Goal: Communication & Community: Participate in discussion

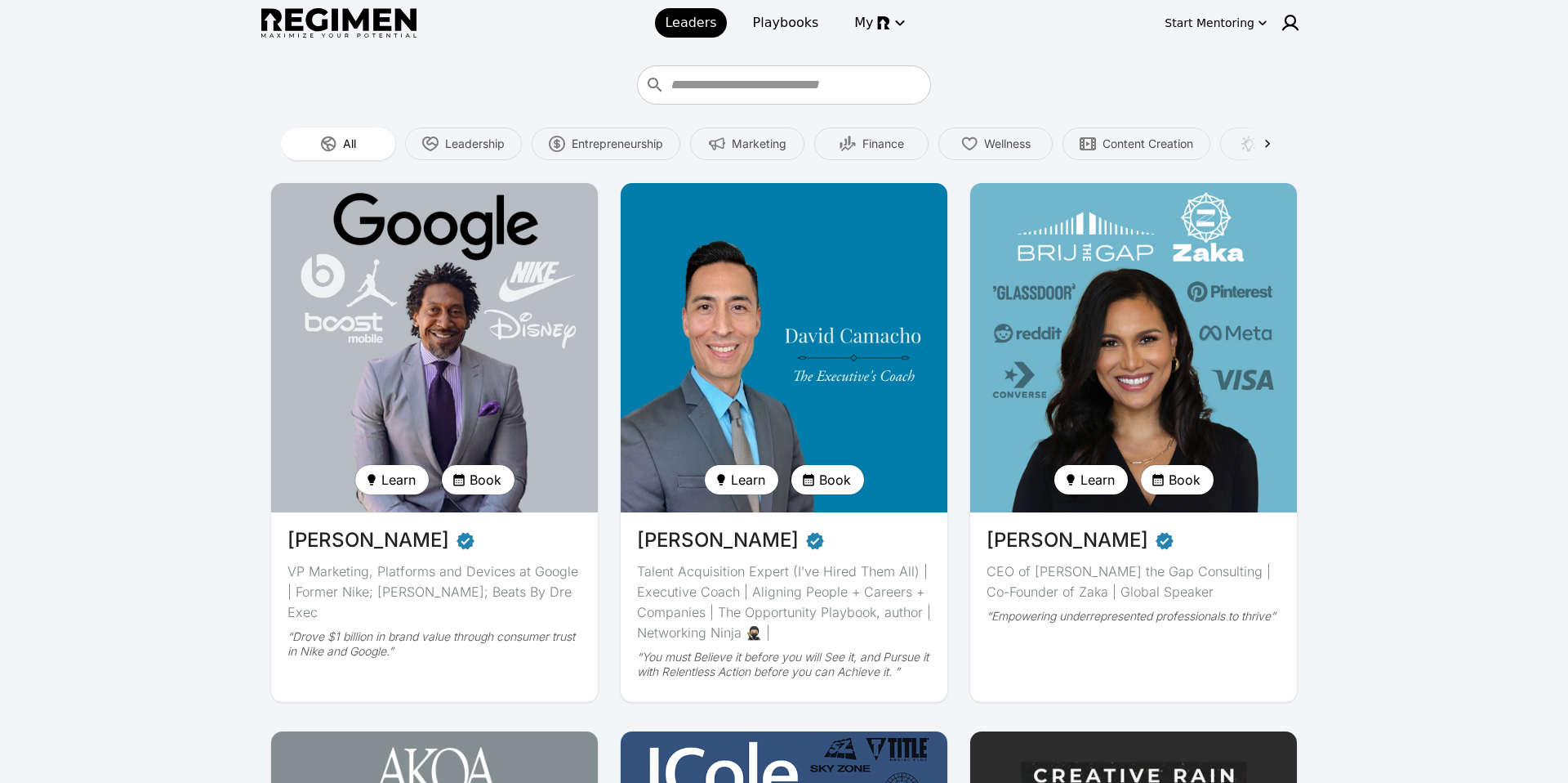
click at [350, 34] on img at bounding box center [339, 23] width 155 height 31
click at [353, 19] on img at bounding box center [339, 23] width 155 height 31
click at [372, 14] on img at bounding box center [339, 23] width 155 height 31
click at [288, 37] on img at bounding box center [339, 23] width 155 height 31
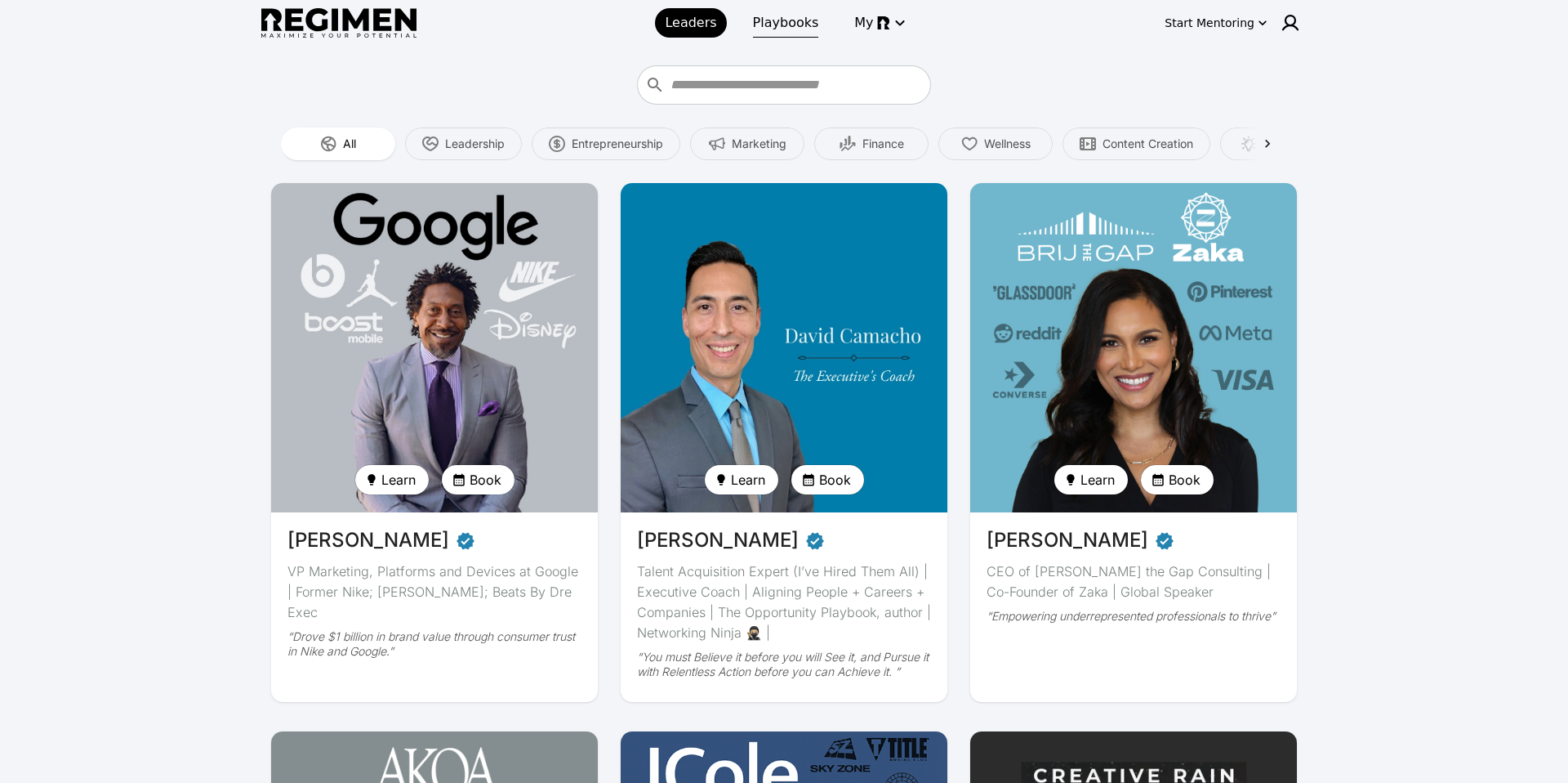
click at [791, 30] on span "Playbooks" at bounding box center [786, 23] width 66 height 19
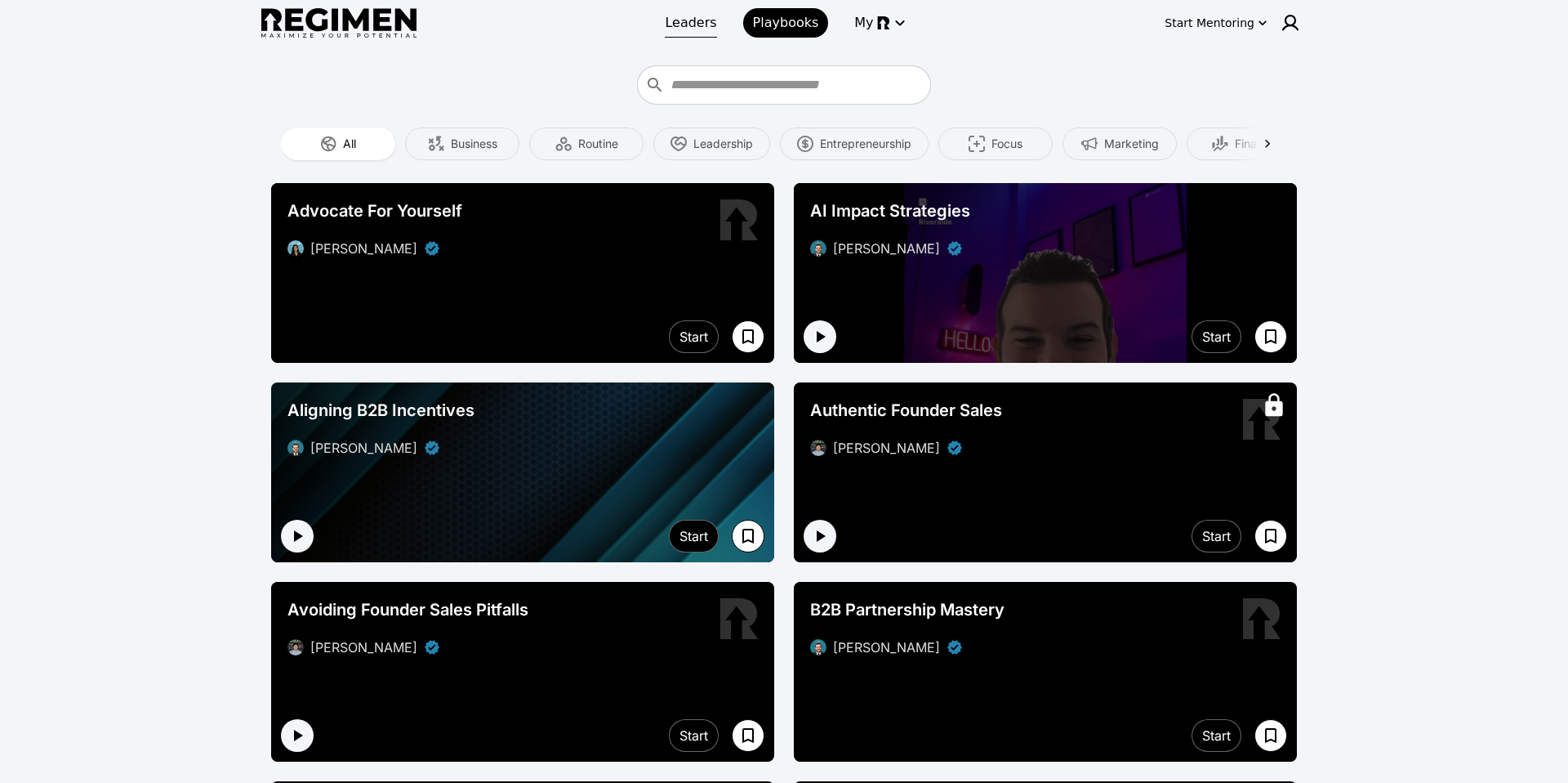
click at [692, 21] on span "Leaders" at bounding box center [690, 23] width 51 height 19
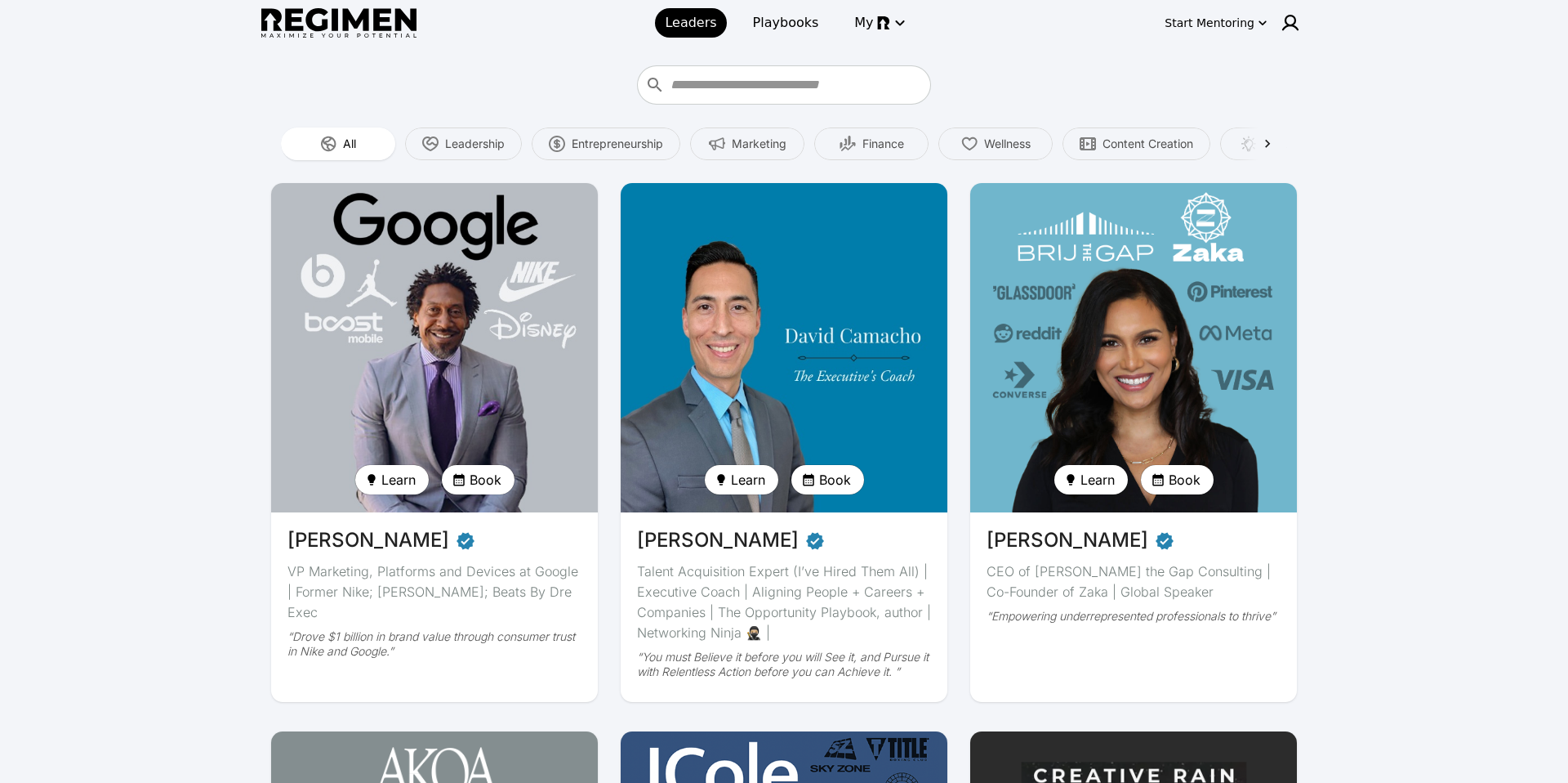
click at [364, 23] on img at bounding box center [339, 23] width 155 height 31
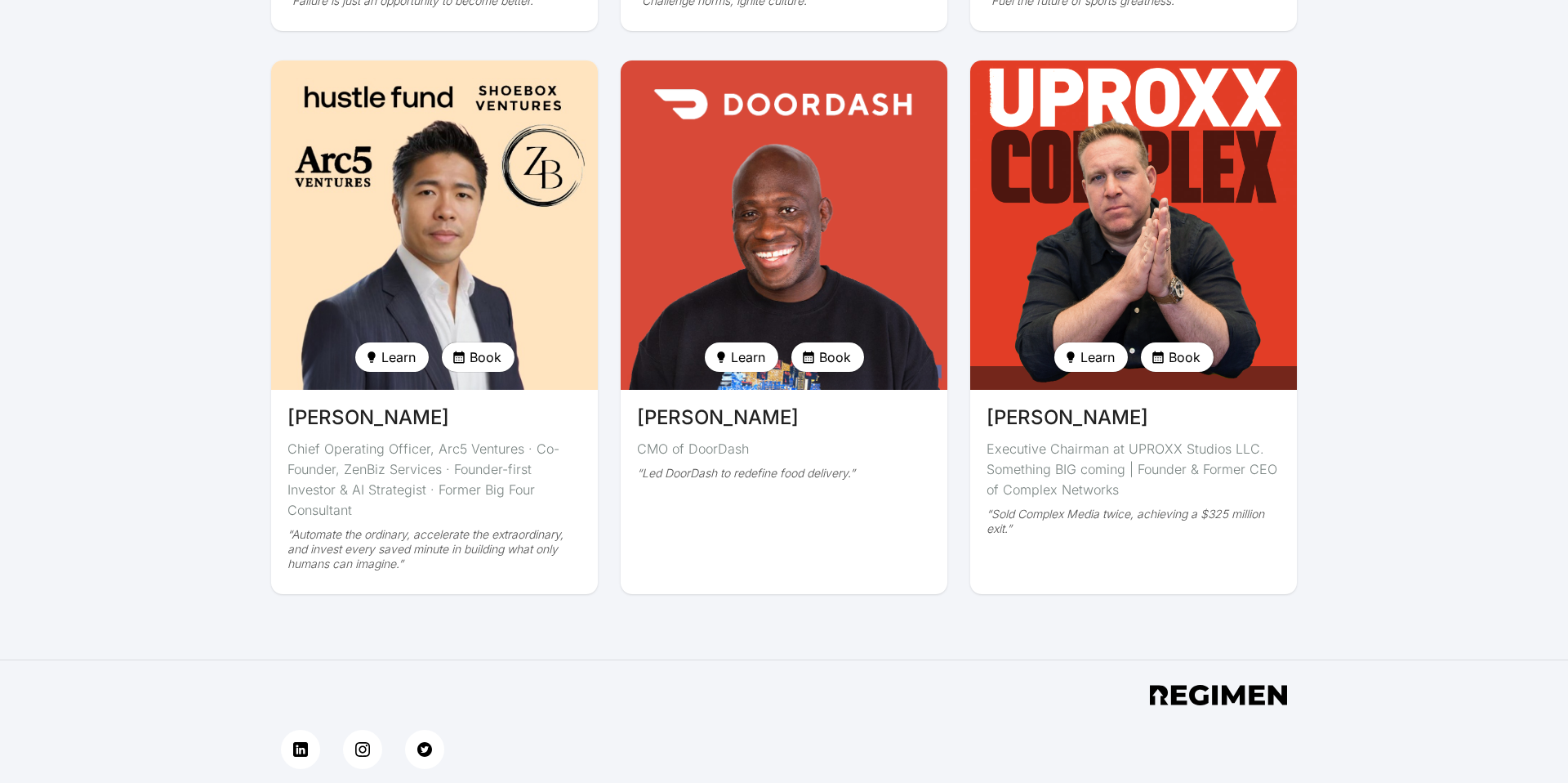
scroll to position [3905, 0]
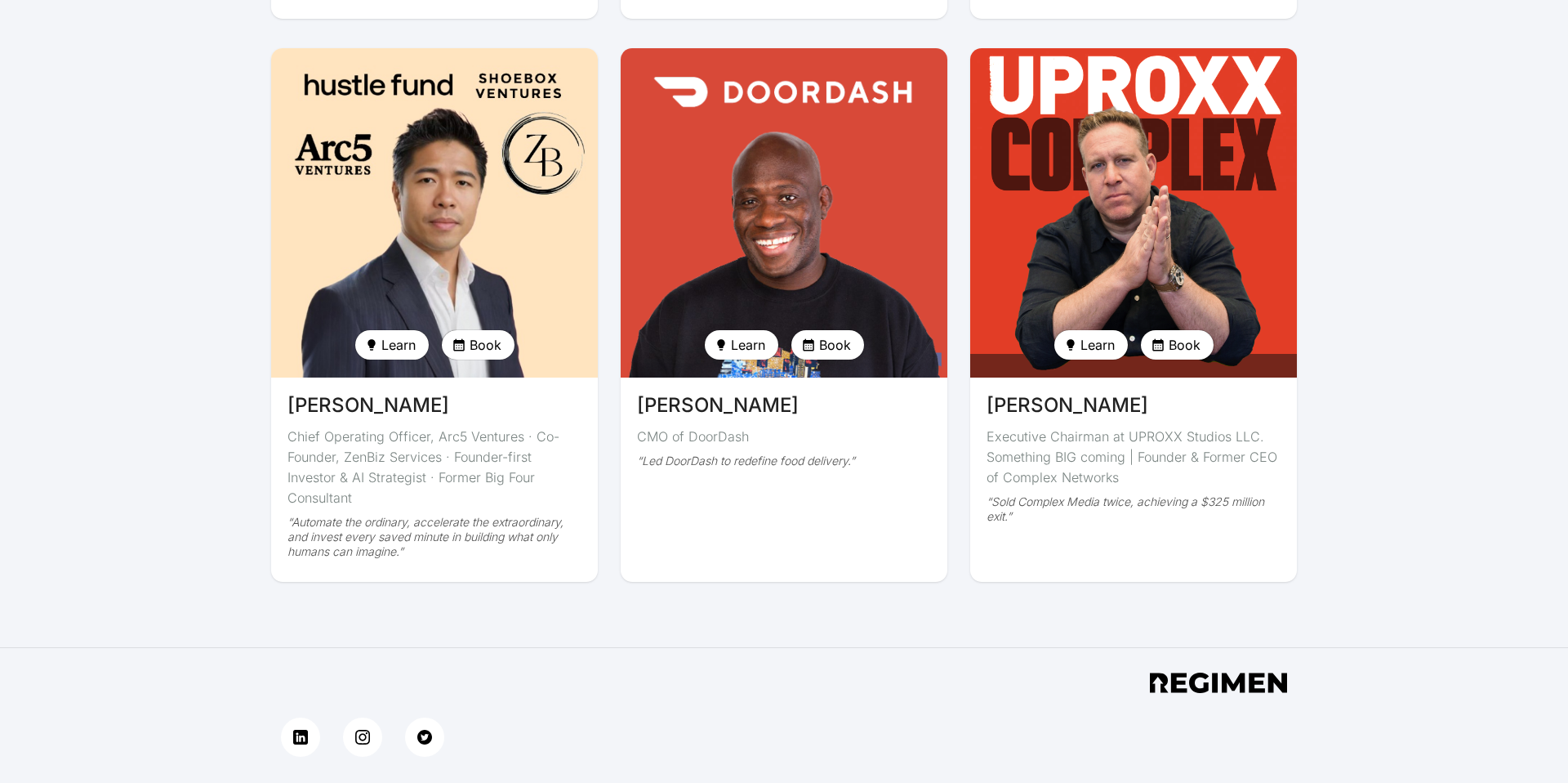
click at [1266, 672] on img at bounding box center [1218, 682] width 137 height 20
click at [1222, 672] on img at bounding box center [1218, 682] width 137 height 20
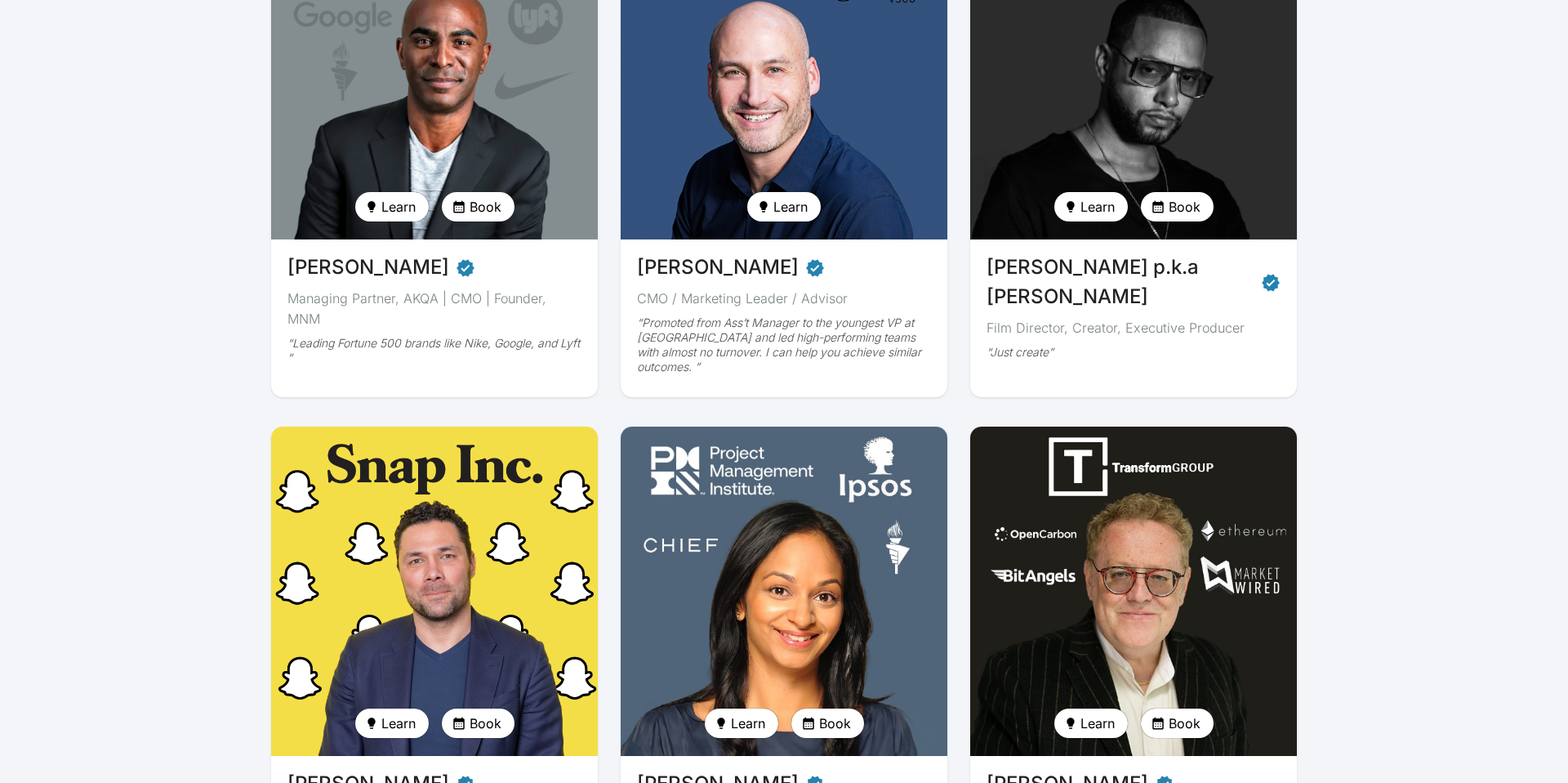
scroll to position [643, 0]
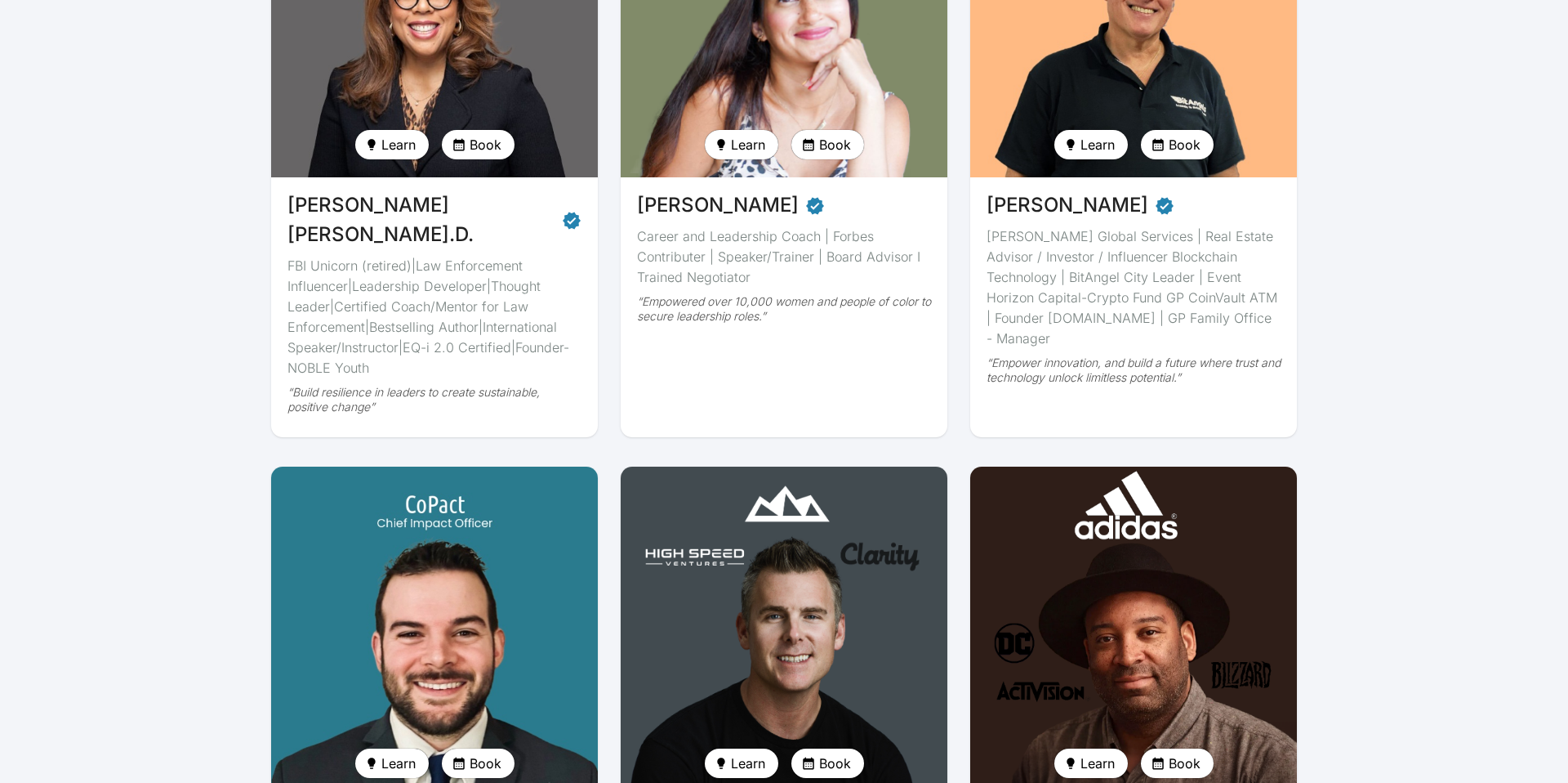
scroll to position [2603, 0]
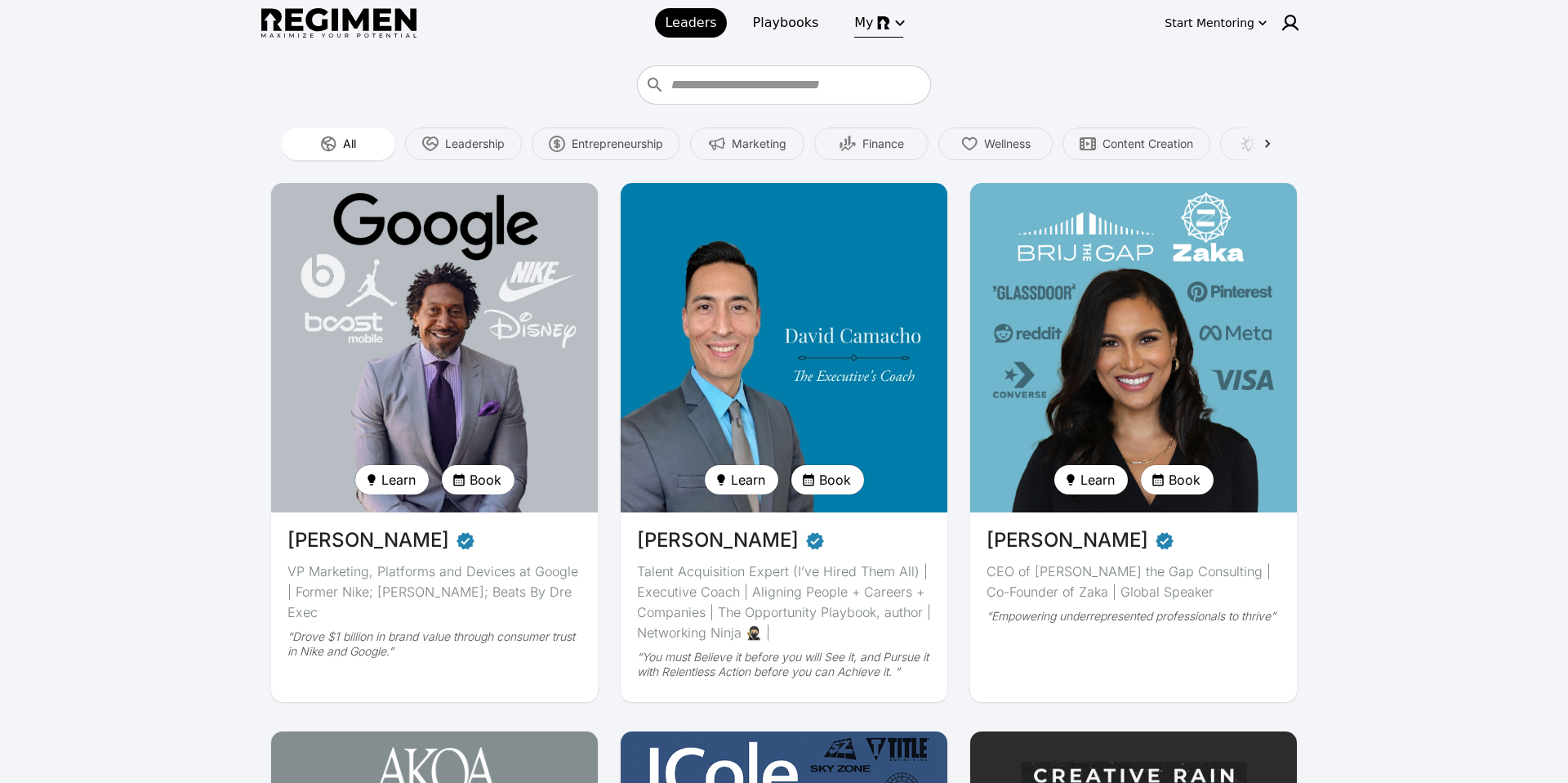
click at [854, 31] on span "My" at bounding box center [864, 23] width 19 height 19
click at [790, 18] on div at bounding box center [784, 392] width 1568 height 783
click at [366, 28] on img at bounding box center [339, 23] width 155 height 31
click at [1217, 19] on div "Start Mentoring" at bounding box center [1209, 23] width 90 height 17
click at [1222, 95] on button "Join Waitlist" at bounding box center [1227, 86] width 96 height 30
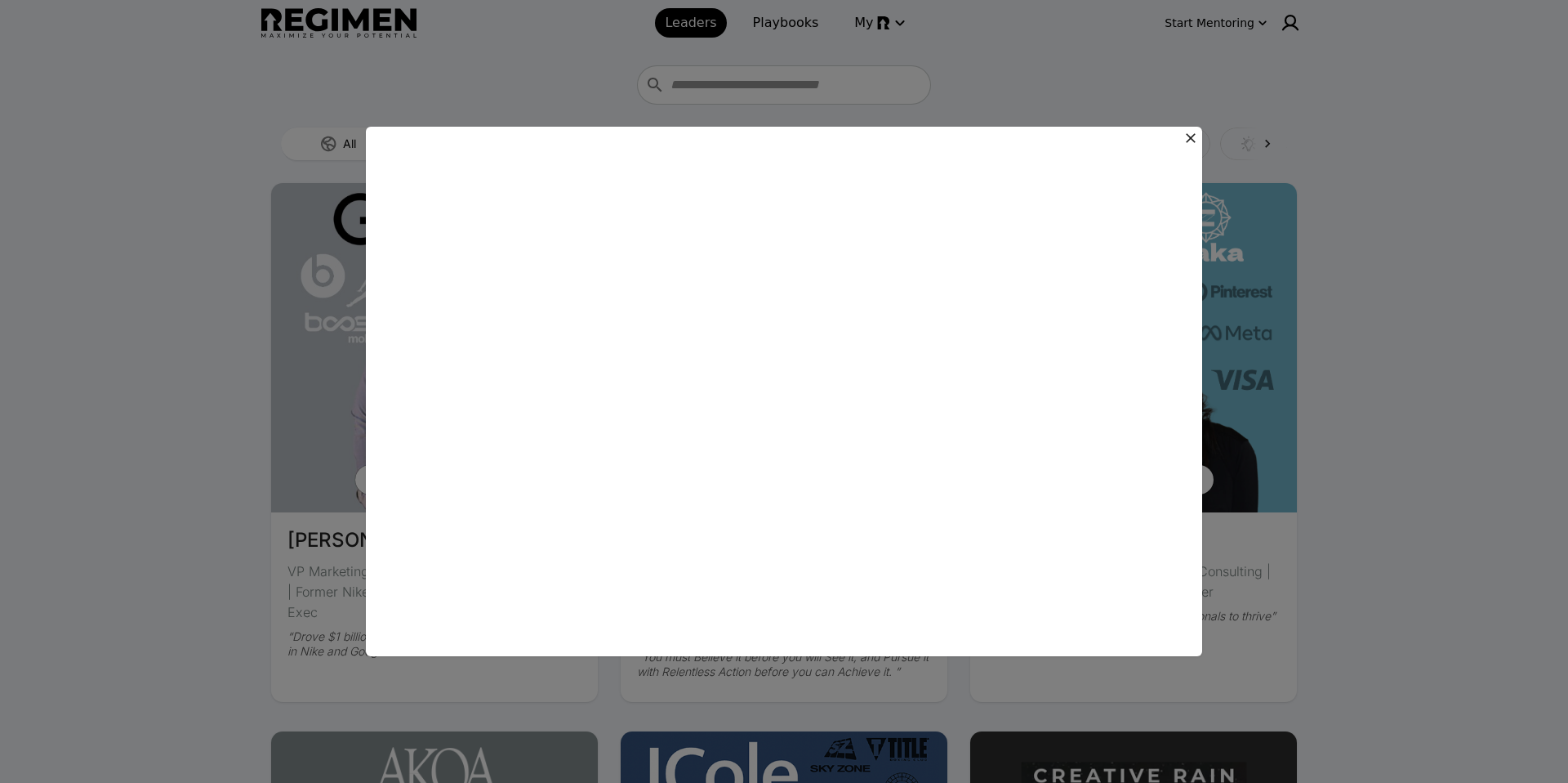
click at [1184, 140] on icon at bounding box center [1191, 138] width 17 height 17
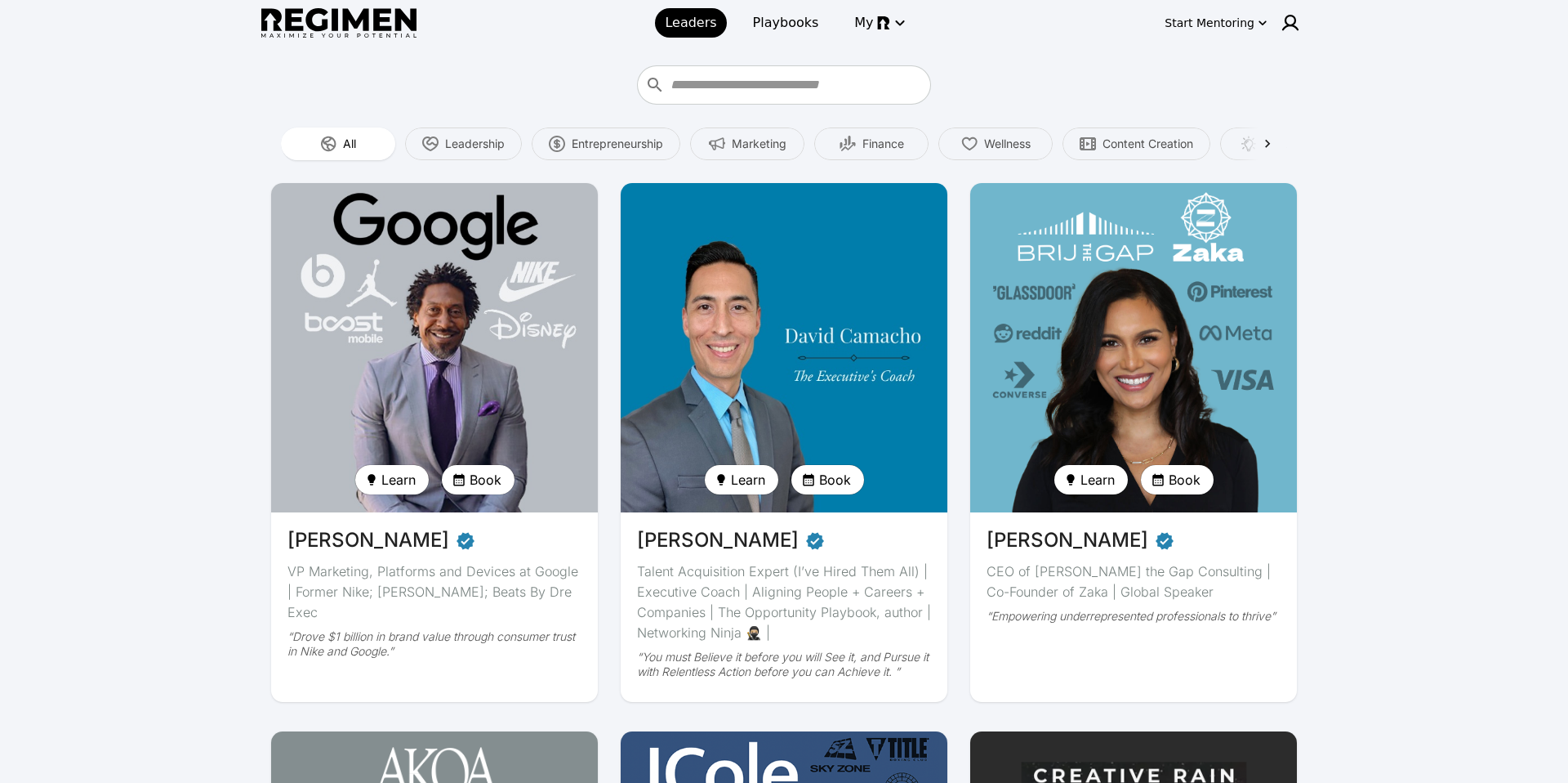
click at [1233, 17] on div "Start Mentoring" at bounding box center [1209, 23] width 90 height 17
click at [1228, 44] on button "Get started" at bounding box center [1227, 54] width 96 height 30
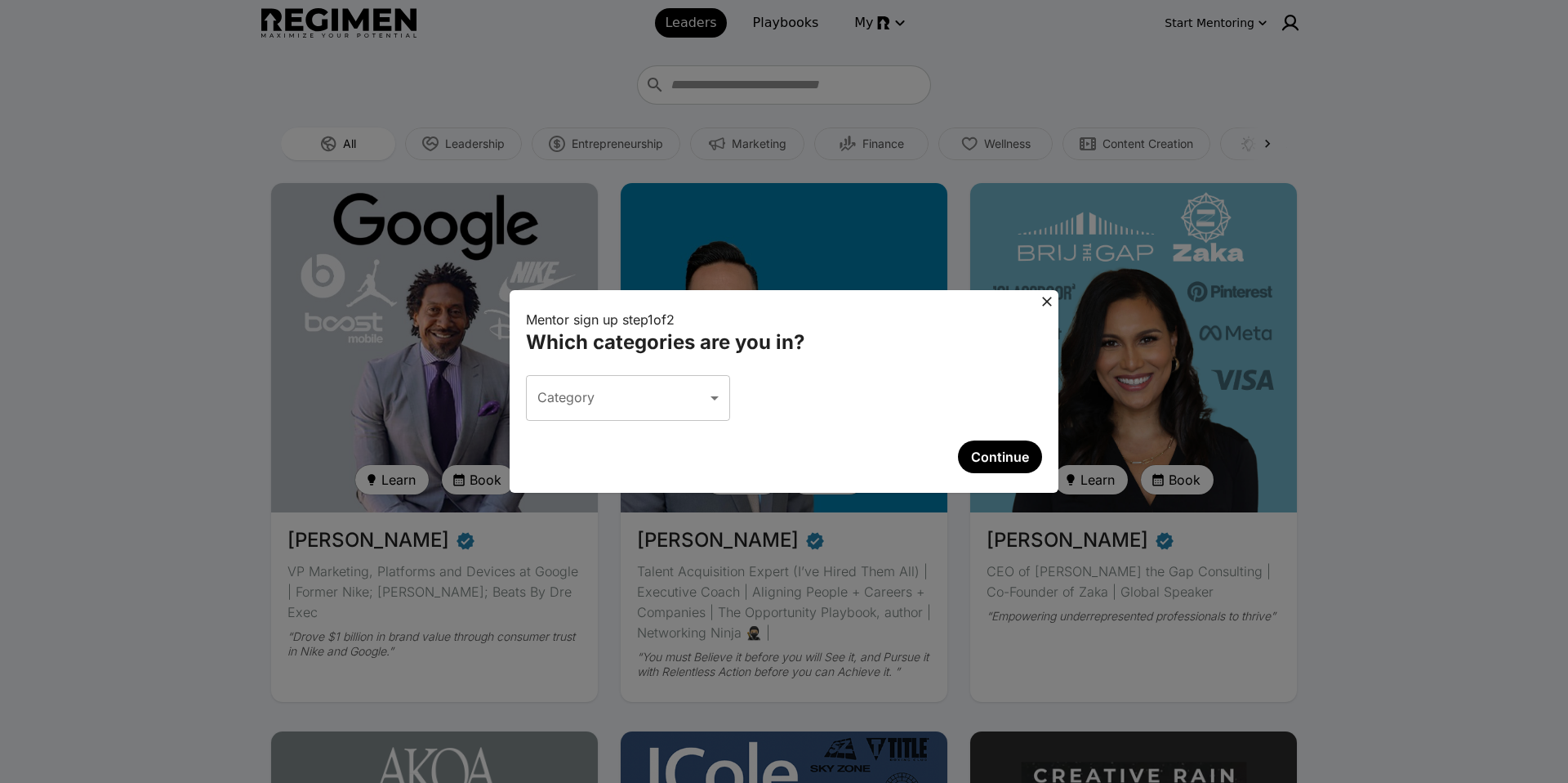
click at [1046, 303] on icon at bounding box center [1047, 301] width 17 height 17
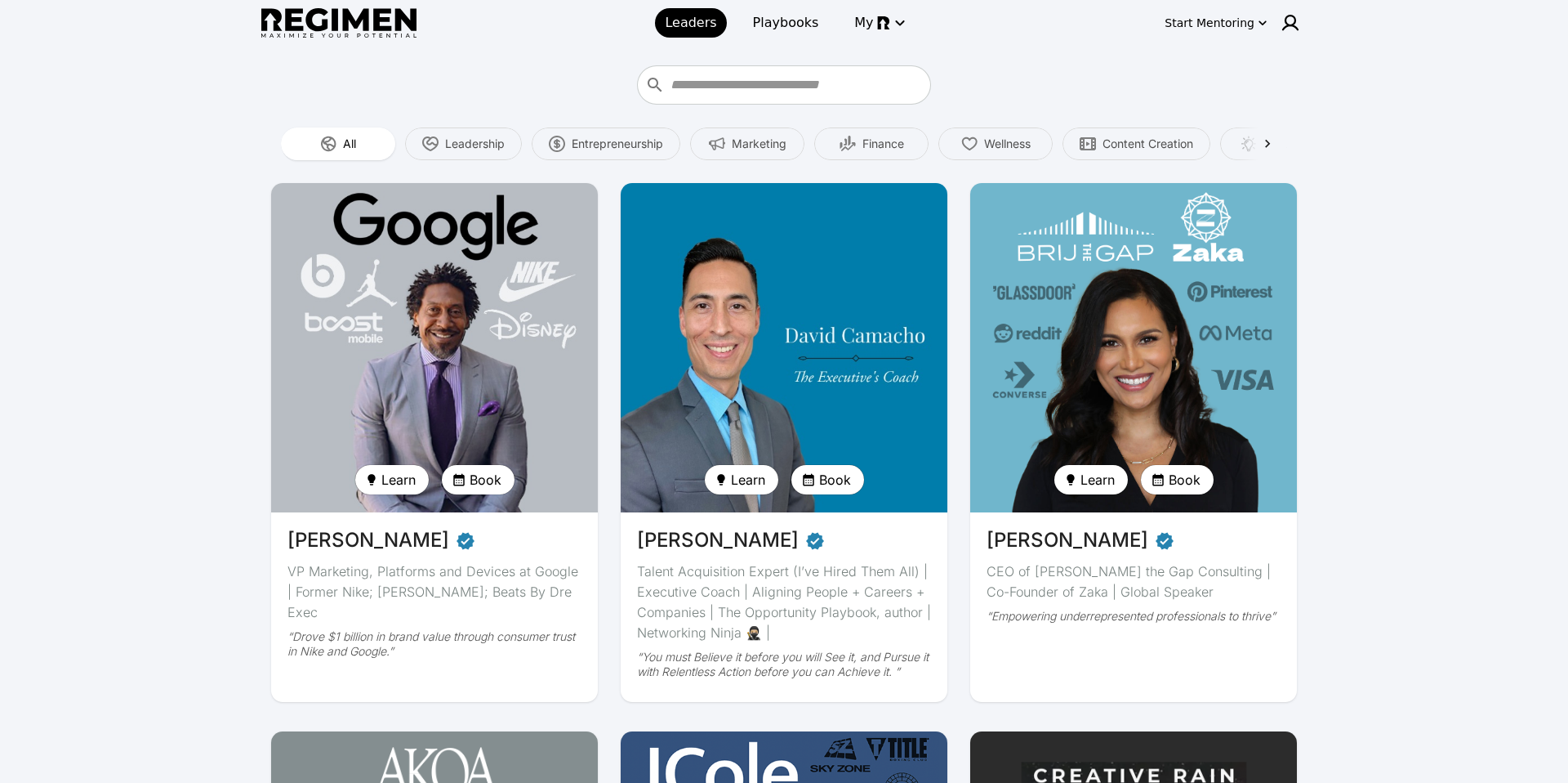
click at [750, 280] on img at bounding box center [784, 347] width 336 height 339
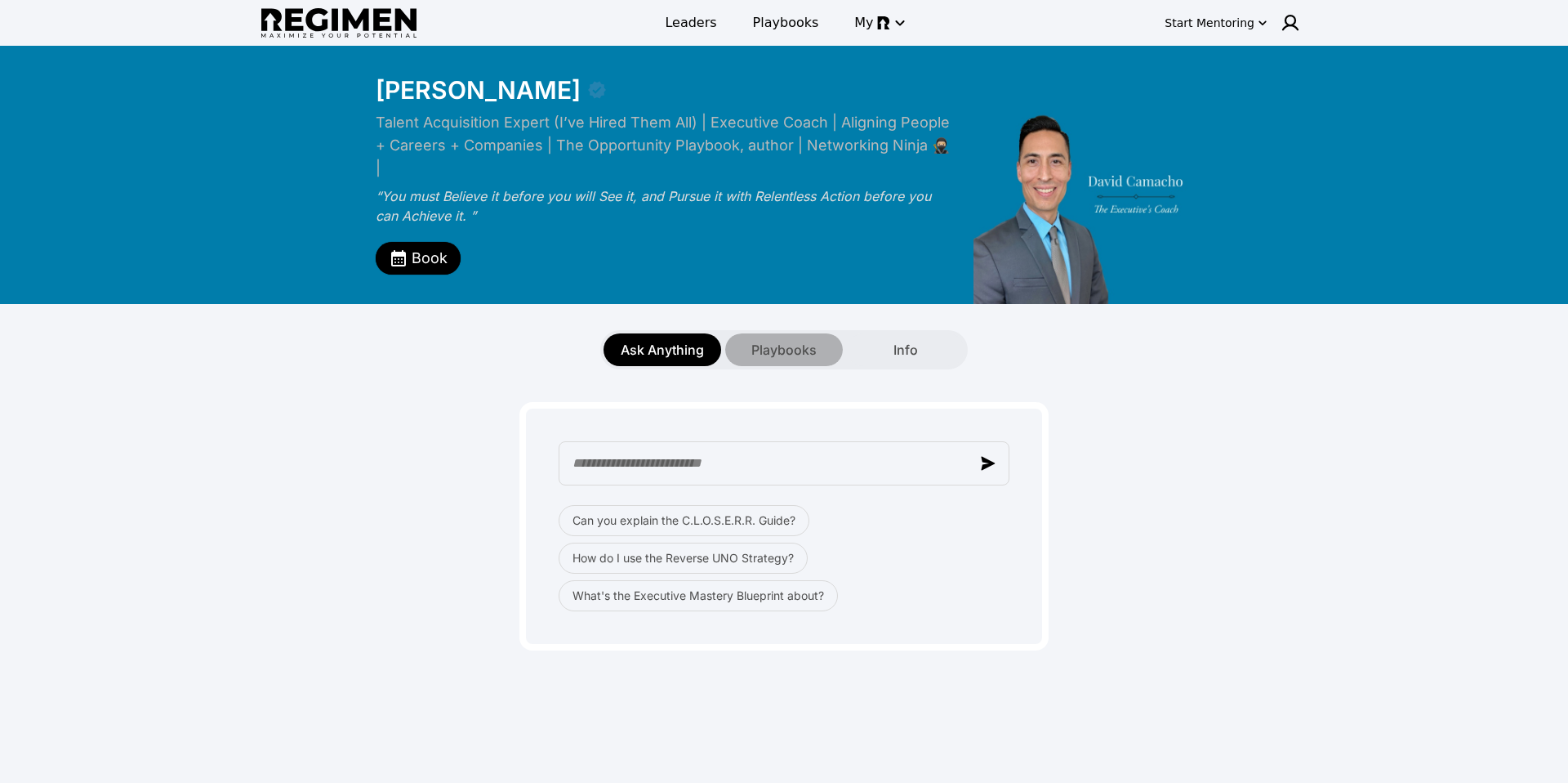
click at [774, 340] on span "Playbooks" at bounding box center [784, 350] width 65 height 19
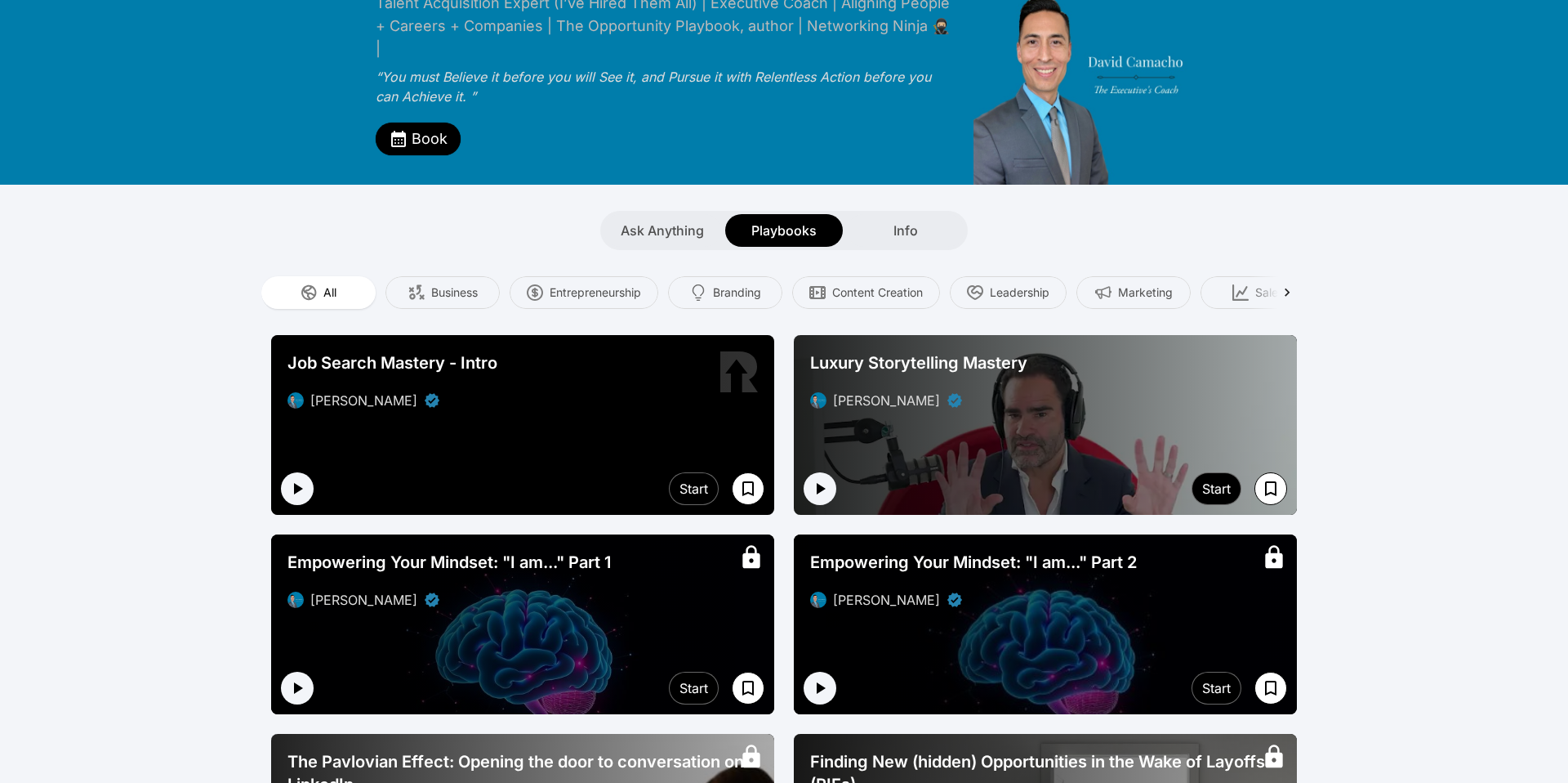
scroll to position [133, 0]
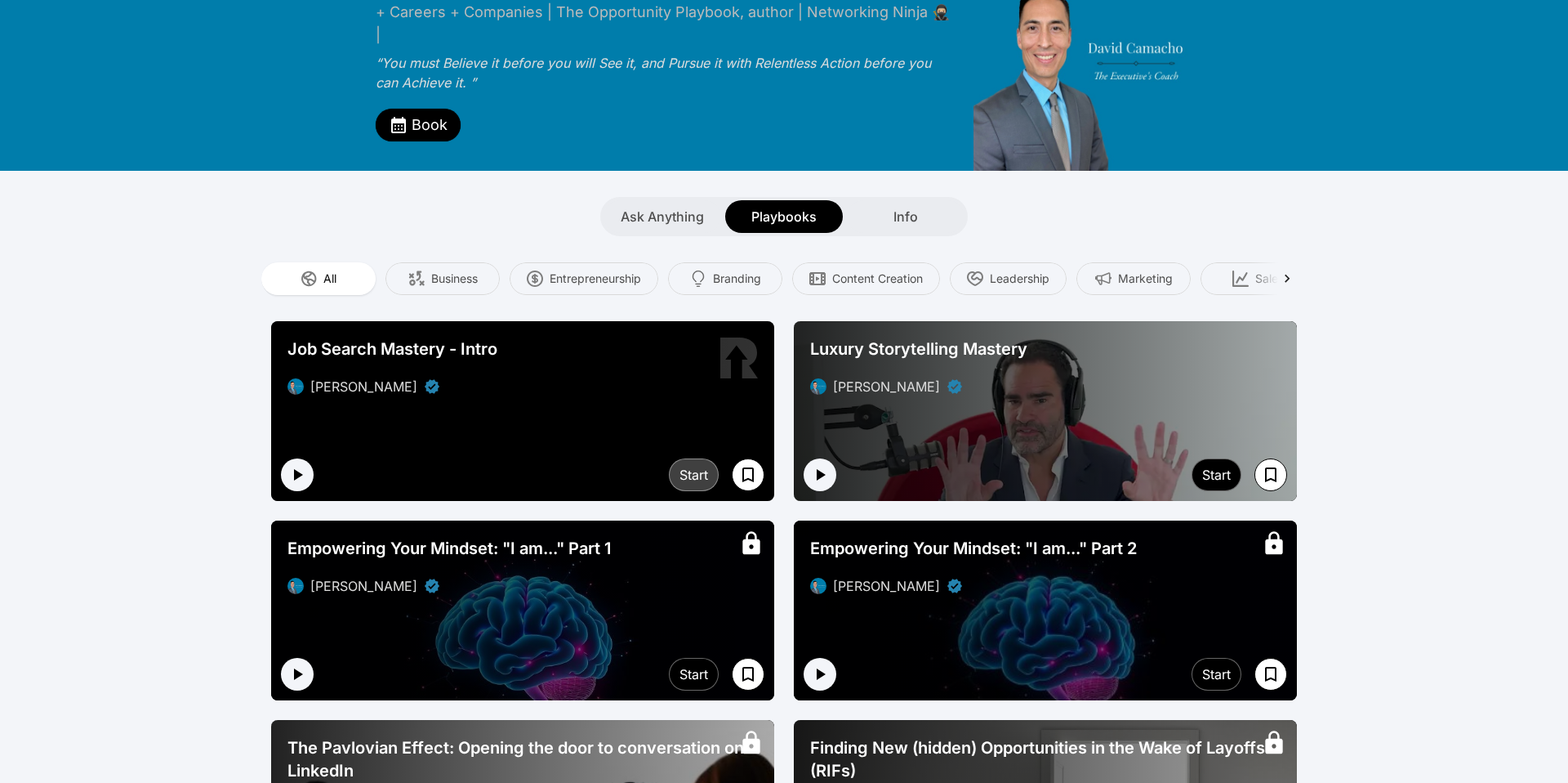
click at [684, 466] on button "Start" at bounding box center [693, 474] width 50 height 32
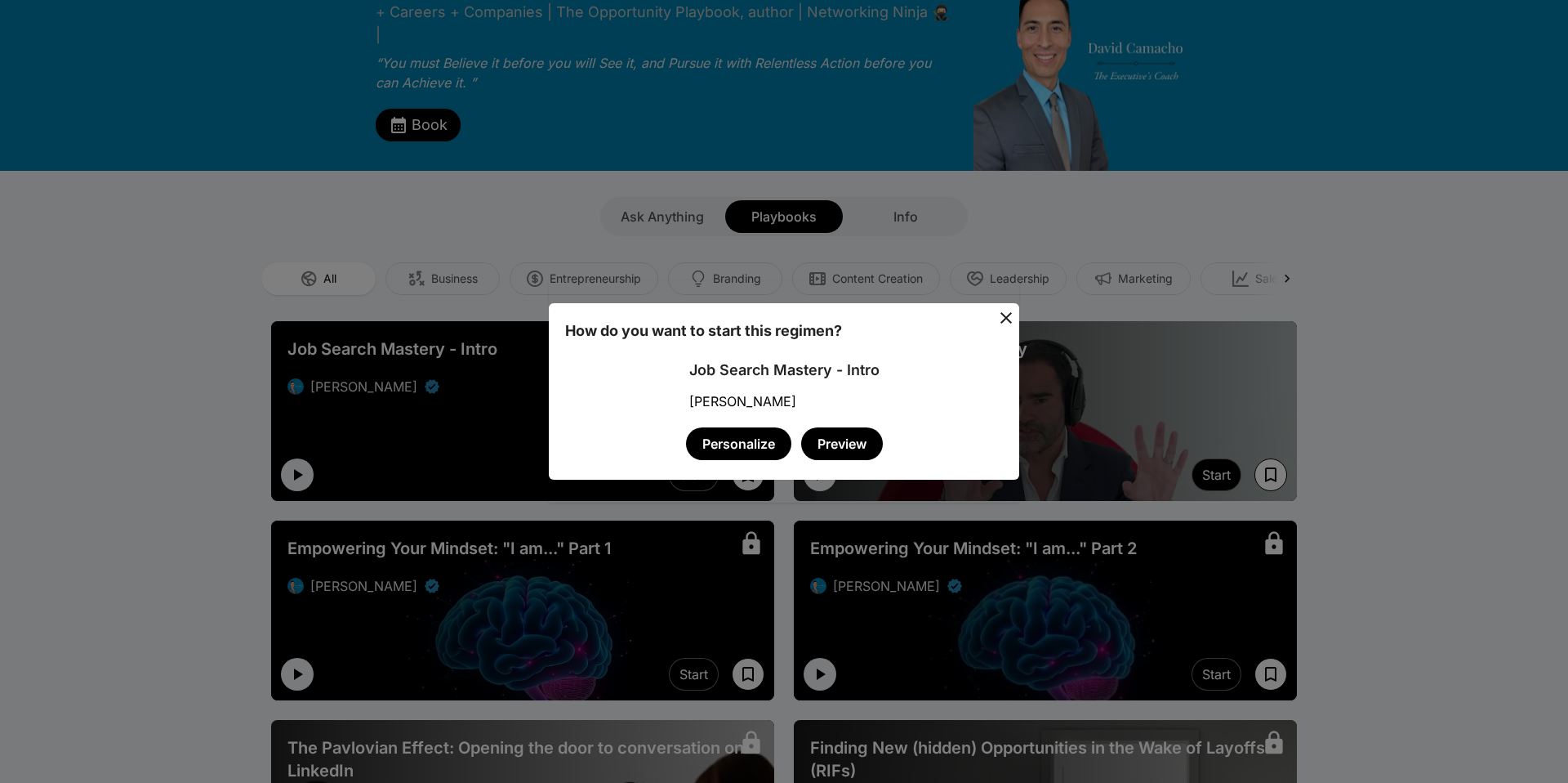
click at [739, 398] on div "[PERSON_NAME]" at bounding box center [784, 401] width 190 height 19
click at [1009, 308] on icon at bounding box center [1006, 317] width 19 height 19
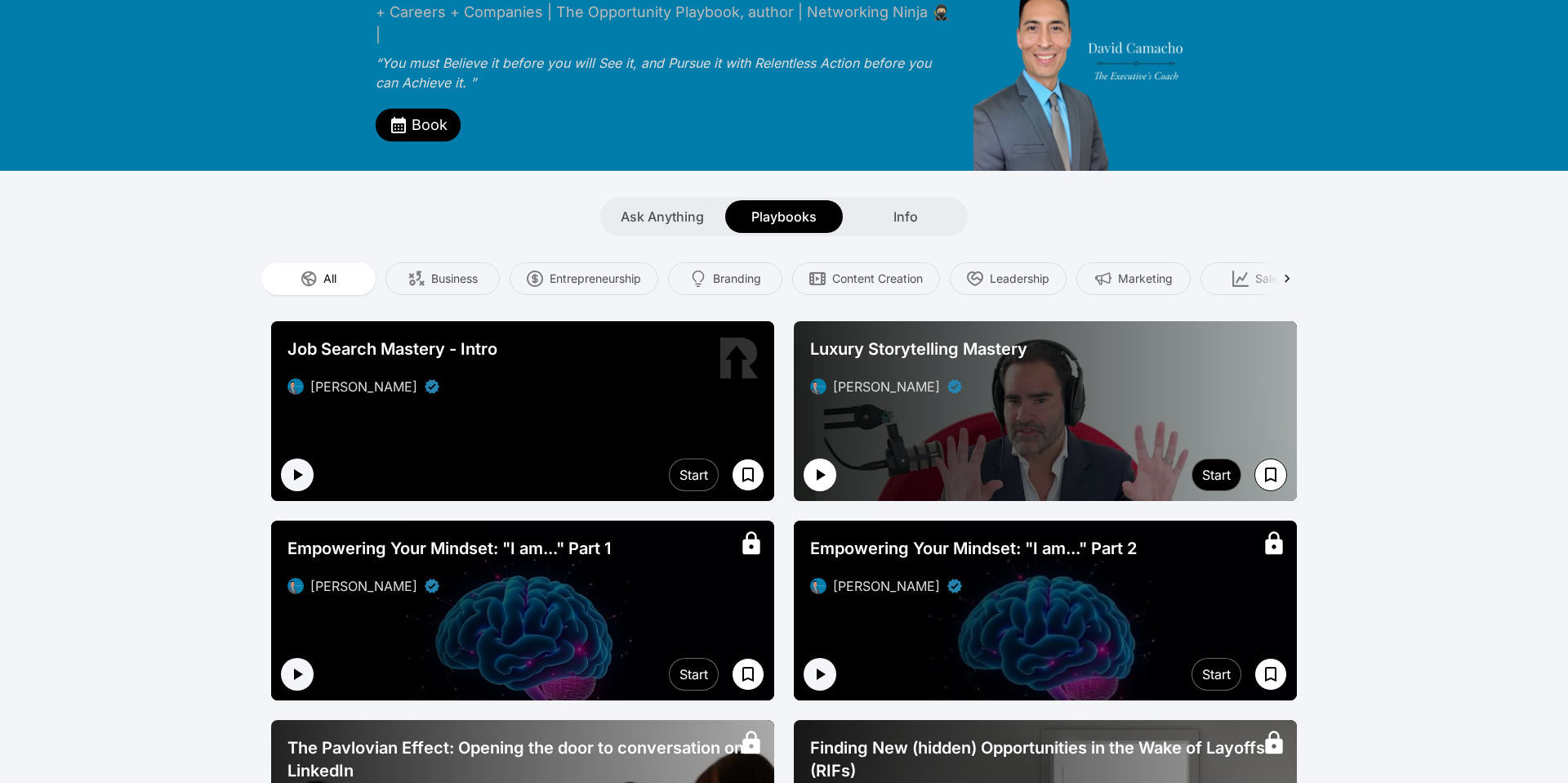
click at [824, 465] on icon "button" at bounding box center [820, 474] width 19 height 19
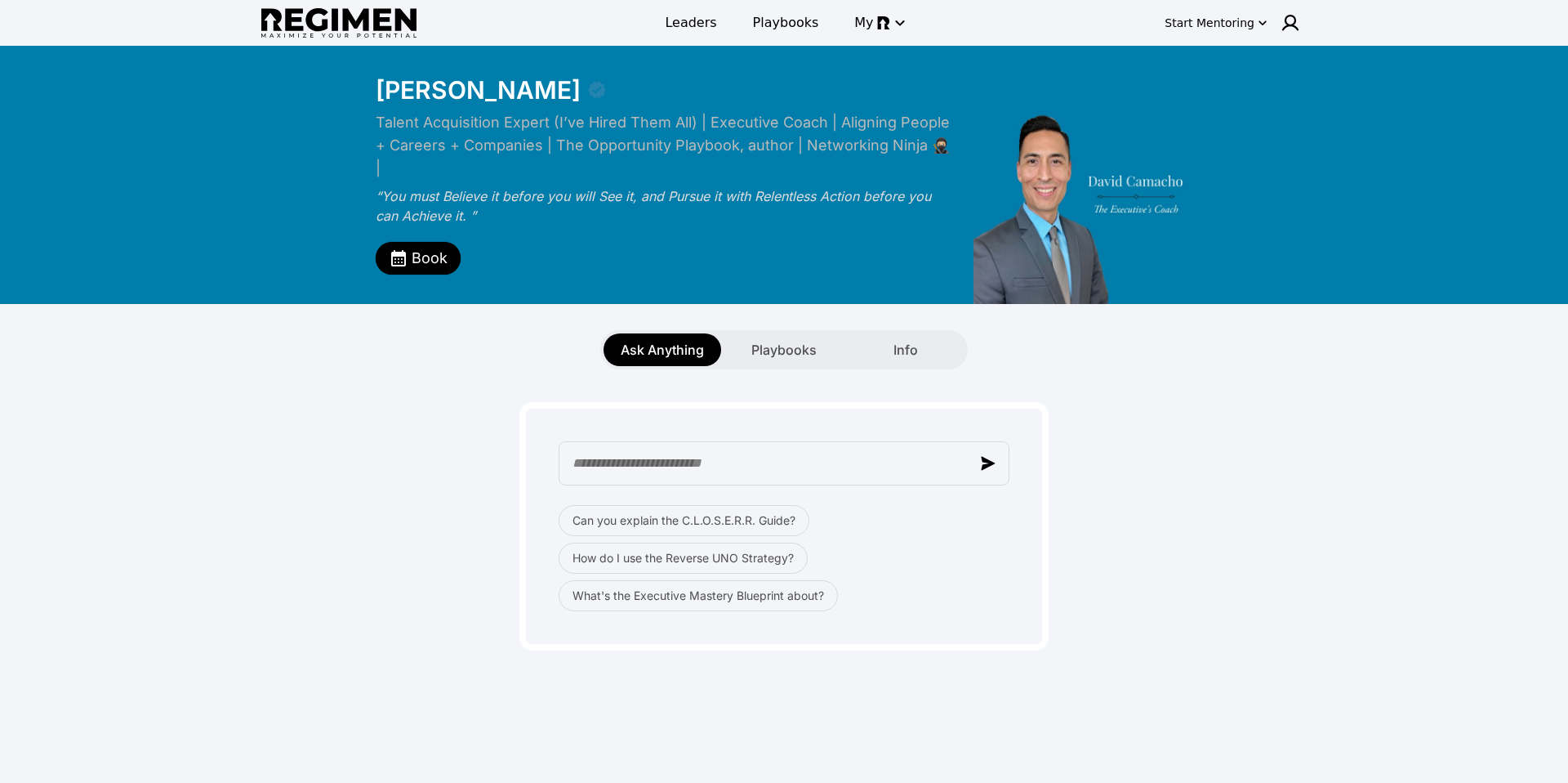
click at [791, 330] on div "Ask Anything Playbooks Info" at bounding box center [784, 350] width 368 height 39
click at [785, 340] on span "Playbooks" at bounding box center [784, 350] width 65 height 19
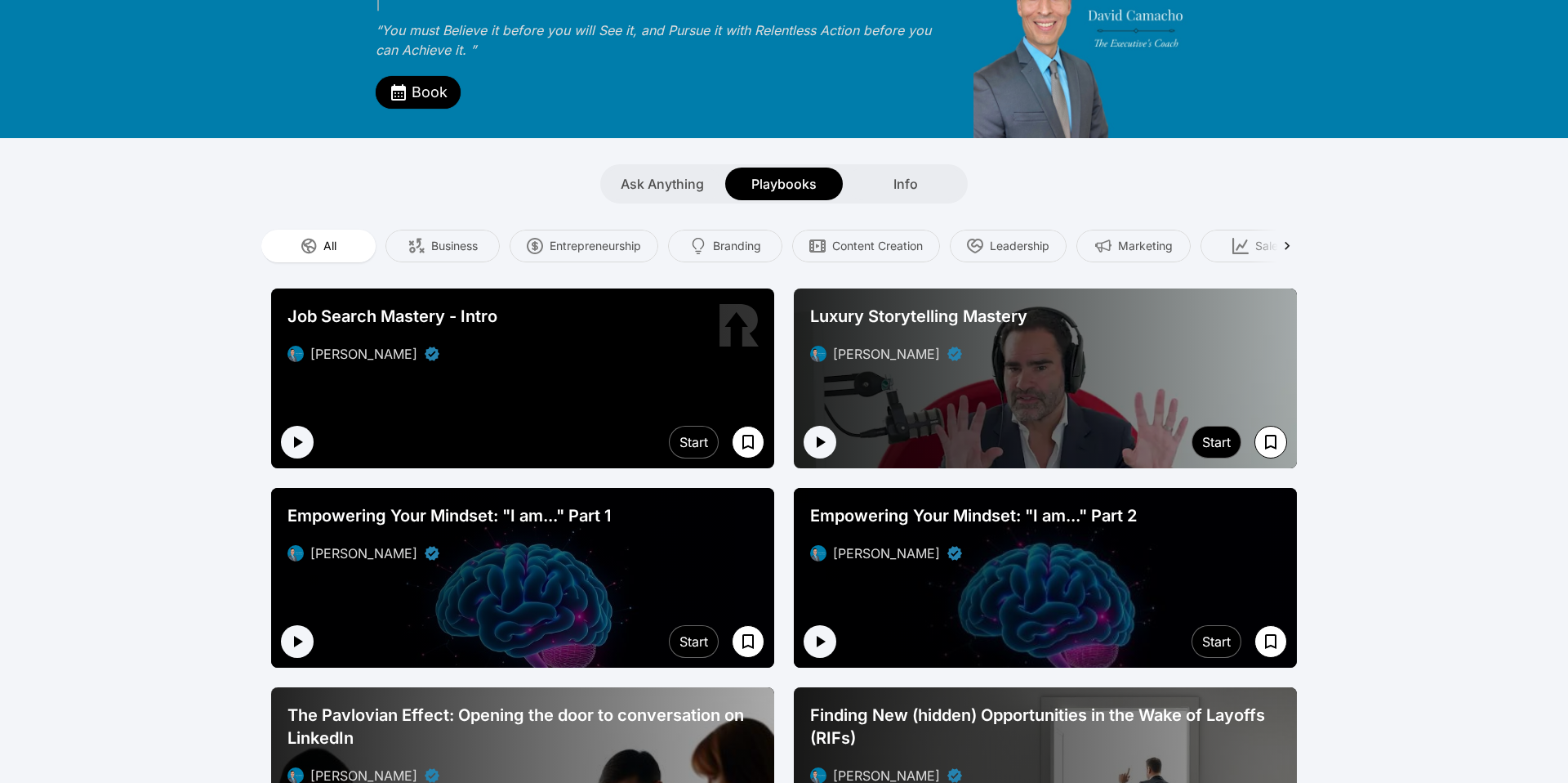
scroll to position [179, 0]
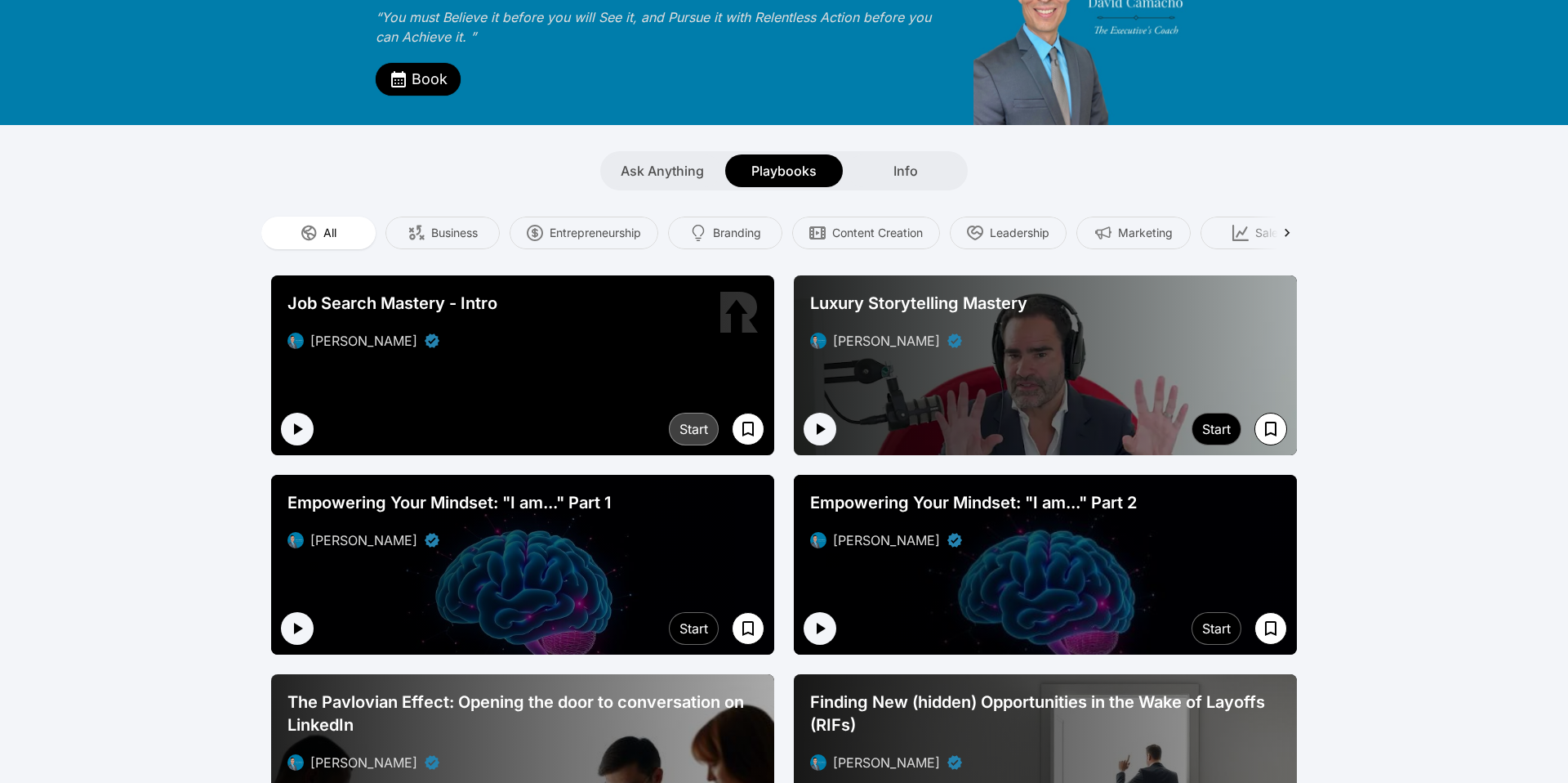
click at [684, 419] on div "Start" at bounding box center [694, 429] width 29 height 19
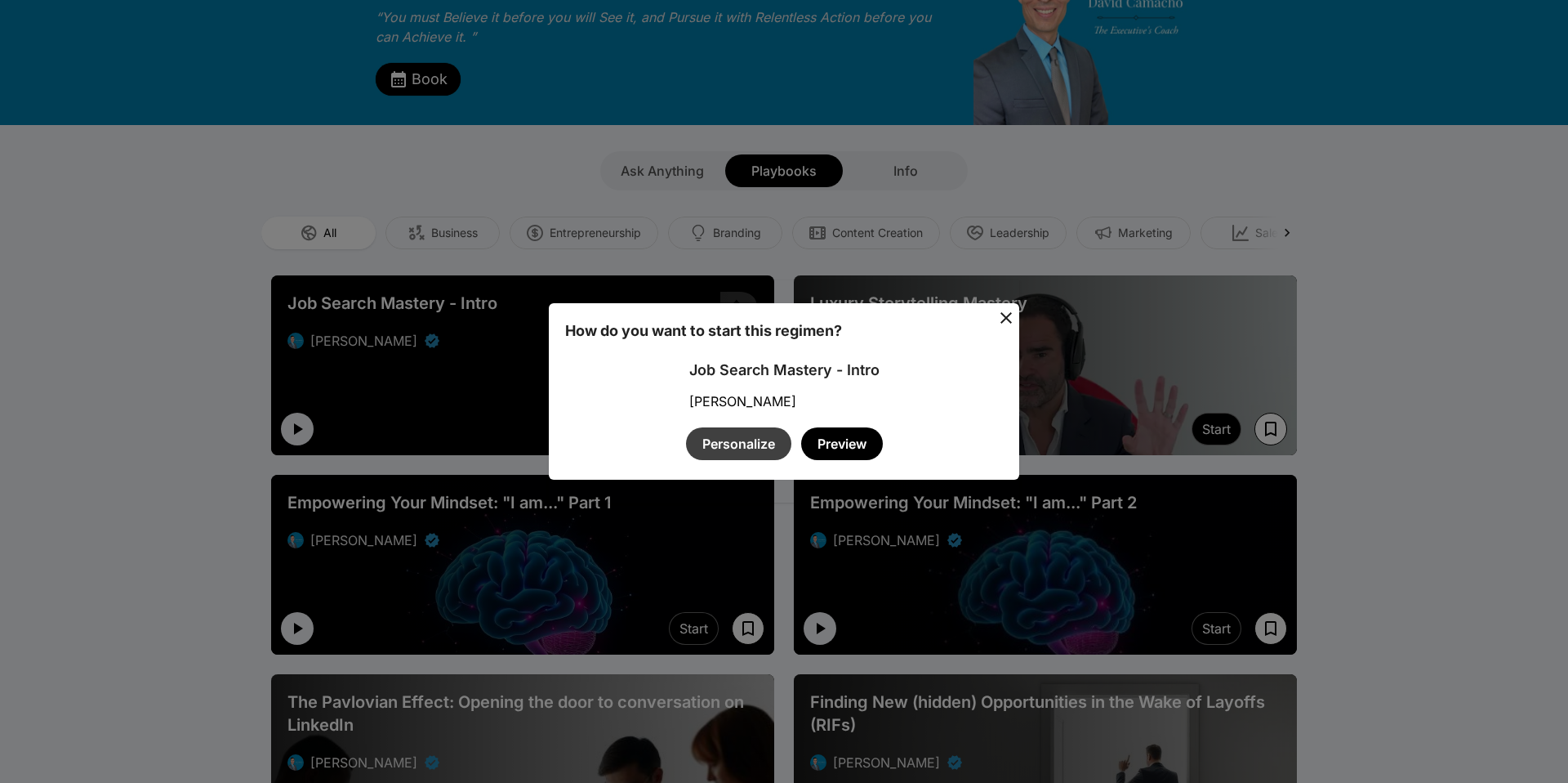
click at [766, 441] on button "Personalize" at bounding box center [738, 443] width 105 height 32
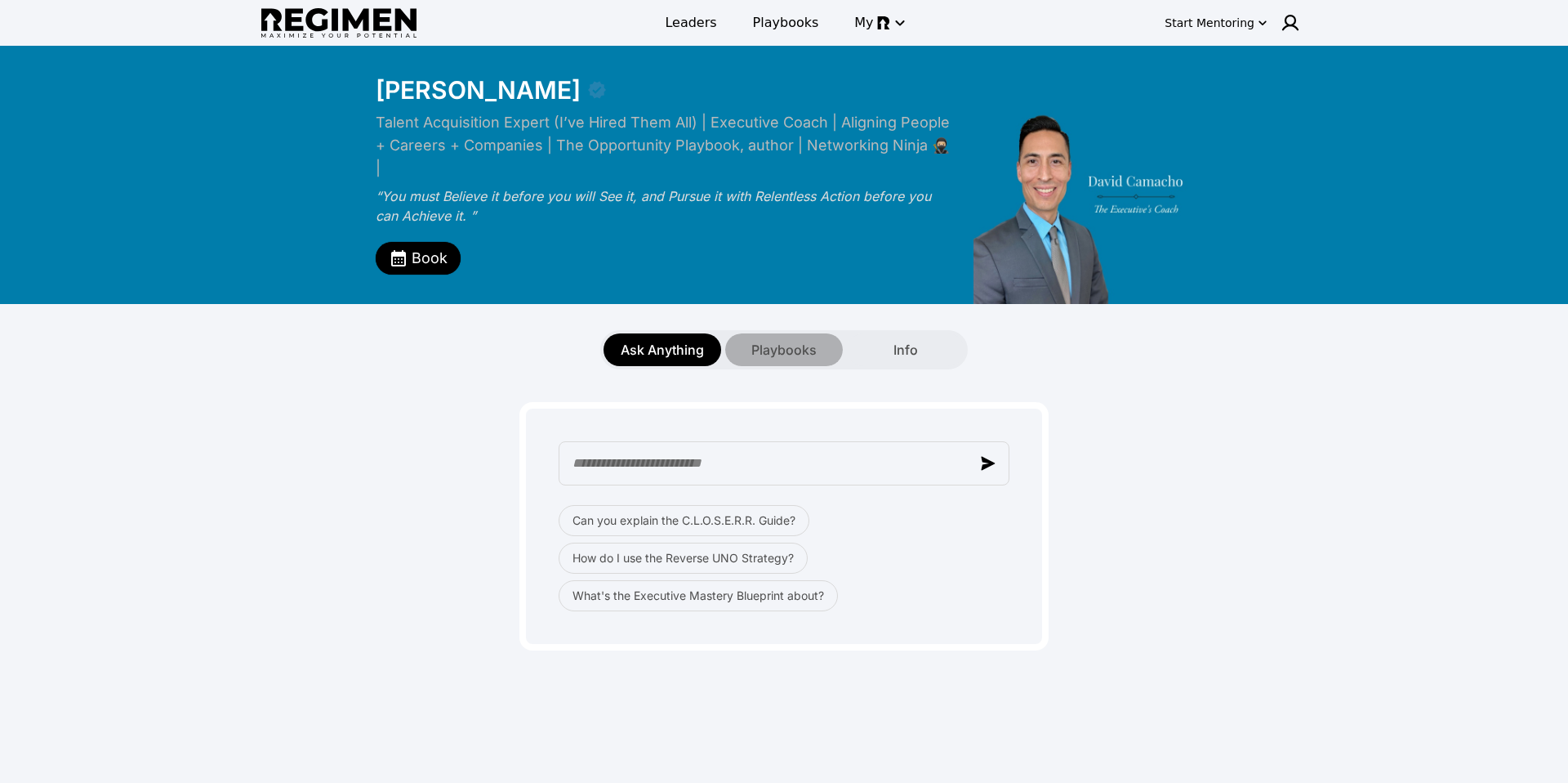
click at [761, 333] on div "Playbooks" at bounding box center [784, 349] width 118 height 32
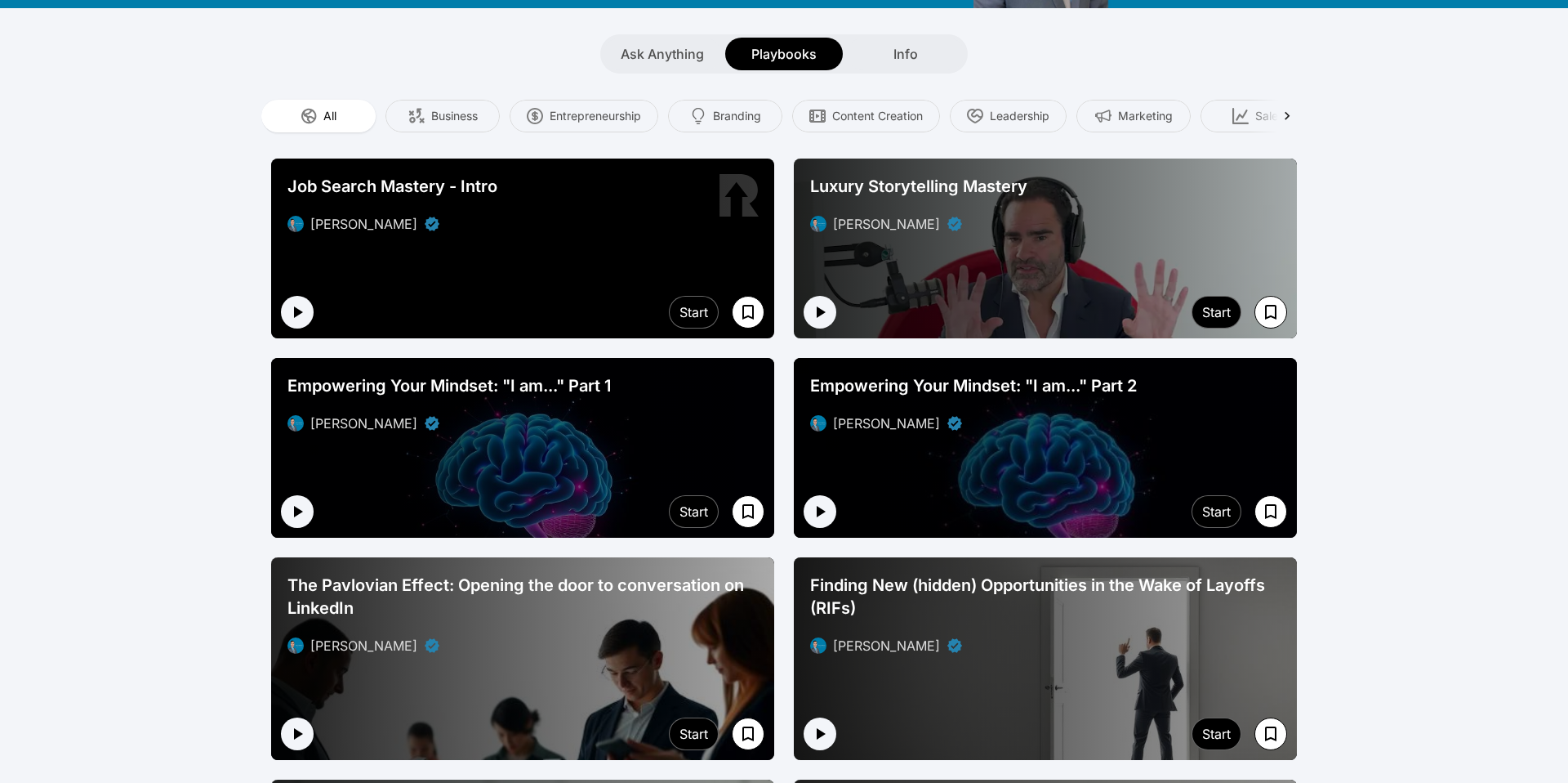
scroll to position [301, 0]
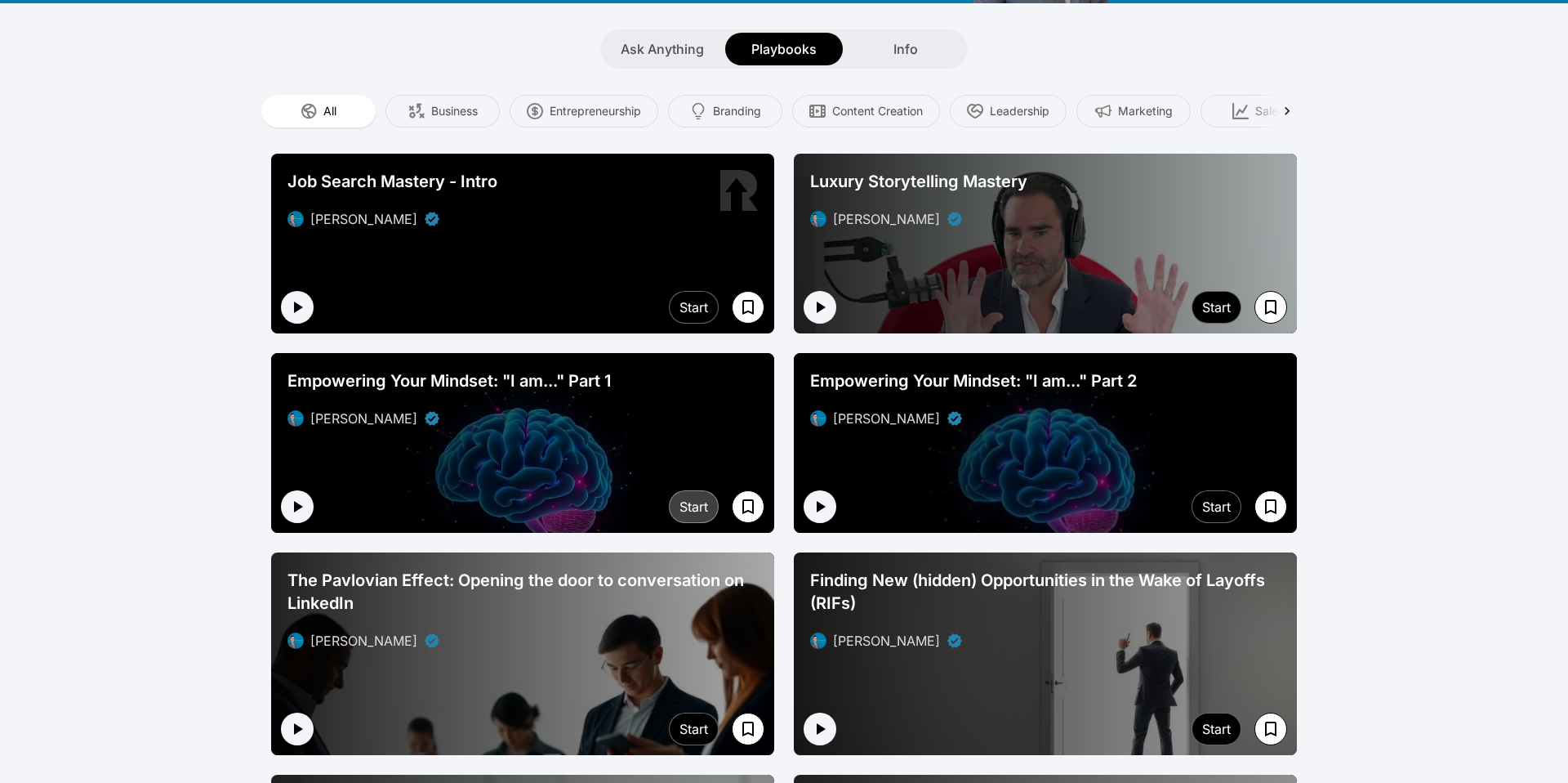
click at [689, 497] on div "Start" at bounding box center [694, 507] width 29 height 19
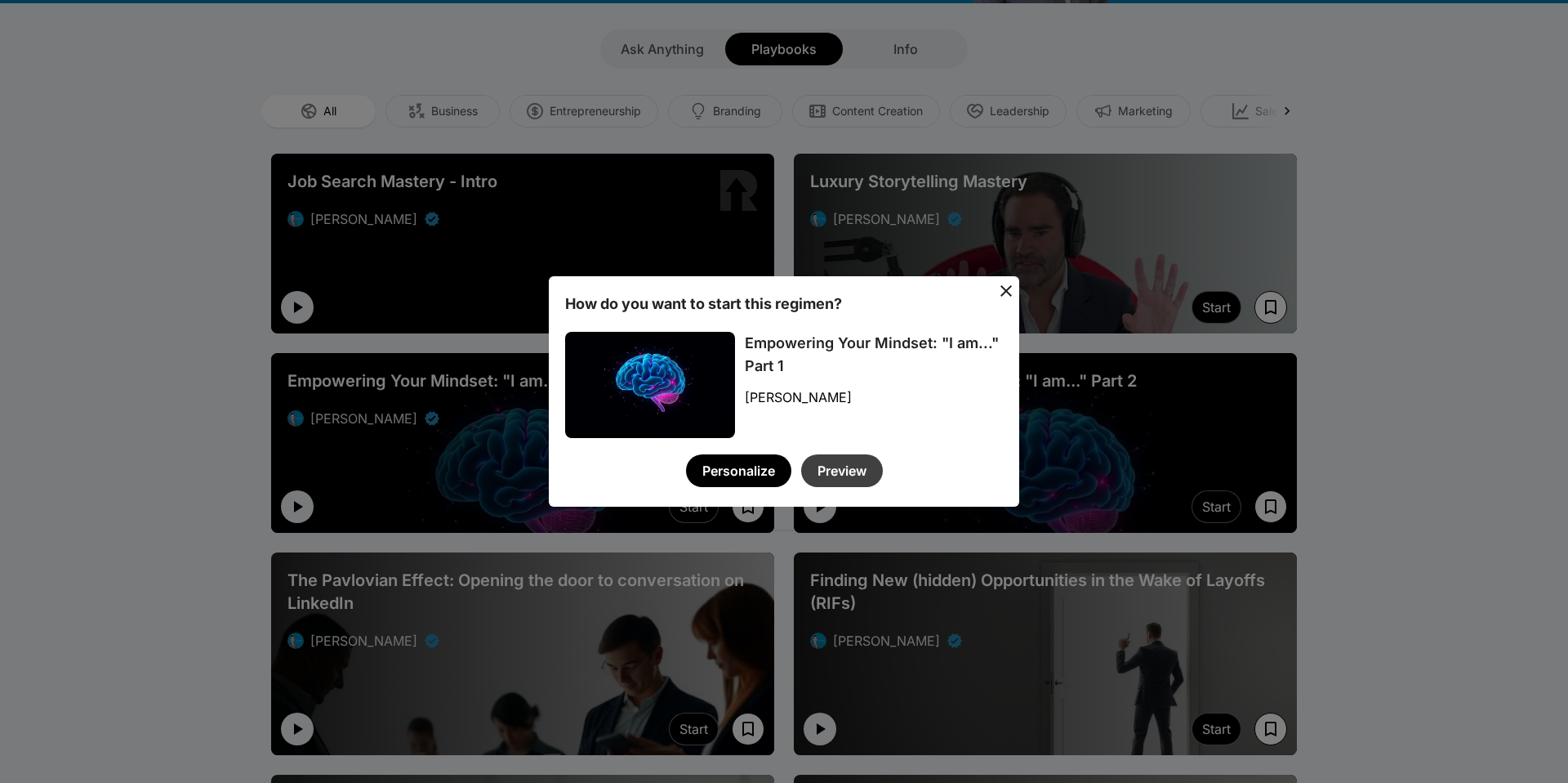
click at [839, 454] on button "Preview" at bounding box center [842, 470] width 82 height 32
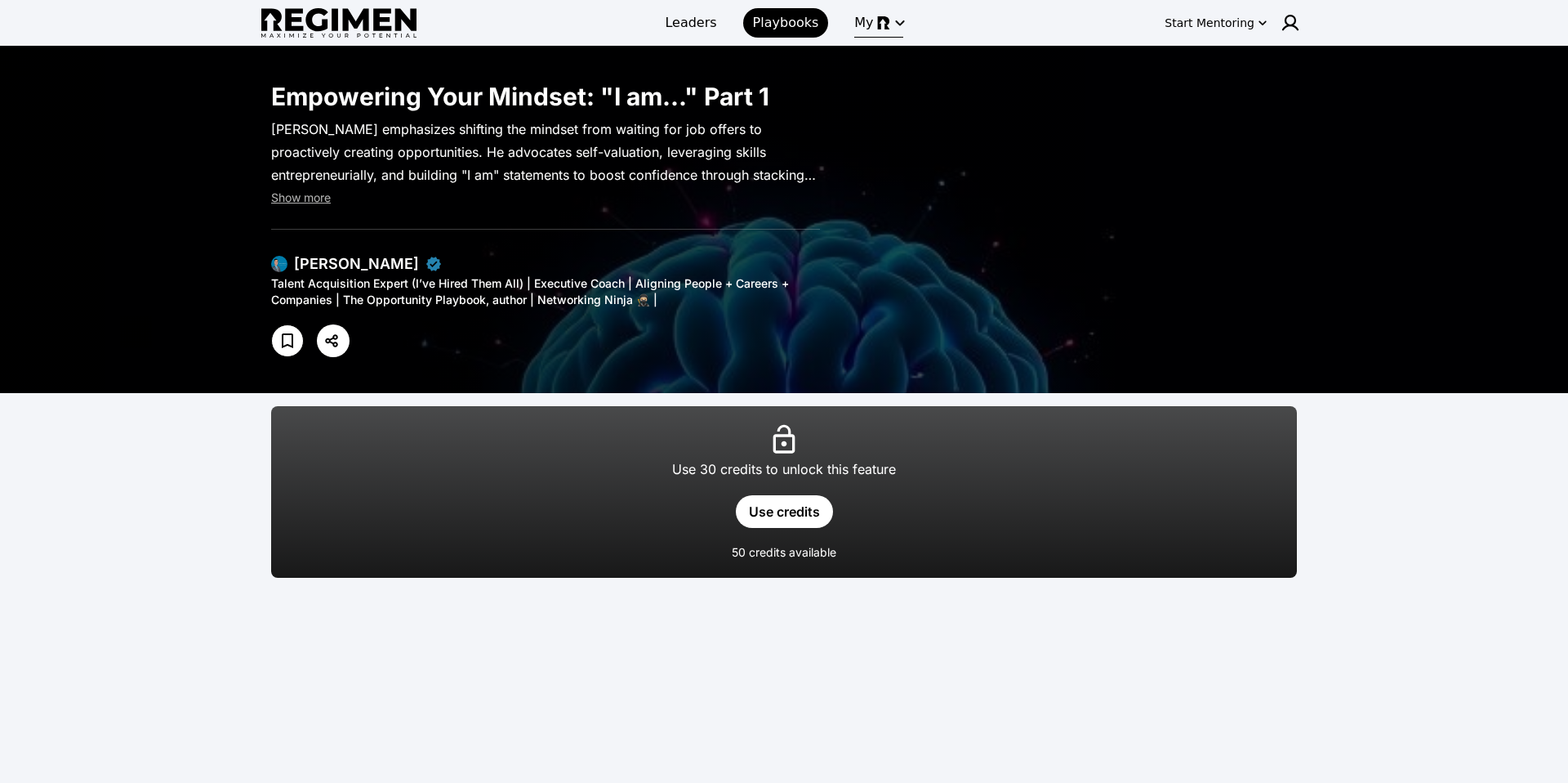
click at [862, 31] on span "My" at bounding box center [864, 23] width 19 height 19
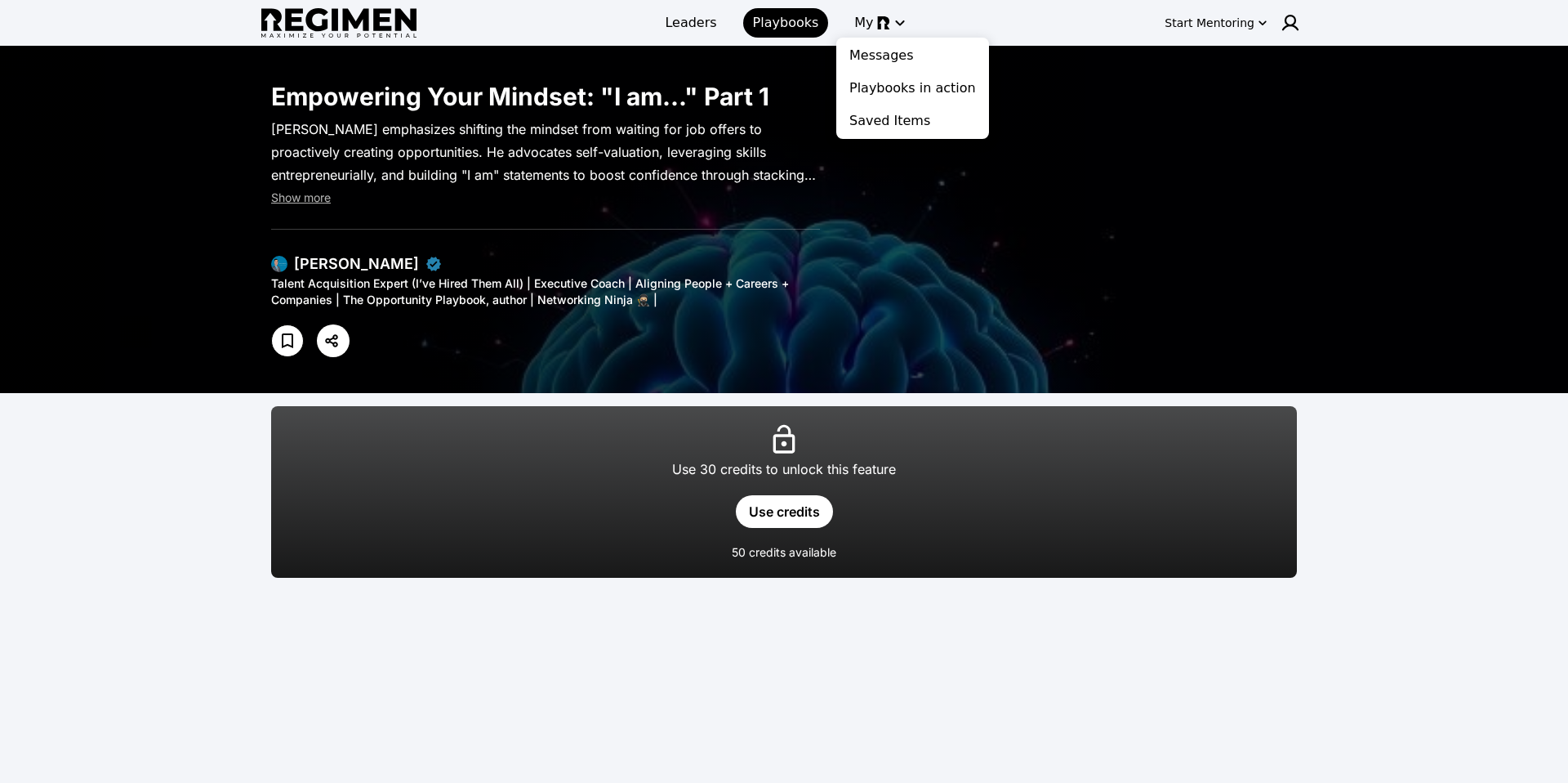
click at [490, 312] on div at bounding box center [784, 392] width 1568 height 783
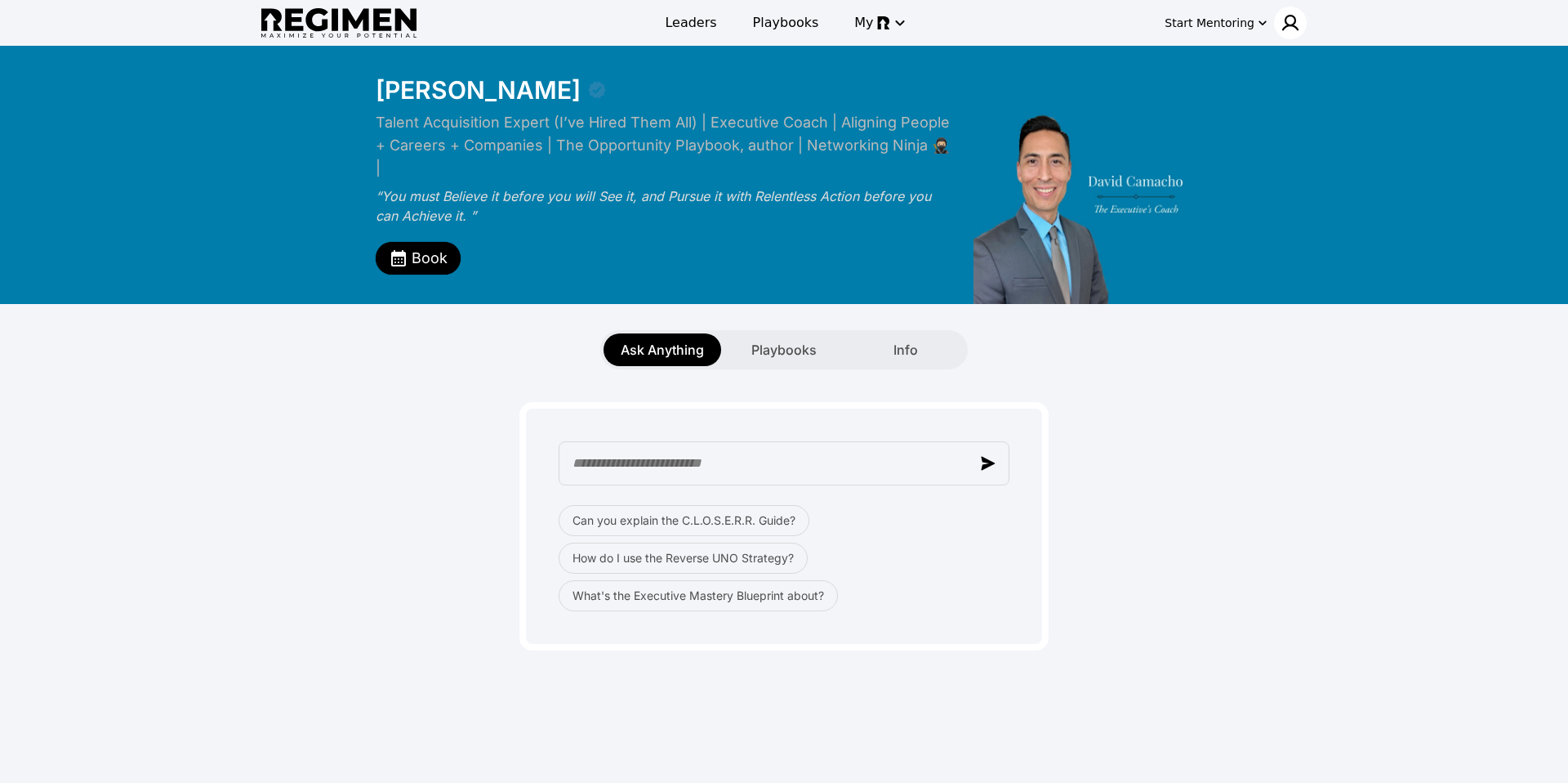
click at [1290, 18] on img at bounding box center [1290, 23] width 19 height 19
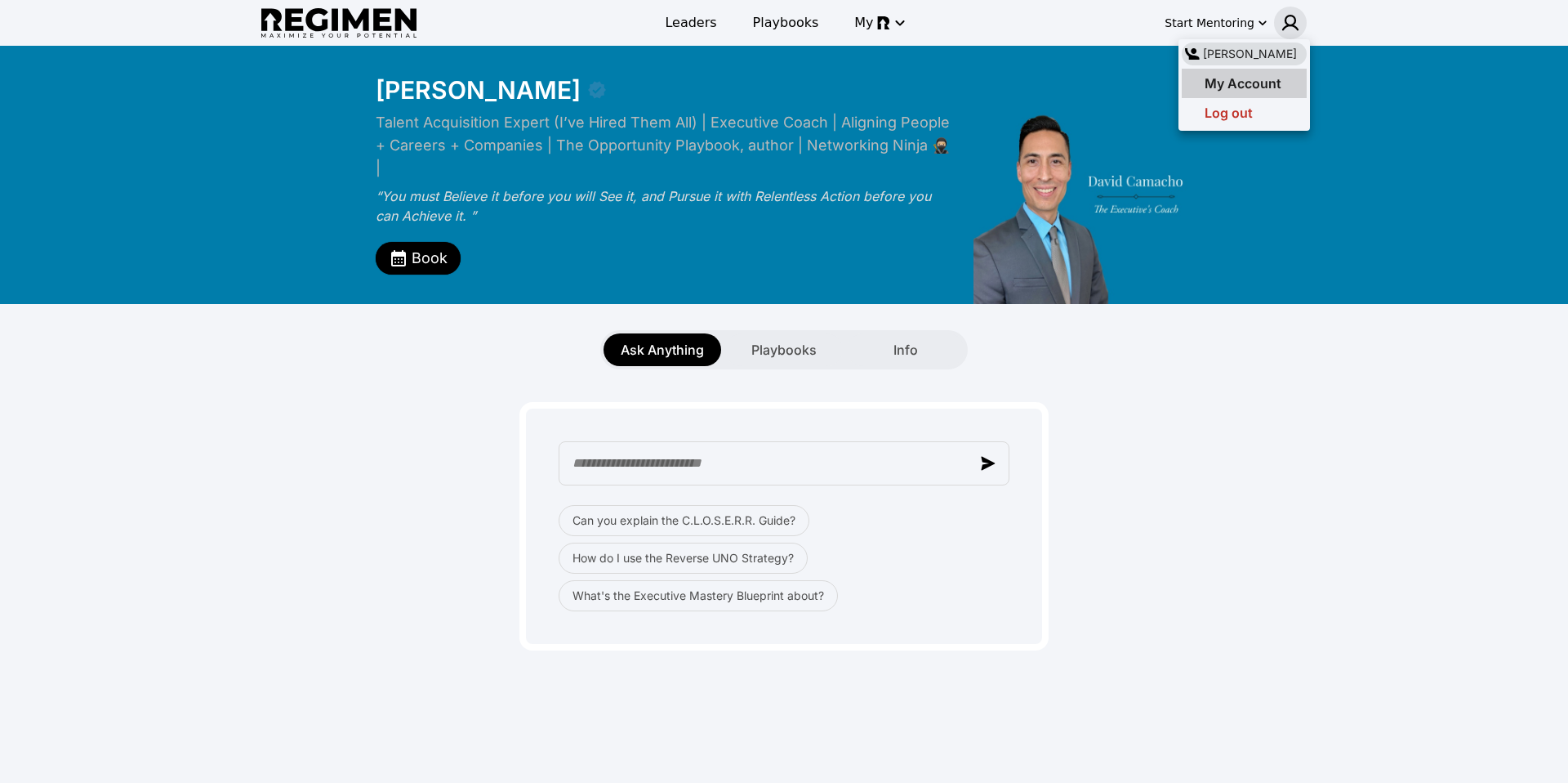
click at [1273, 85] on span "My Account" at bounding box center [1243, 83] width 77 height 17
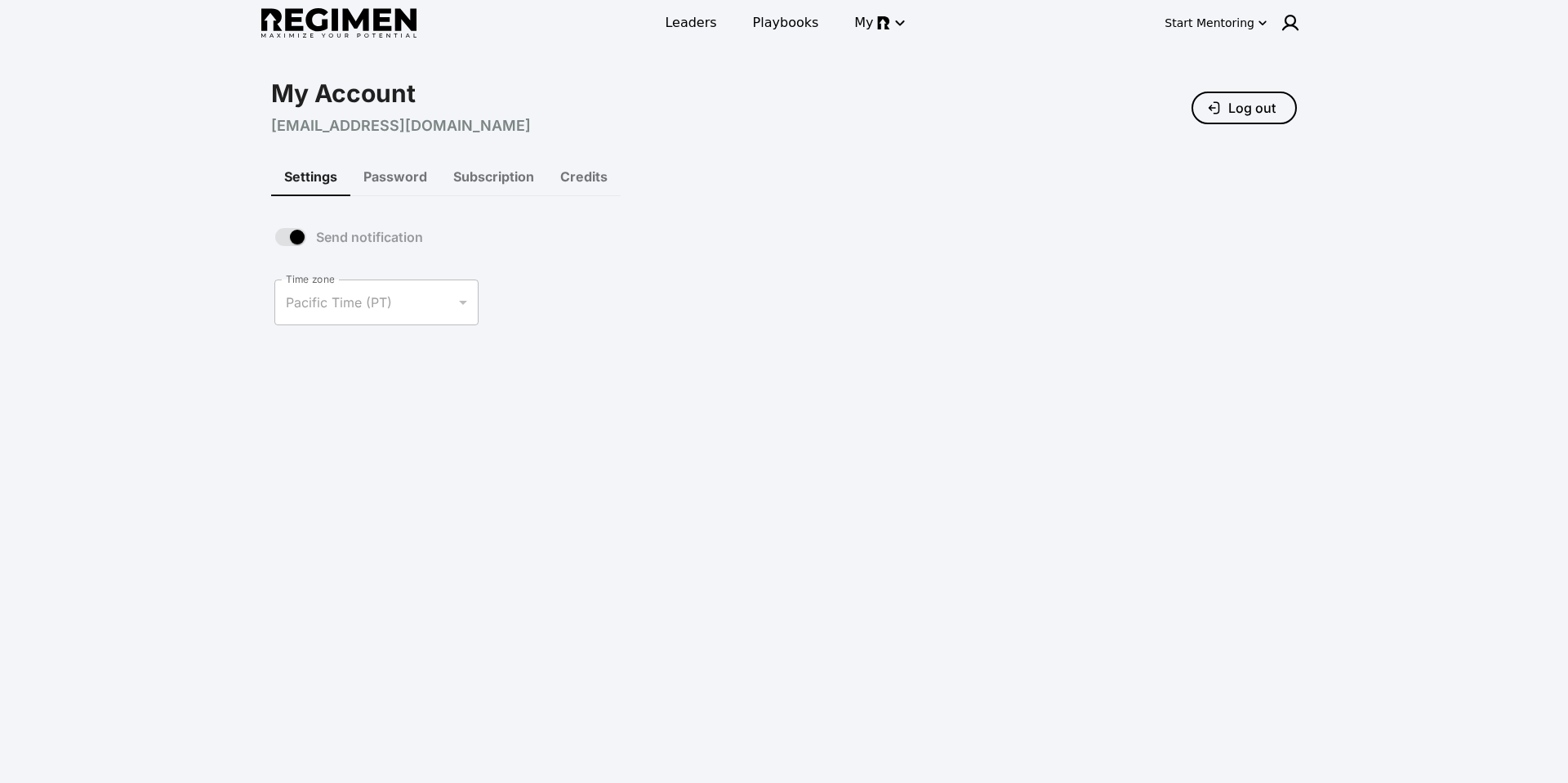
click at [596, 164] on button "Credits" at bounding box center [584, 176] width 73 height 39
click at [506, 223] on div "50 credits available" at bounding box center [506, 224] width 471 height 45
click at [363, 233] on span "available" at bounding box center [369, 236] width 55 height 17
click at [480, 162] on button "Subscription" at bounding box center [493, 176] width 107 height 39
click at [397, 175] on button "Password" at bounding box center [395, 176] width 90 height 39
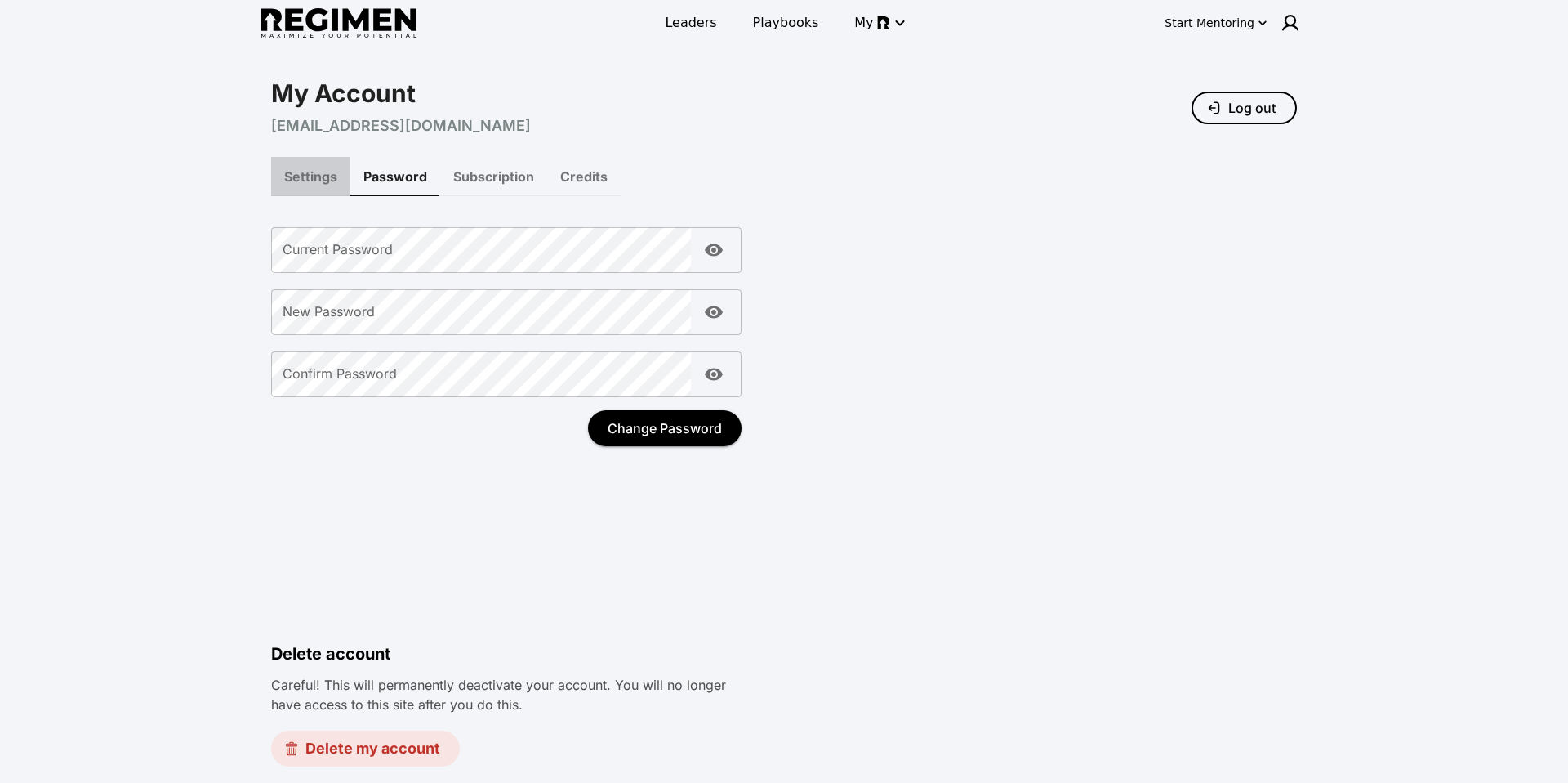
click at [316, 175] on button "Settings" at bounding box center [310, 176] width 79 height 39
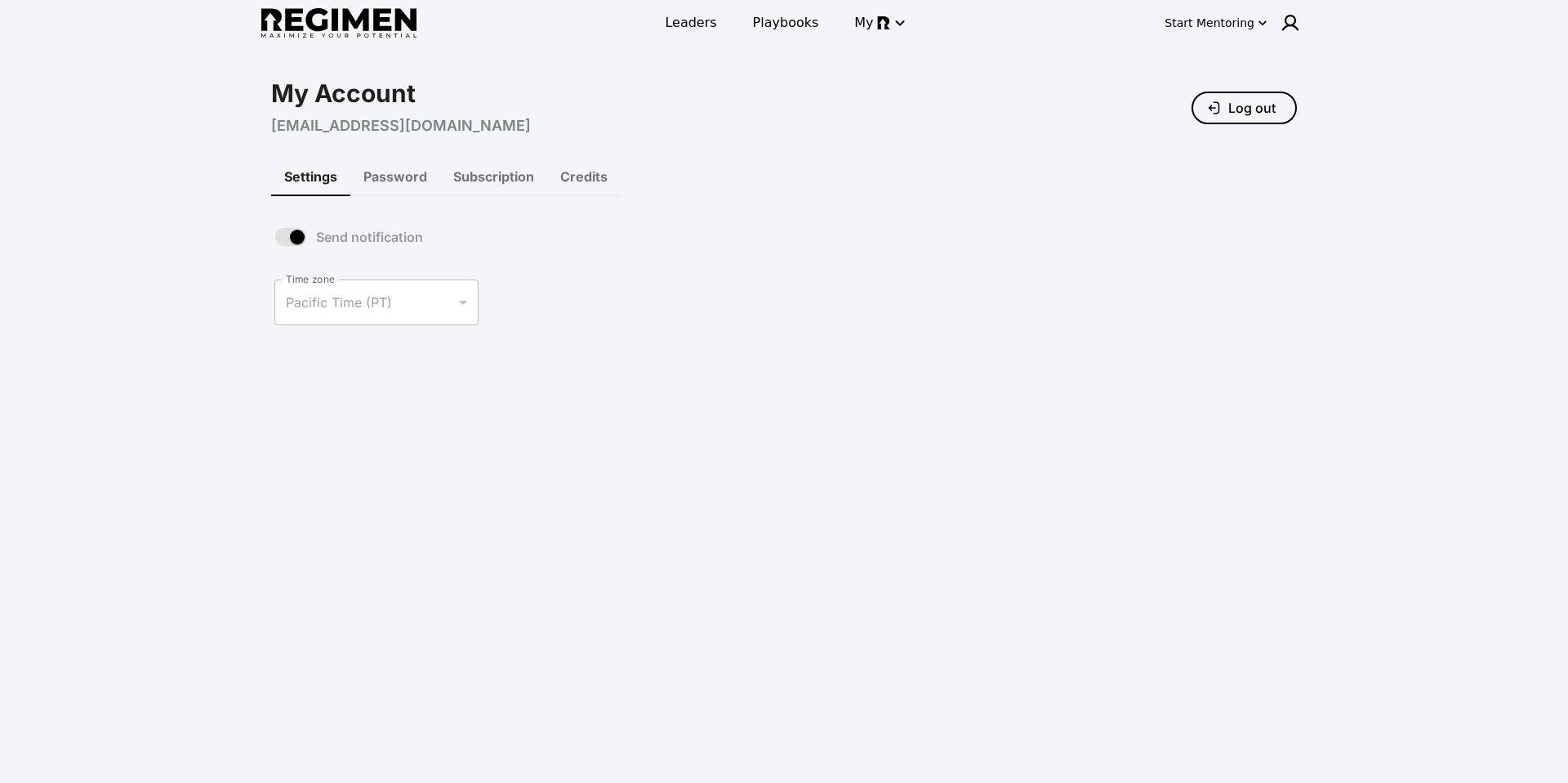
click at [669, 33] on div "Leaders Playbooks My" at bounding box center [784, 23] width 518 height 36
click at [779, 19] on span "Playbooks" at bounding box center [786, 23] width 66 height 19
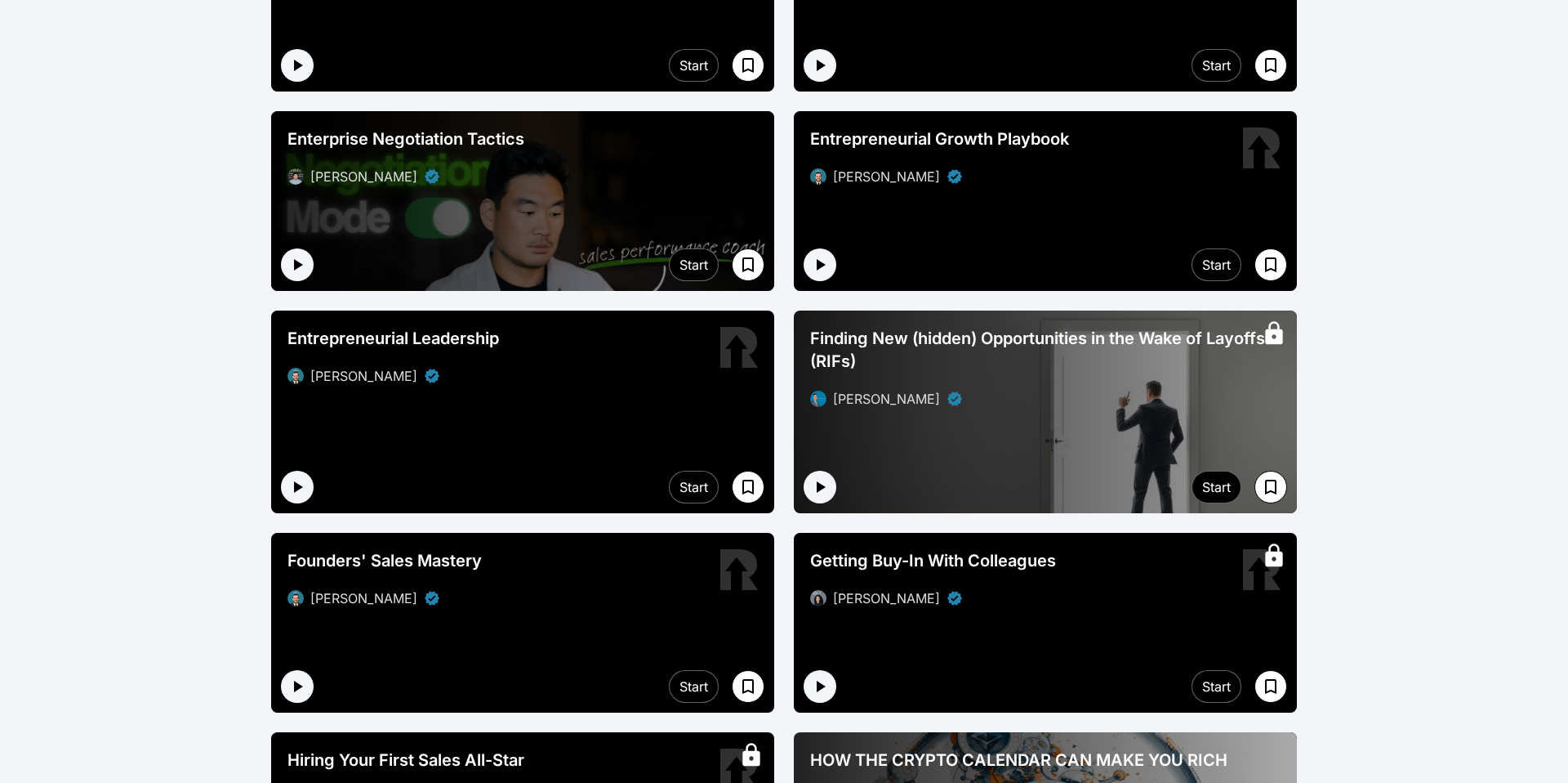
scroll to position [1900, 0]
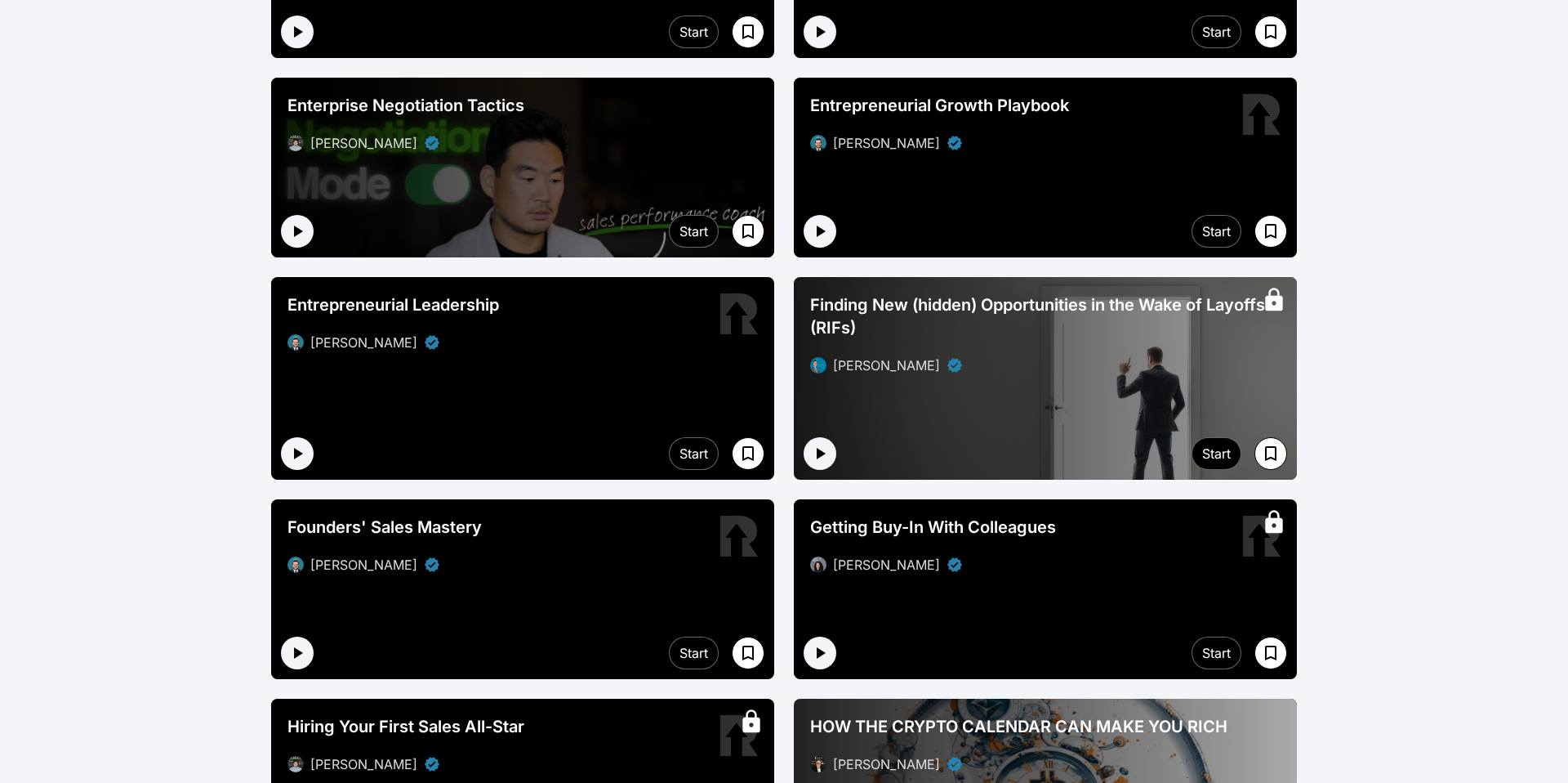
click at [893, 384] on div "Finding New (hidden) Opportunities in the Wake of Layoffs (RIFs) David Camacho" at bounding box center [1045, 334] width 503 height 114
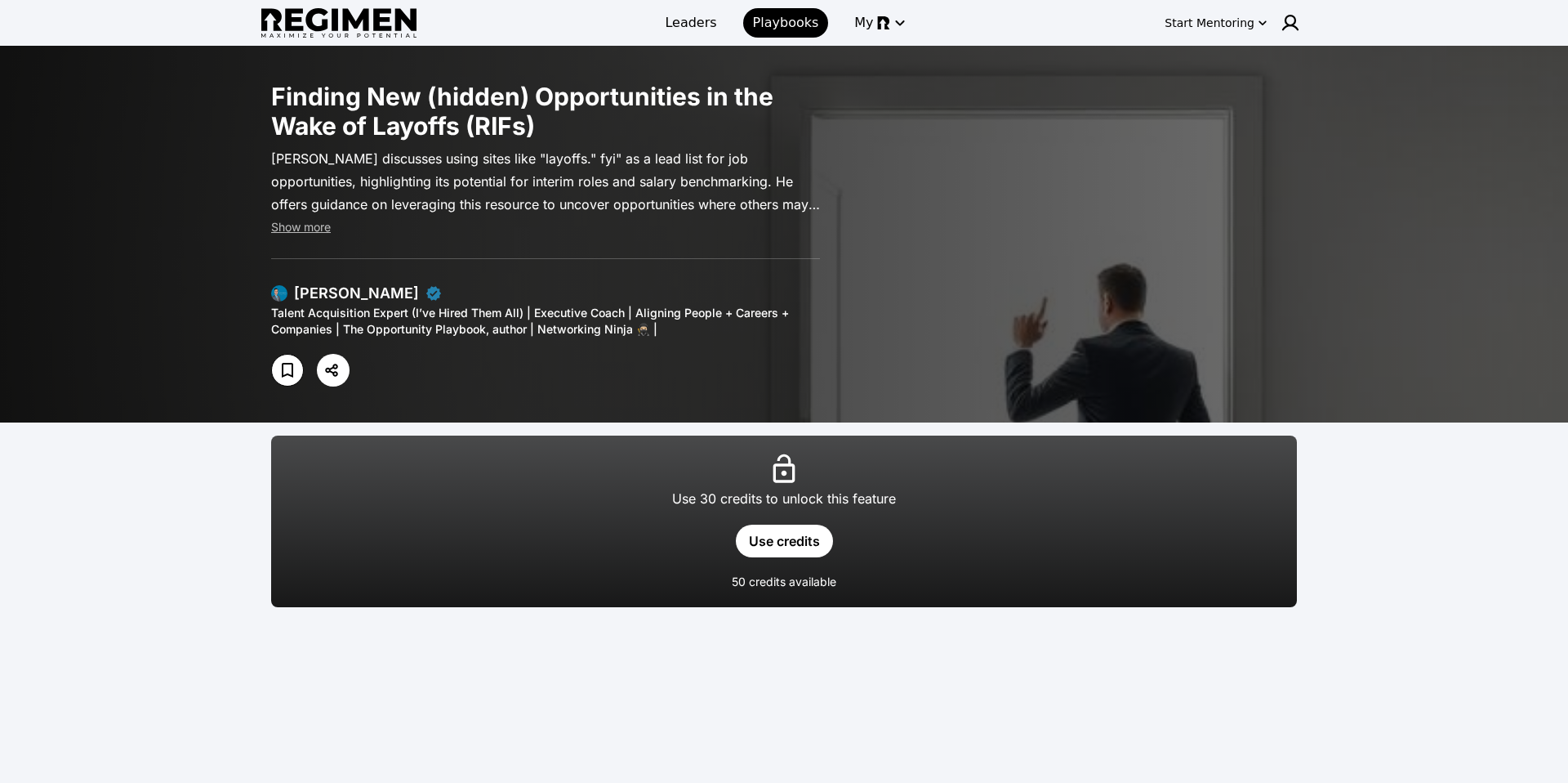
click at [804, 488] on div "Use 30 credits to unlock this feature" at bounding box center [784, 498] width 224 height 19
click at [1229, 21] on div "Start Mentoring" at bounding box center [1209, 23] width 90 height 17
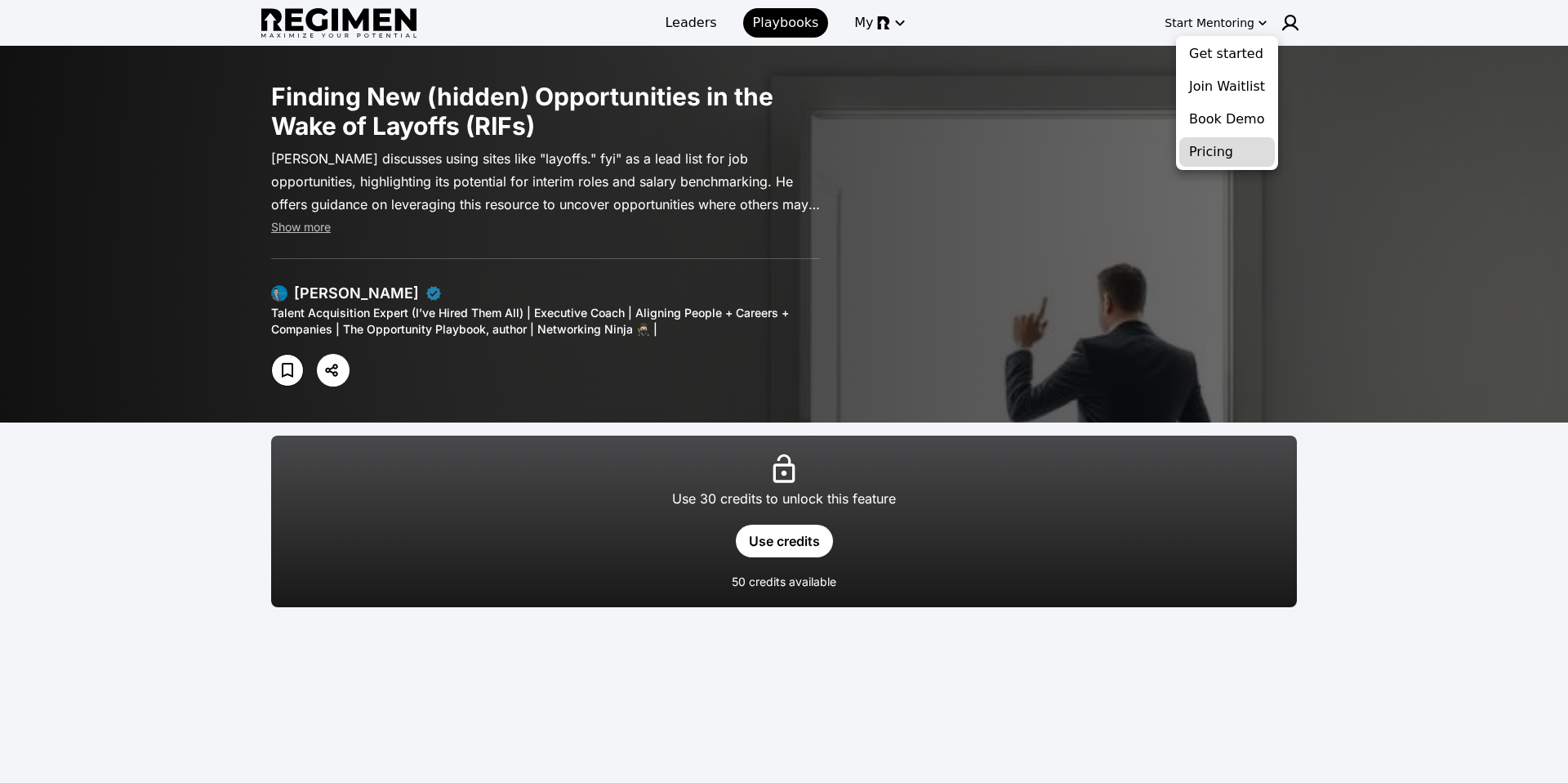
click at [1239, 153] on button "Pricing" at bounding box center [1227, 152] width 96 height 30
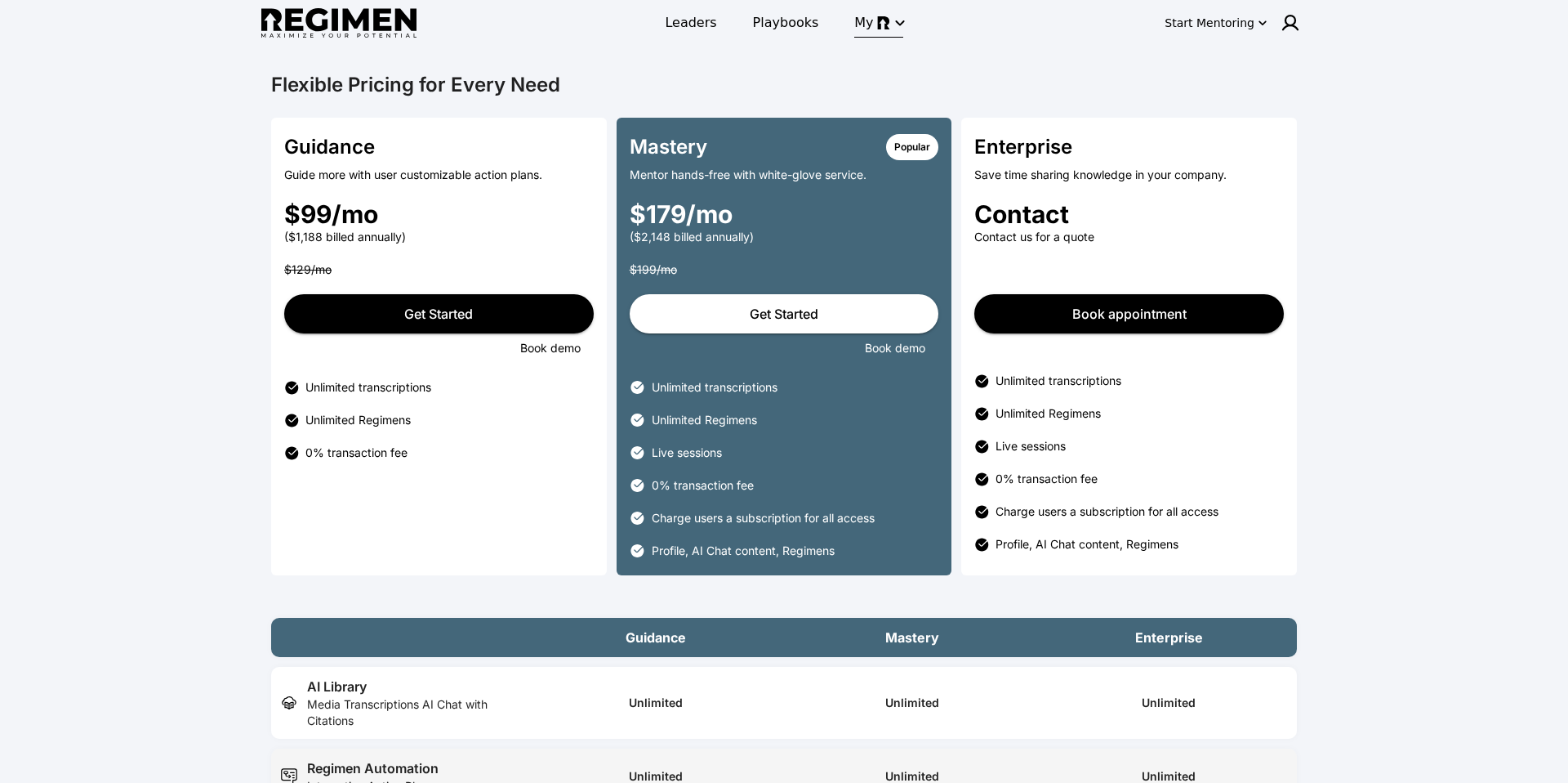
click at [895, 18] on icon "button" at bounding box center [899, 23] width 19 height 19
click at [332, 93] on div at bounding box center [784, 392] width 1568 height 783
click at [804, 32] on span "Playbooks" at bounding box center [786, 23] width 66 height 19
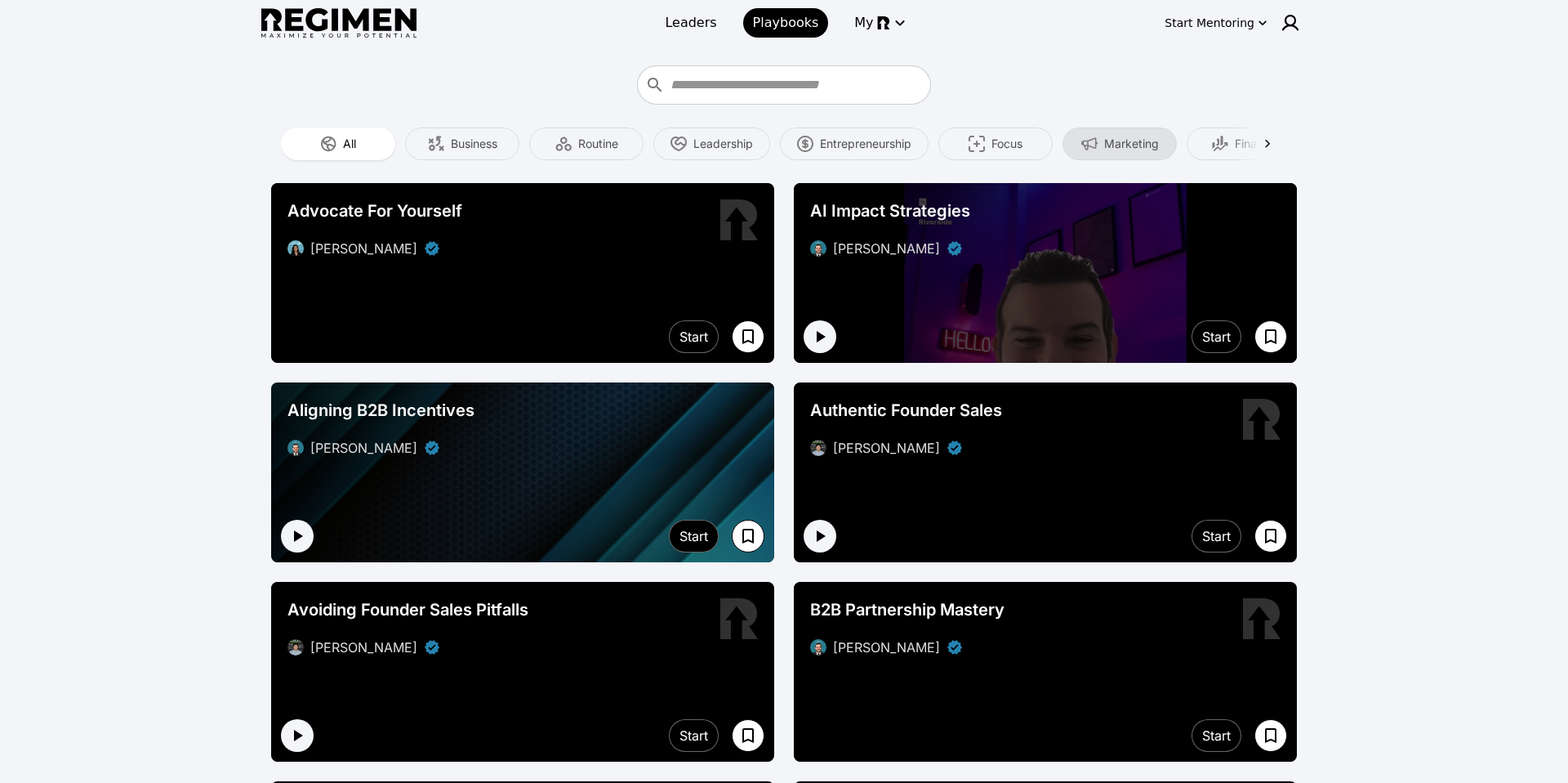
click at [1117, 142] on span "Marketing" at bounding box center [1131, 144] width 55 height 17
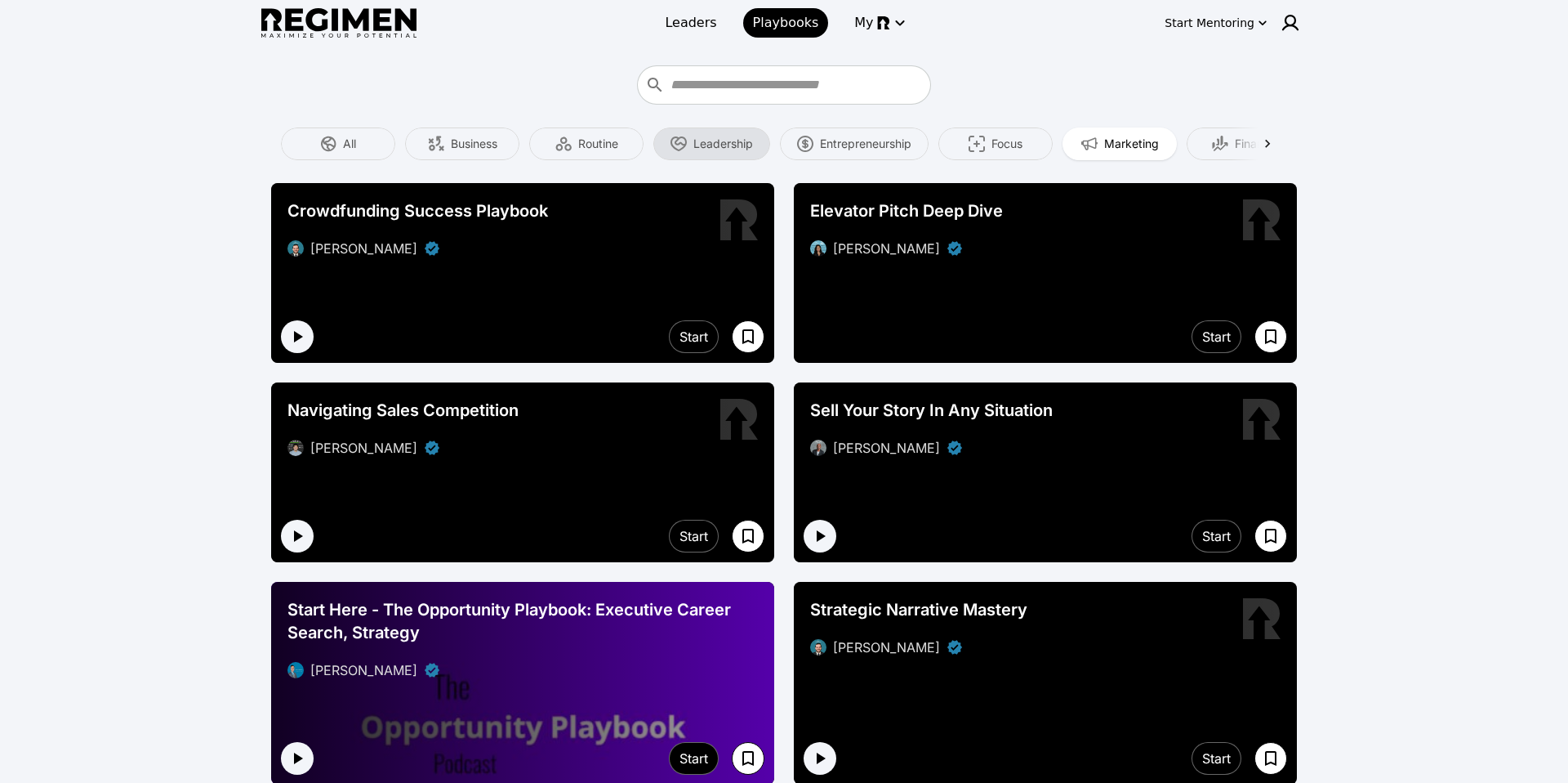
click at [742, 149] on span "Leadership" at bounding box center [723, 144] width 59 height 17
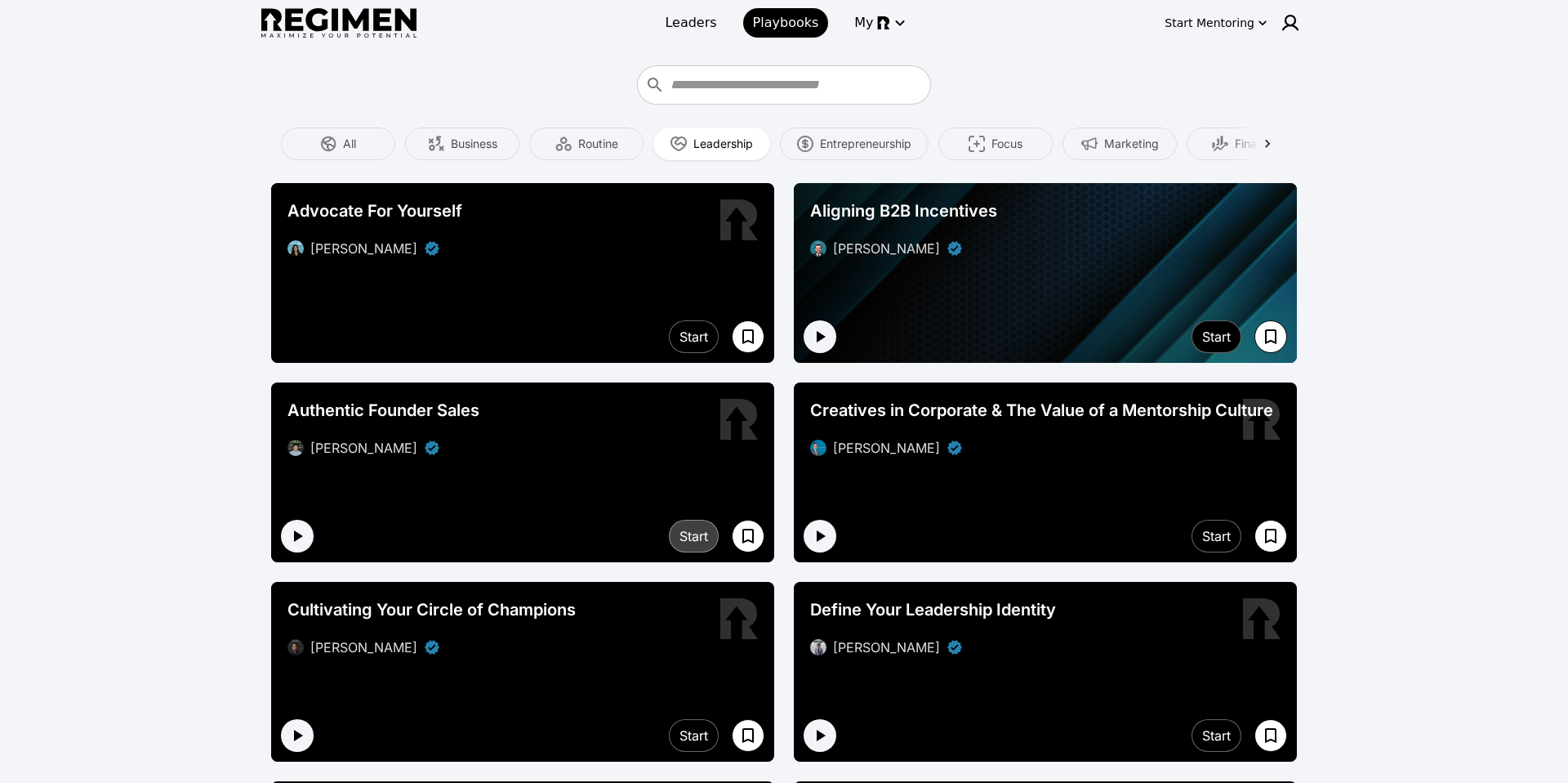
click at [682, 531] on div "Start" at bounding box center [694, 535] width 29 height 19
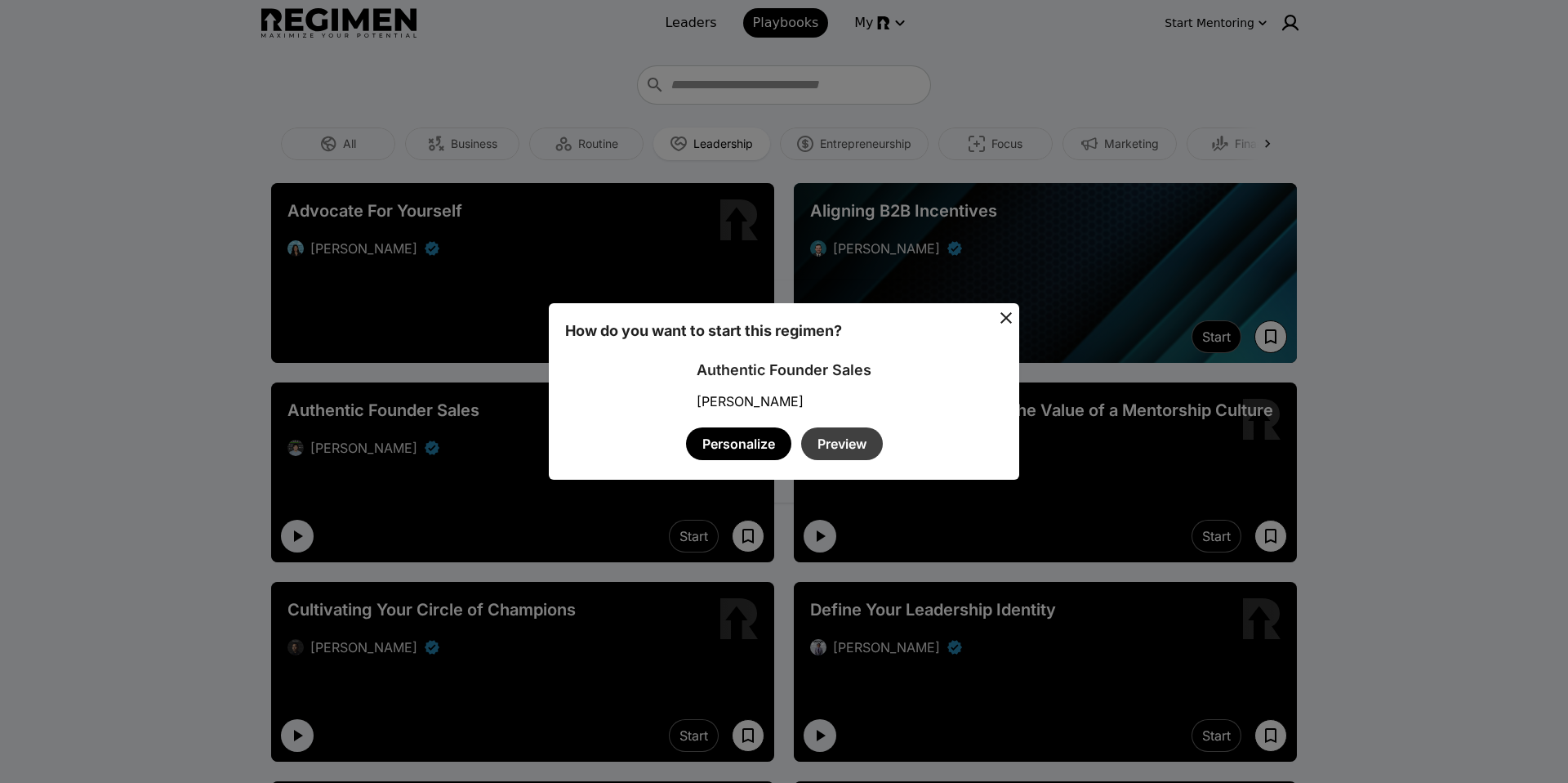
click at [804, 445] on button "Preview" at bounding box center [842, 443] width 82 height 32
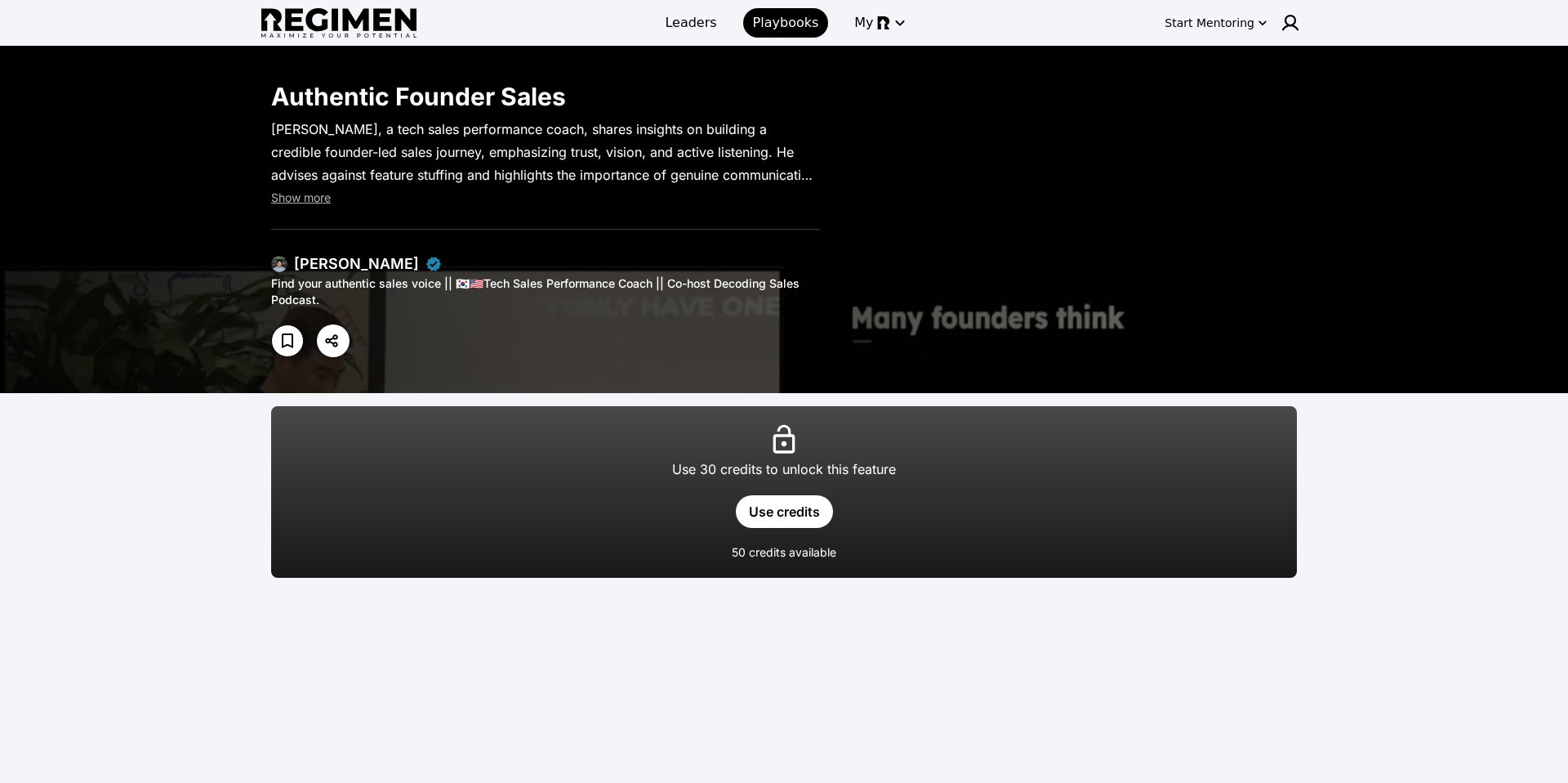
click at [767, 555] on div "50 credits available" at bounding box center [784, 552] width 105 height 17
click at [753, 512] on button "Use credits" at bounding box center [784, 511] width 98 height 32
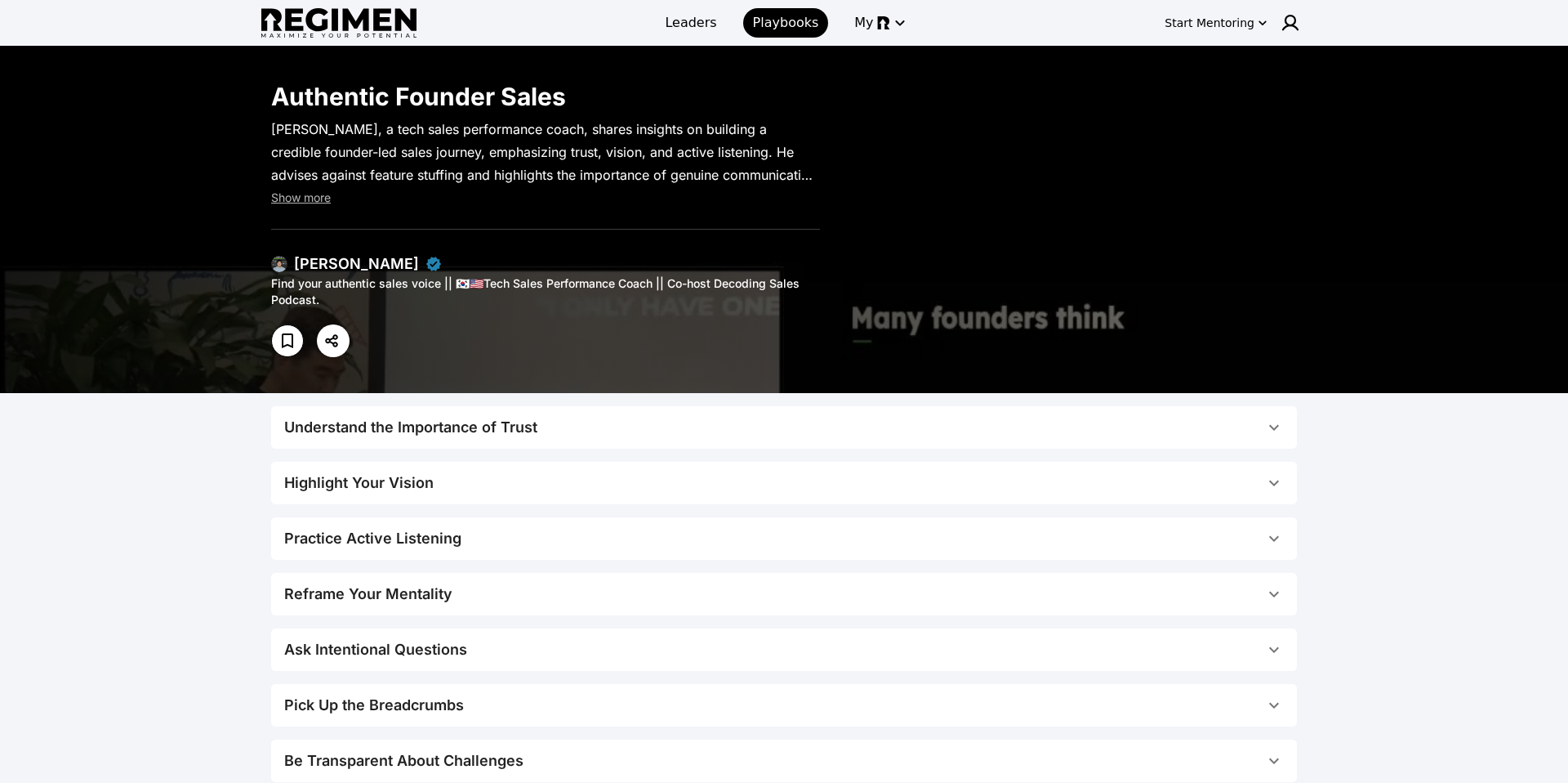
click at [587, 425] on span "Understand the Importance of Trust" at bounding box center [774, 427] width 980 height 23
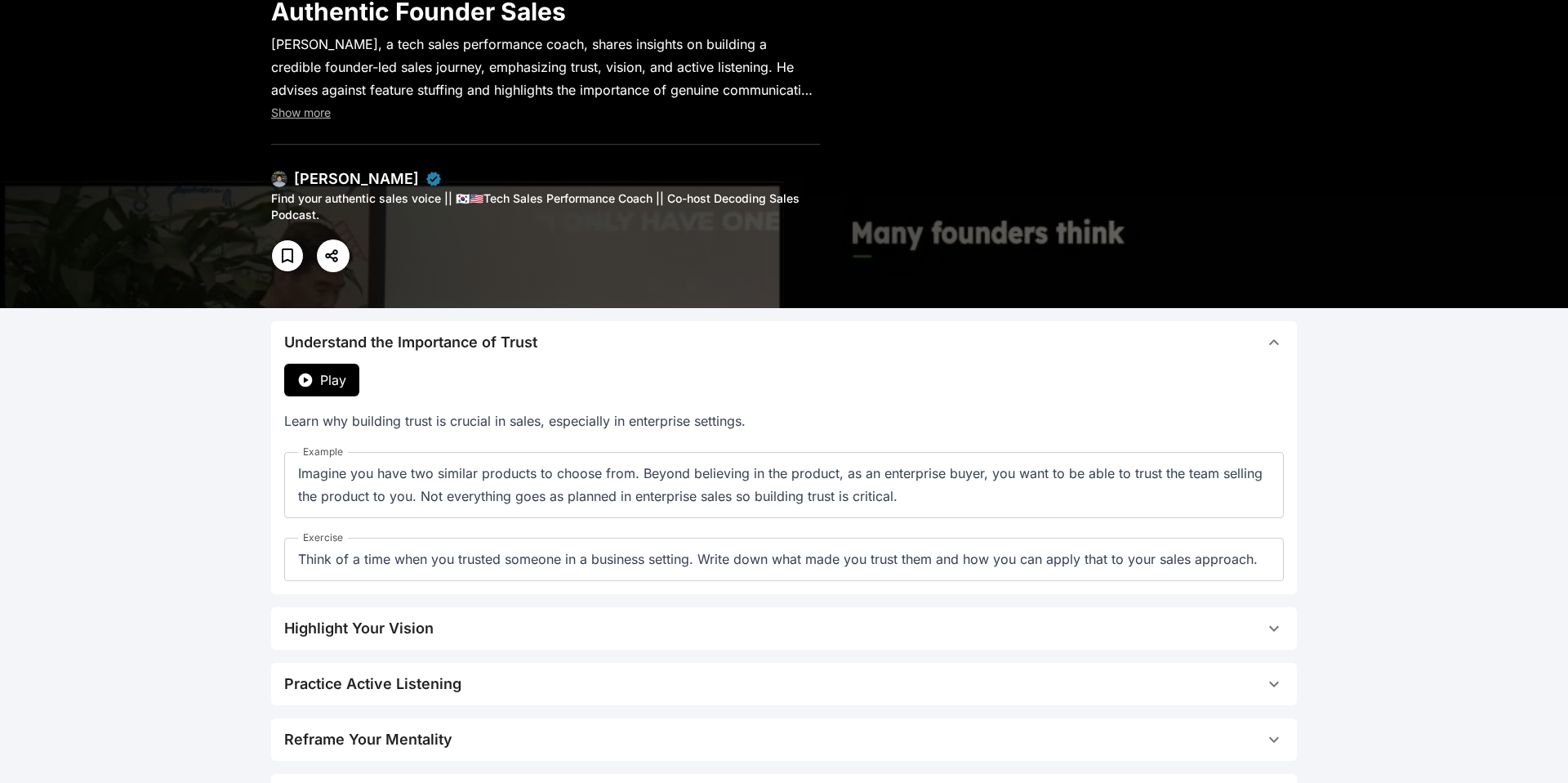
scroll to position [87, 0]
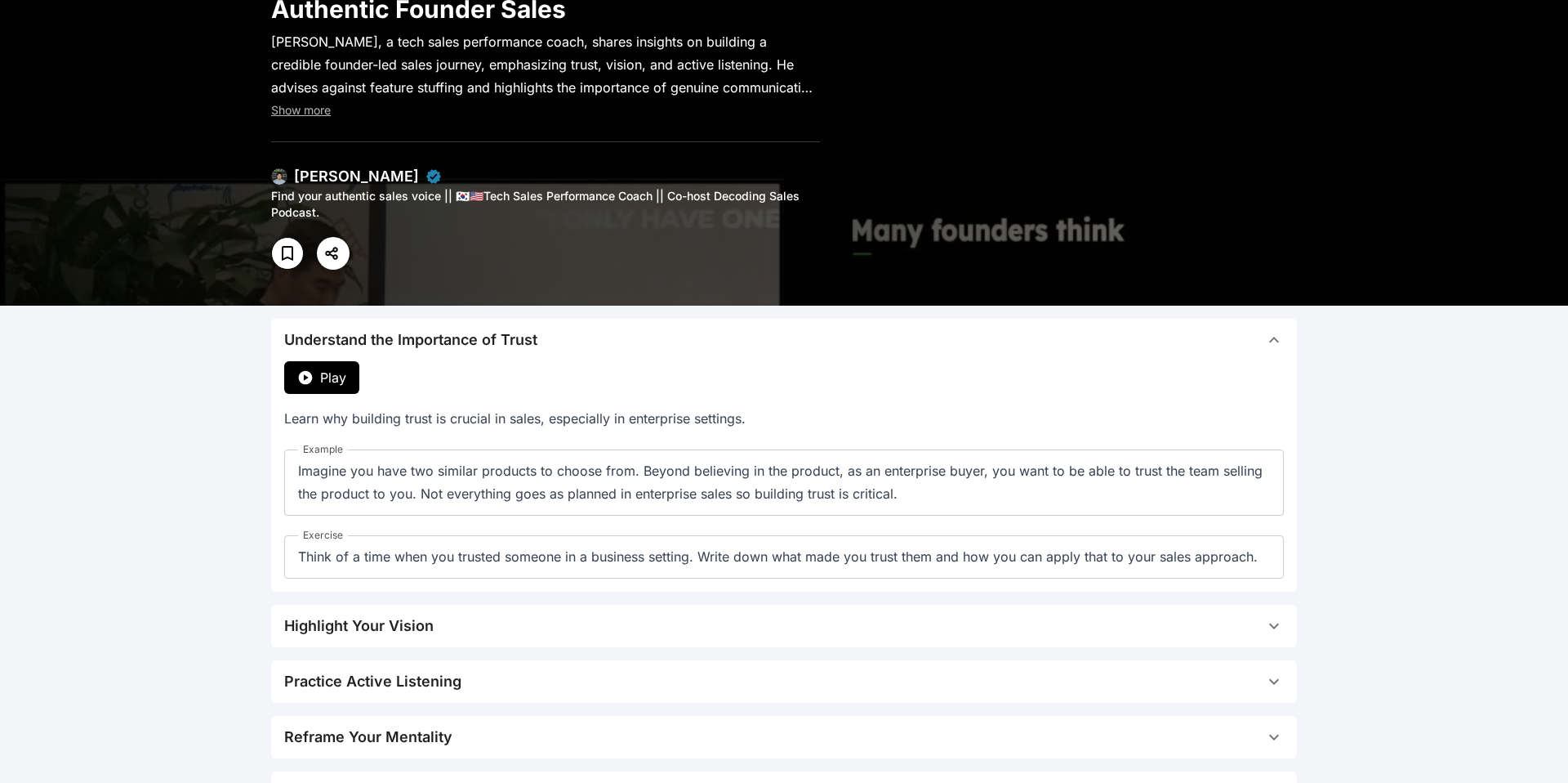
click at [329, 378] on span "Play" at bounding box center [333, 378] width 26 height 19
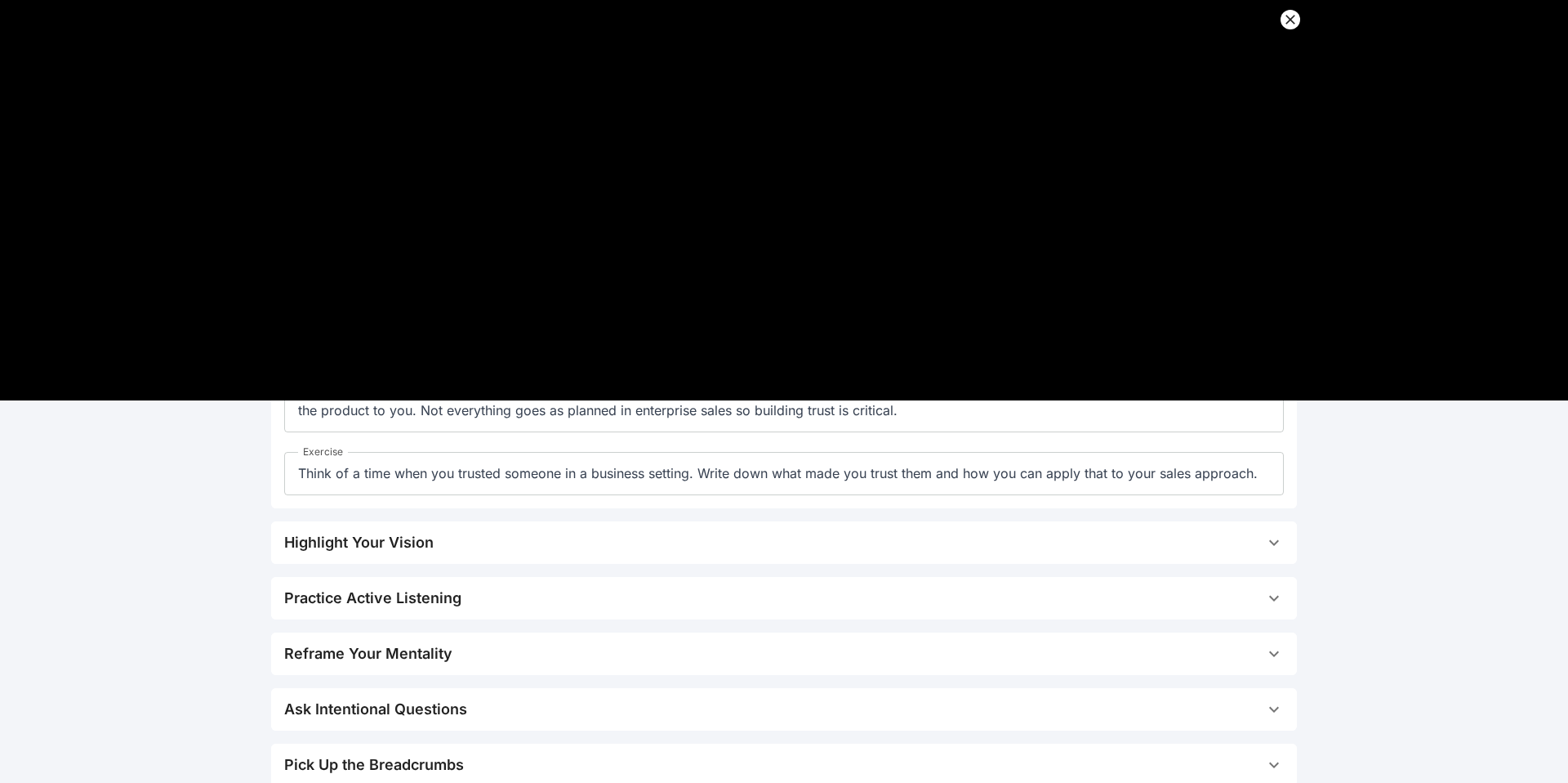
scroll to position [380, 0]
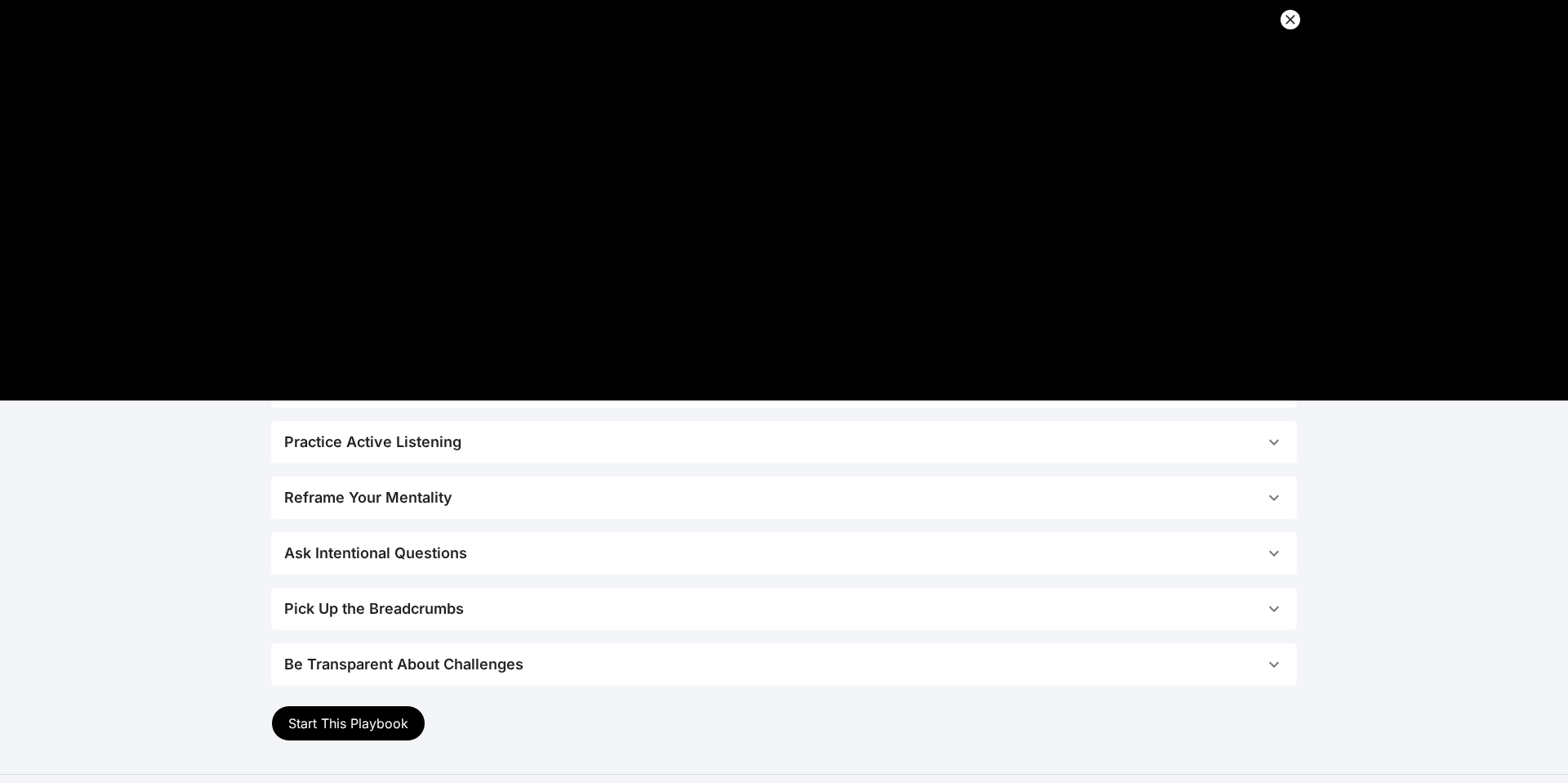
click at [501, 500] on span "Reframe Your Mentality" at bounding box center [774, 498] width 980 height 23
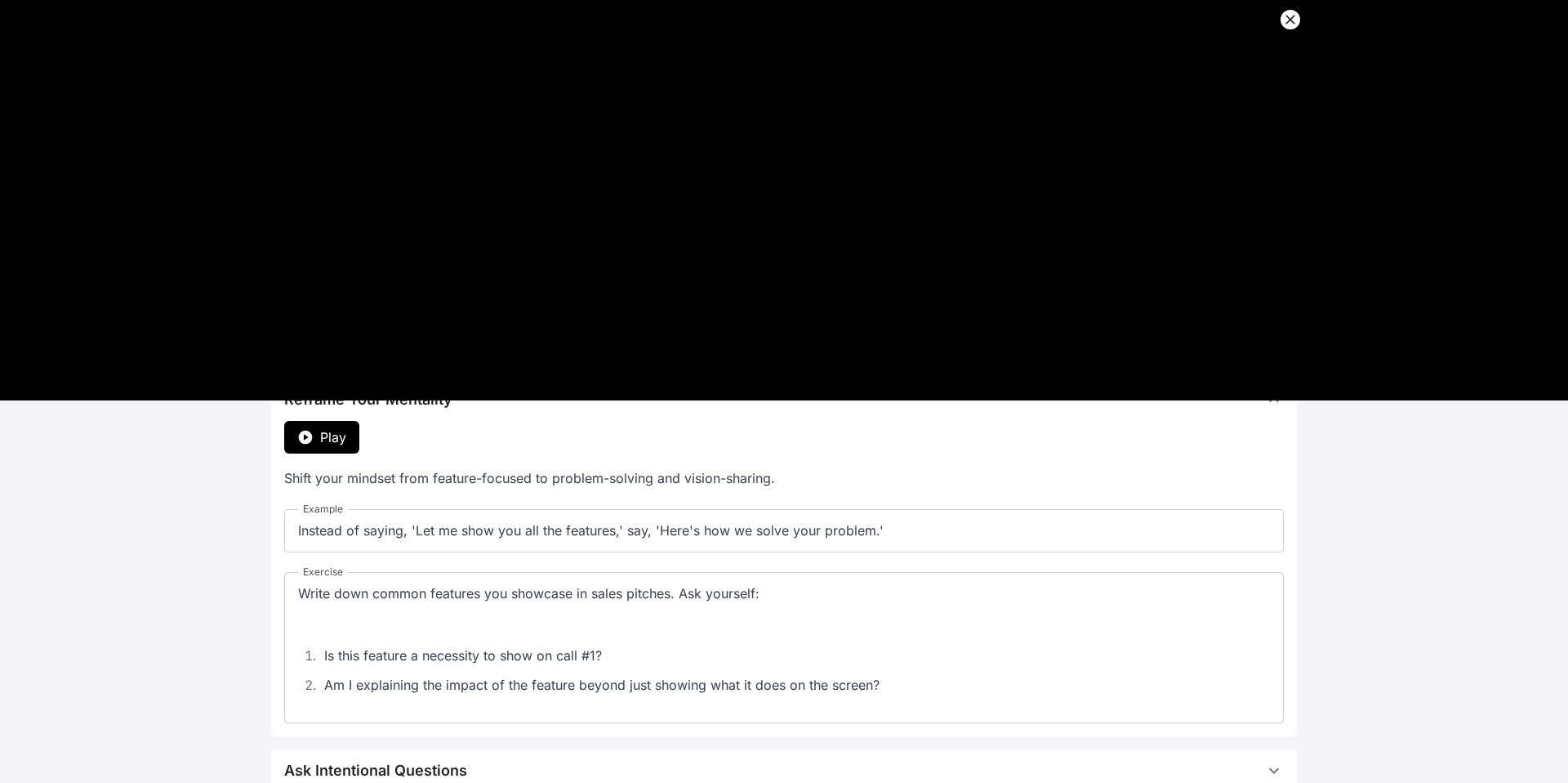
scroll to position [241, 0]
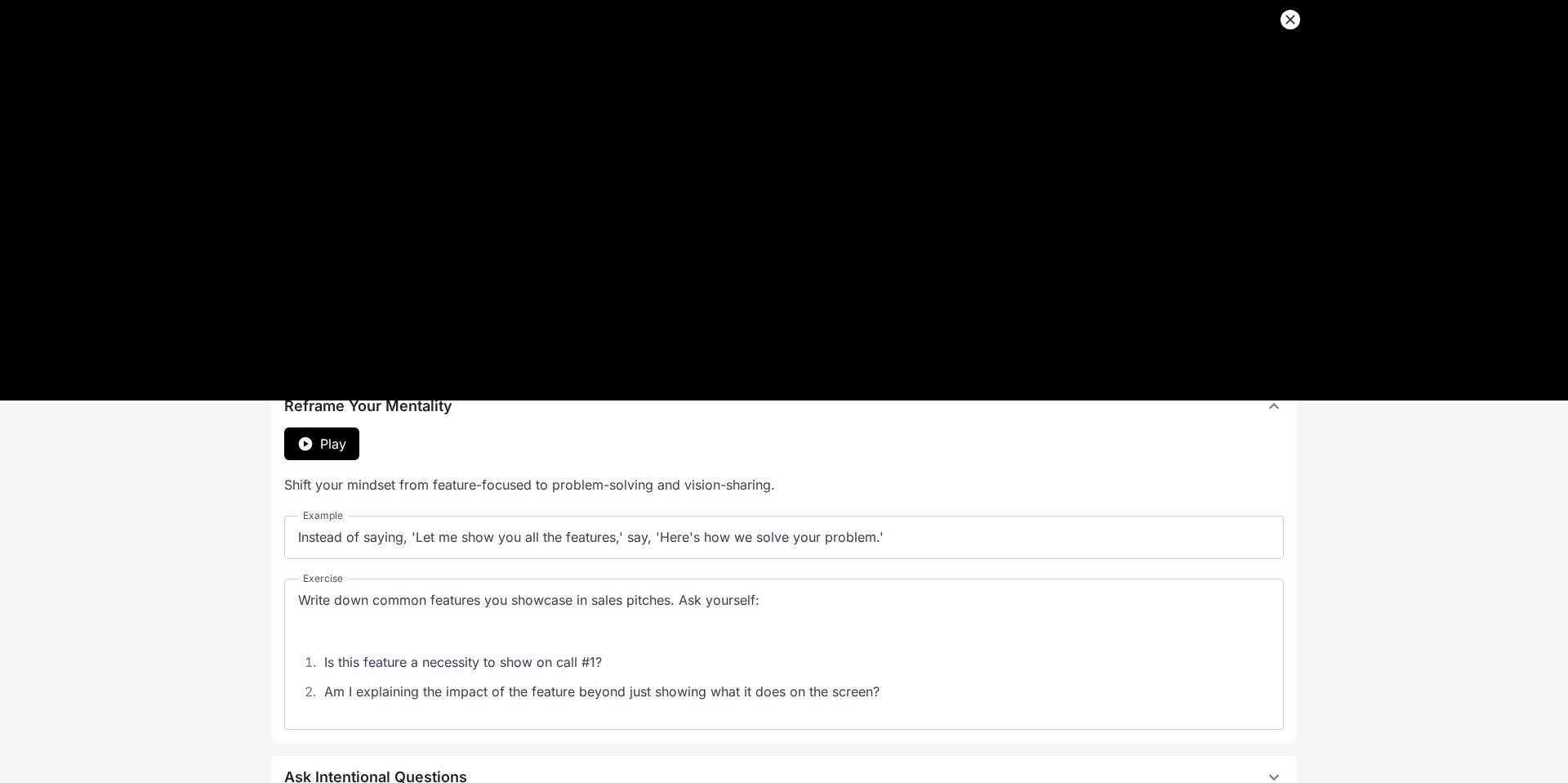
click at [349, 437] on button "Play" at bounding box center [322, 443] width 75 height 32
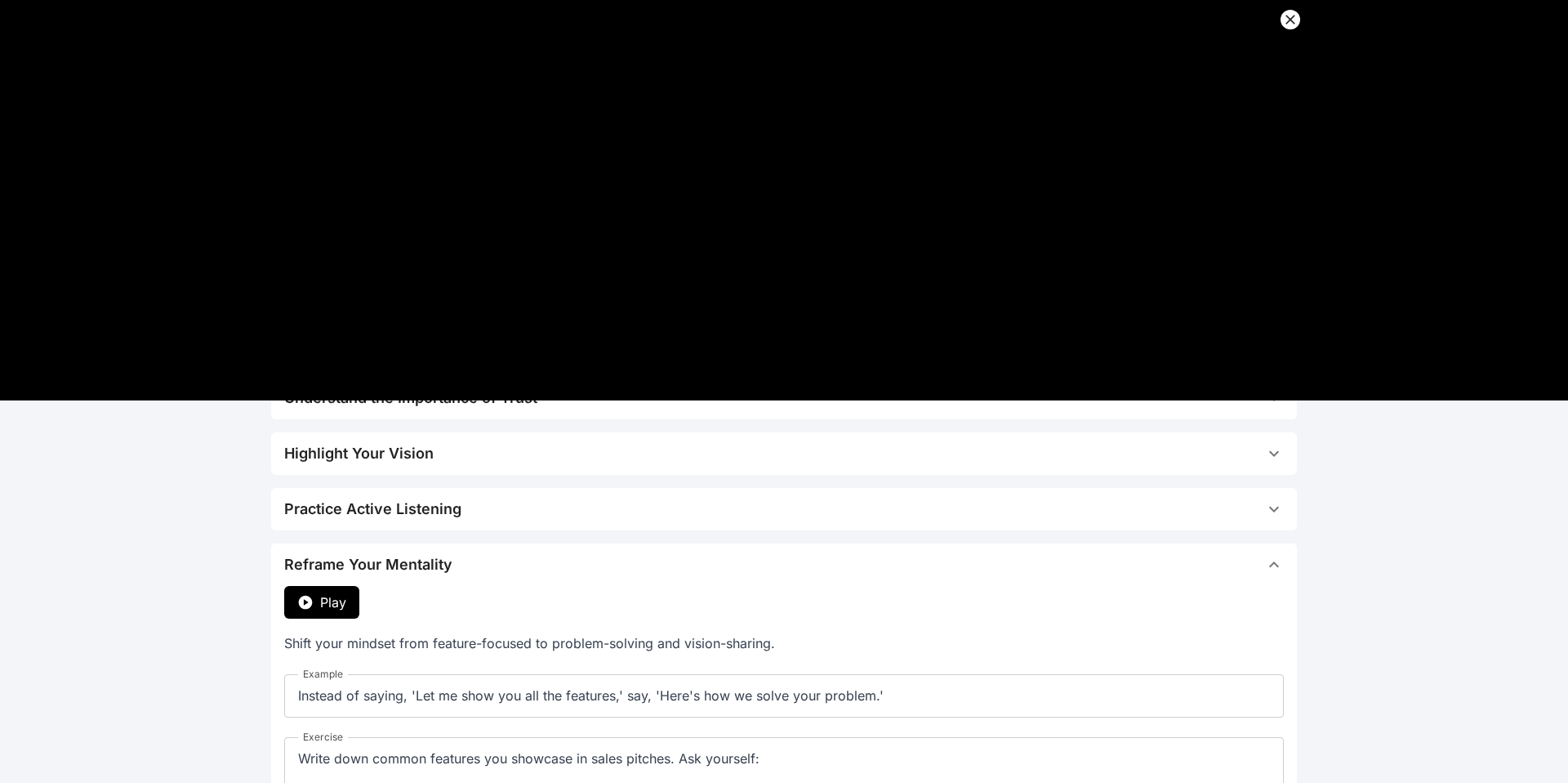
scroll to position [16, 0]
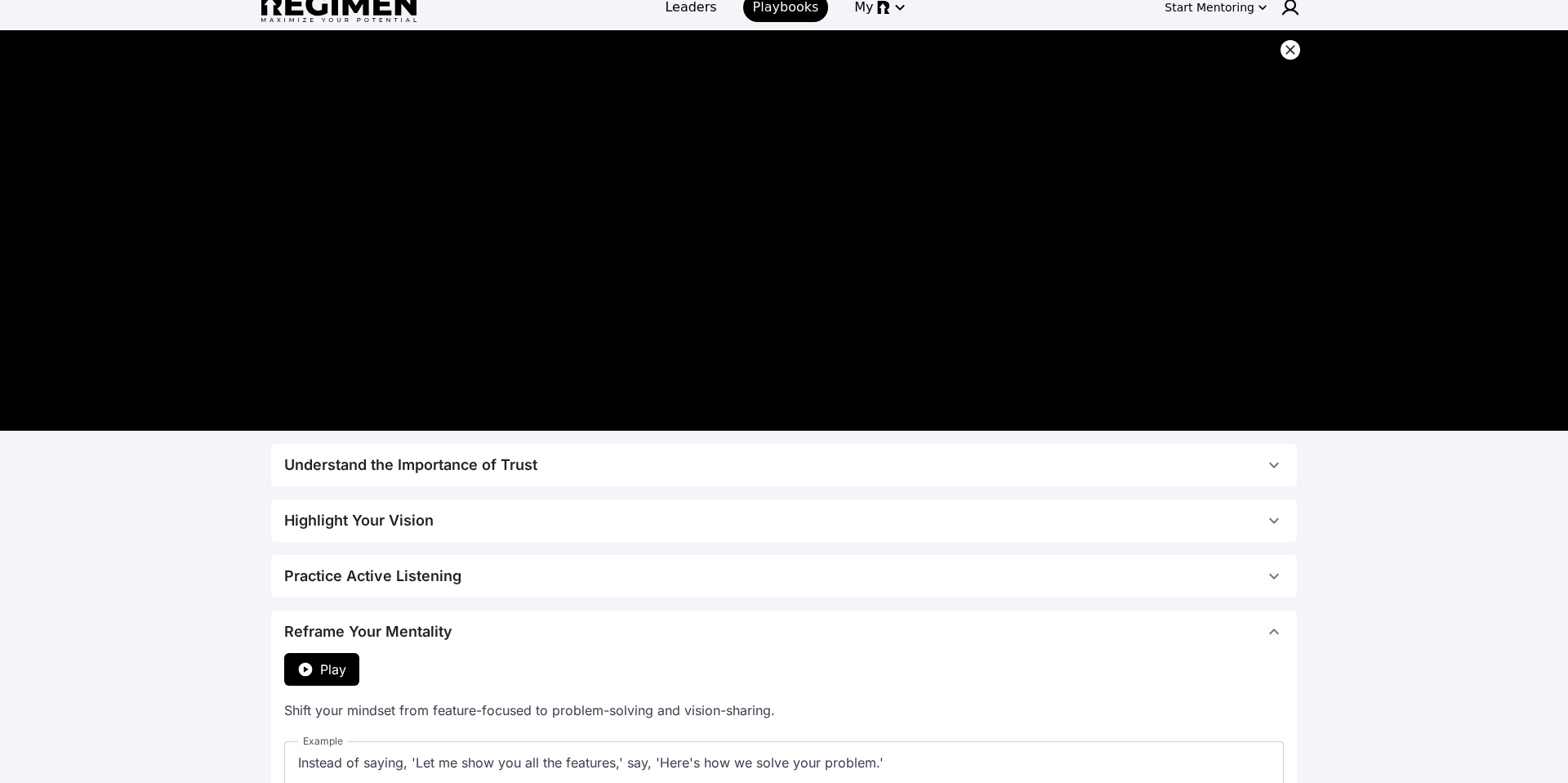
click at [354, 563] on button "Practice Active Listening" at bounding box center [784, 575] width 1026 height 43
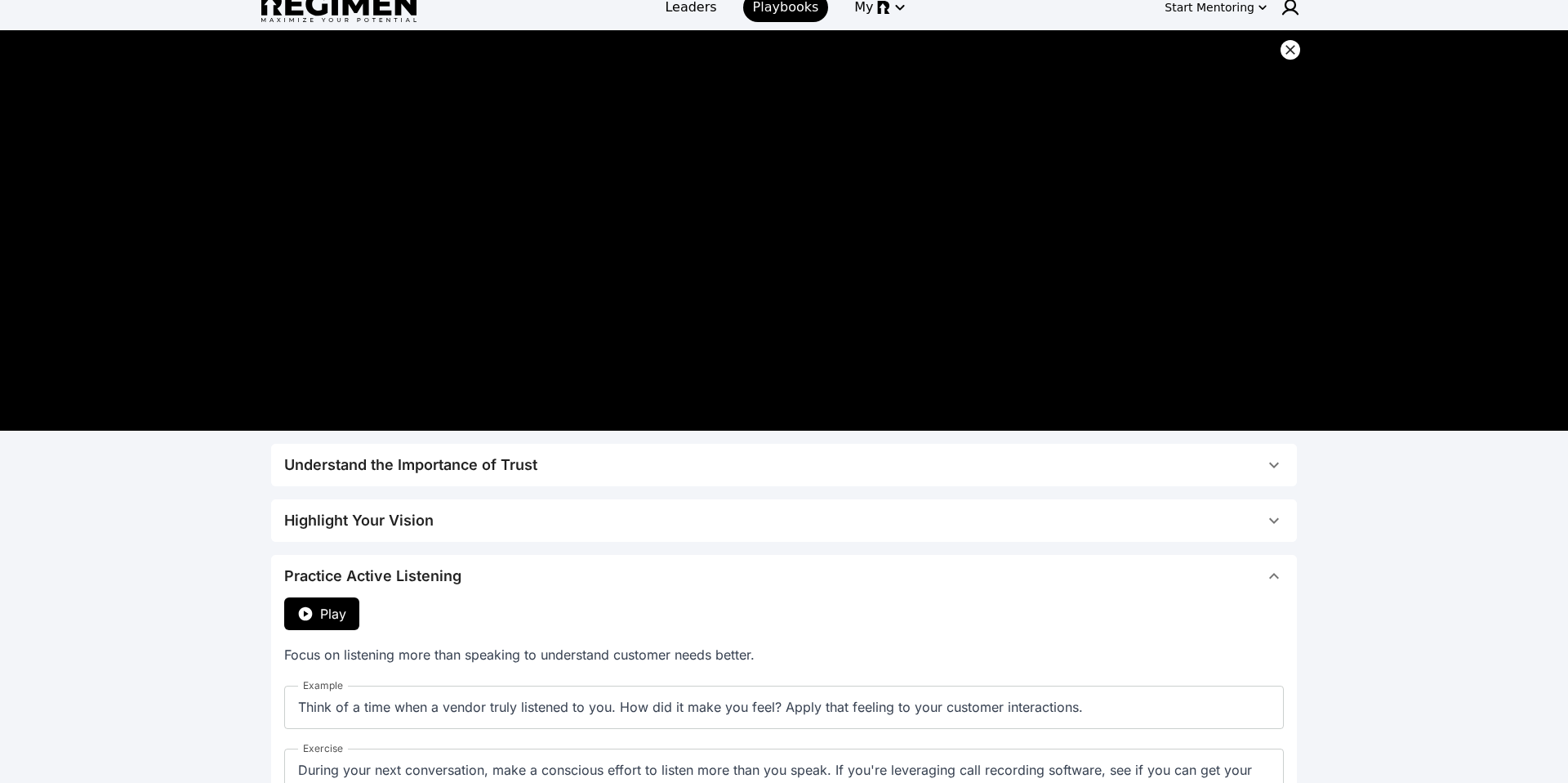
click at [342, 605] on span "Play" at bounding box center [333, 613] width 26 height 19
click at [390, 509] on div "Highlight Your Vision" at bounding box center [358, 521] width 149 height 23
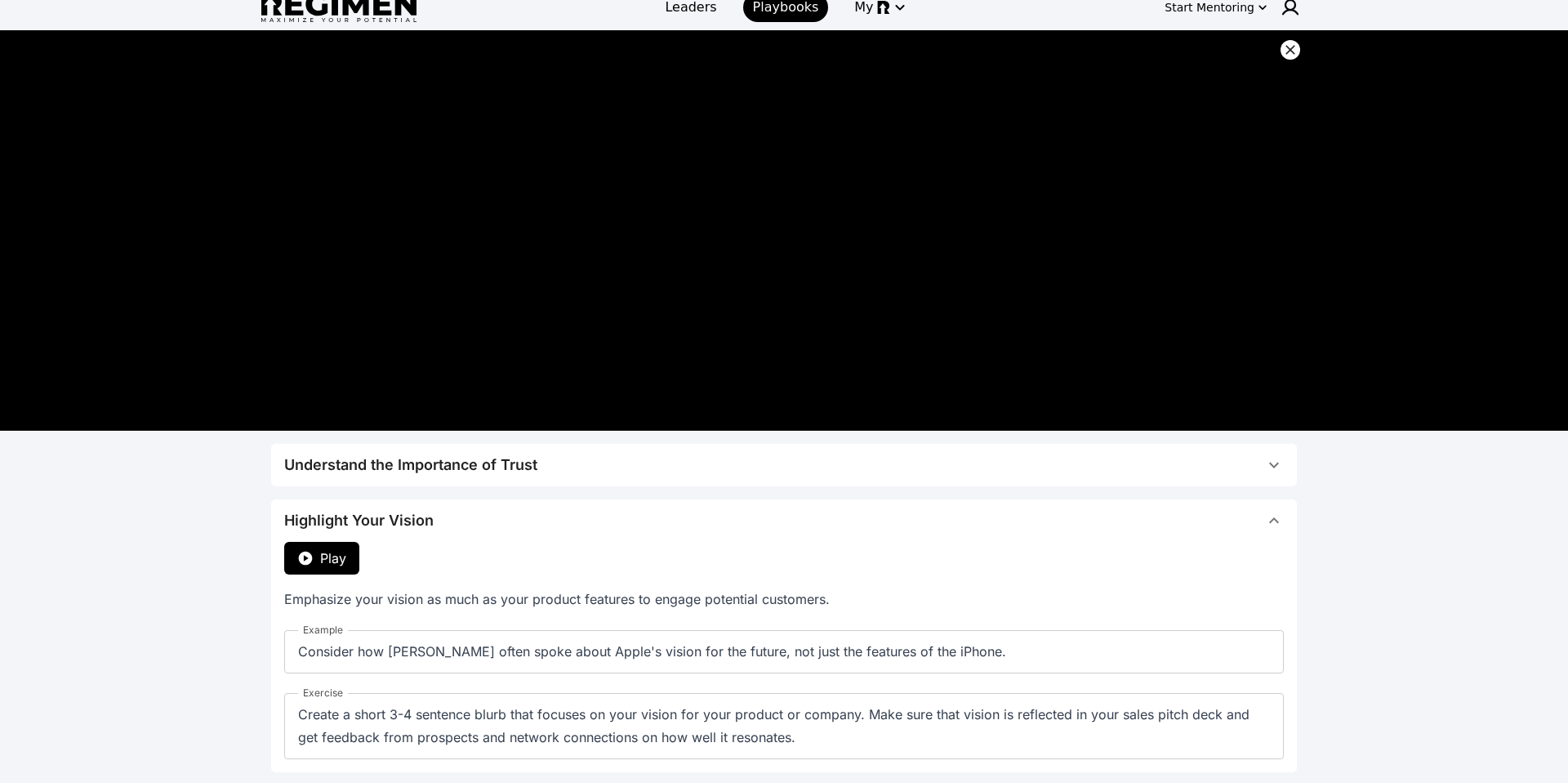
click at [320, 561] on span "Play" at bounding box center [333, 558] width 26 height 19
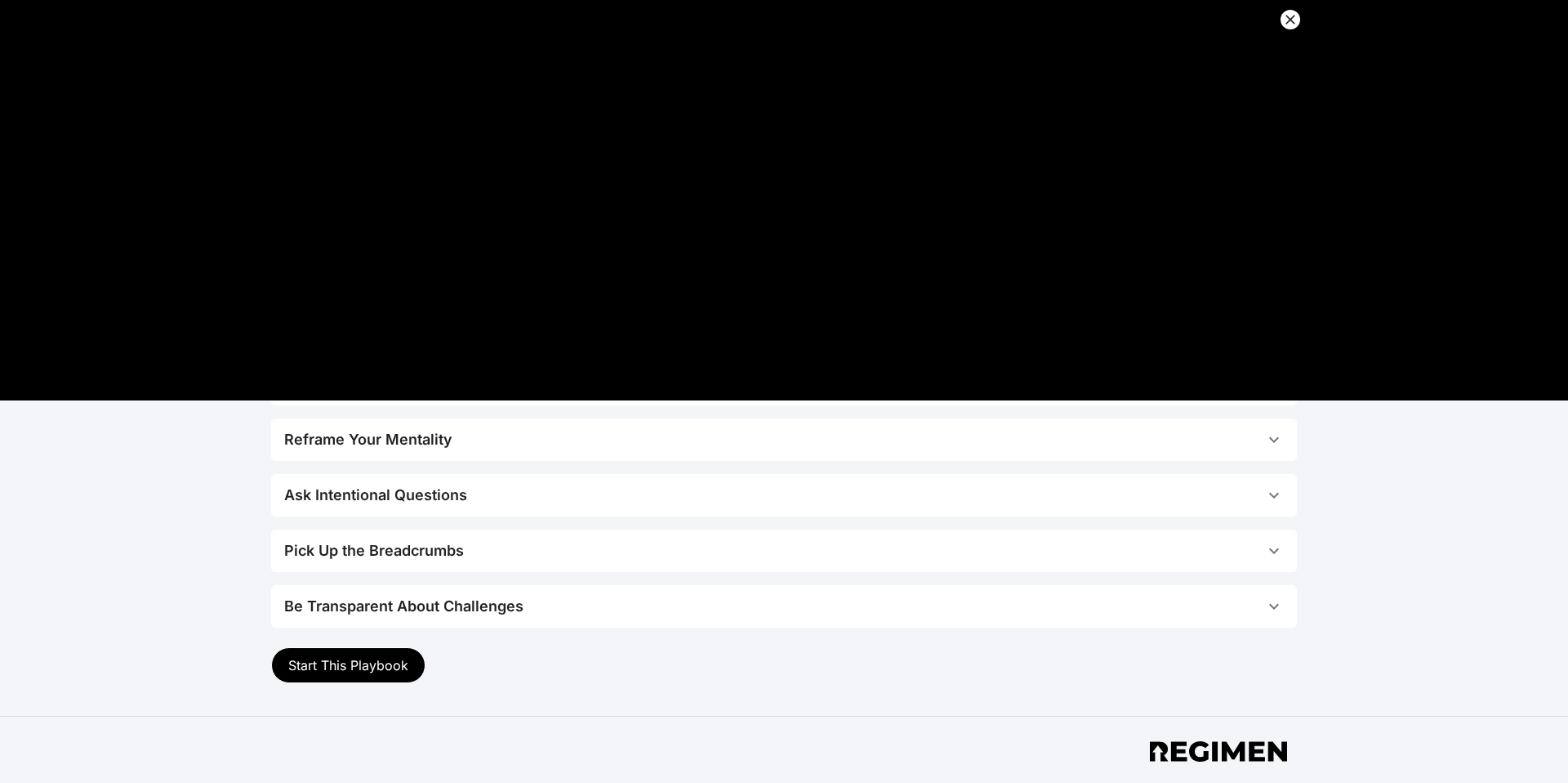
scroll to position [536, 0]
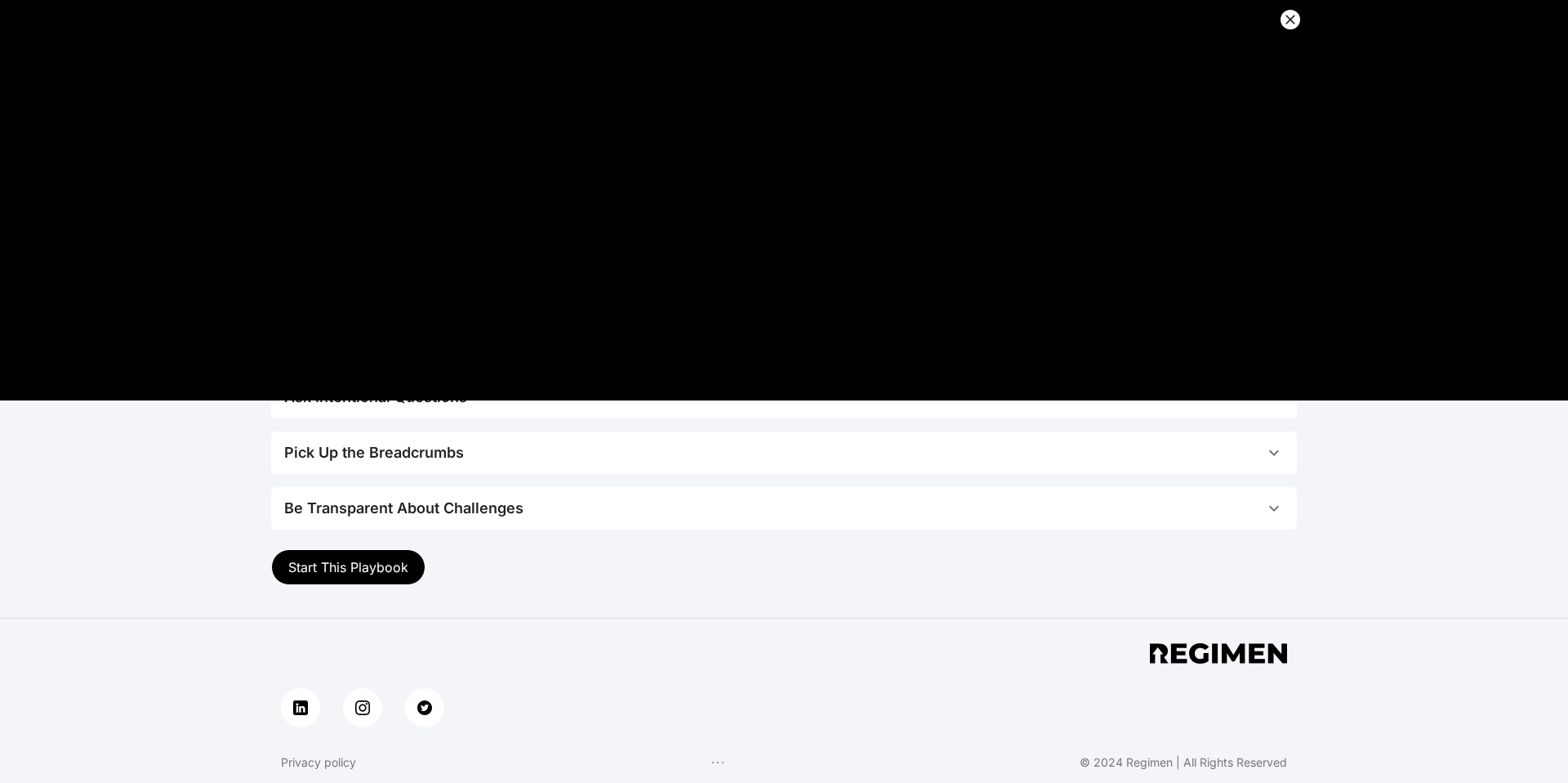
click at [369, 574] on span "Start This Playbook" at bounding box center [349, 567] width 120 height 17
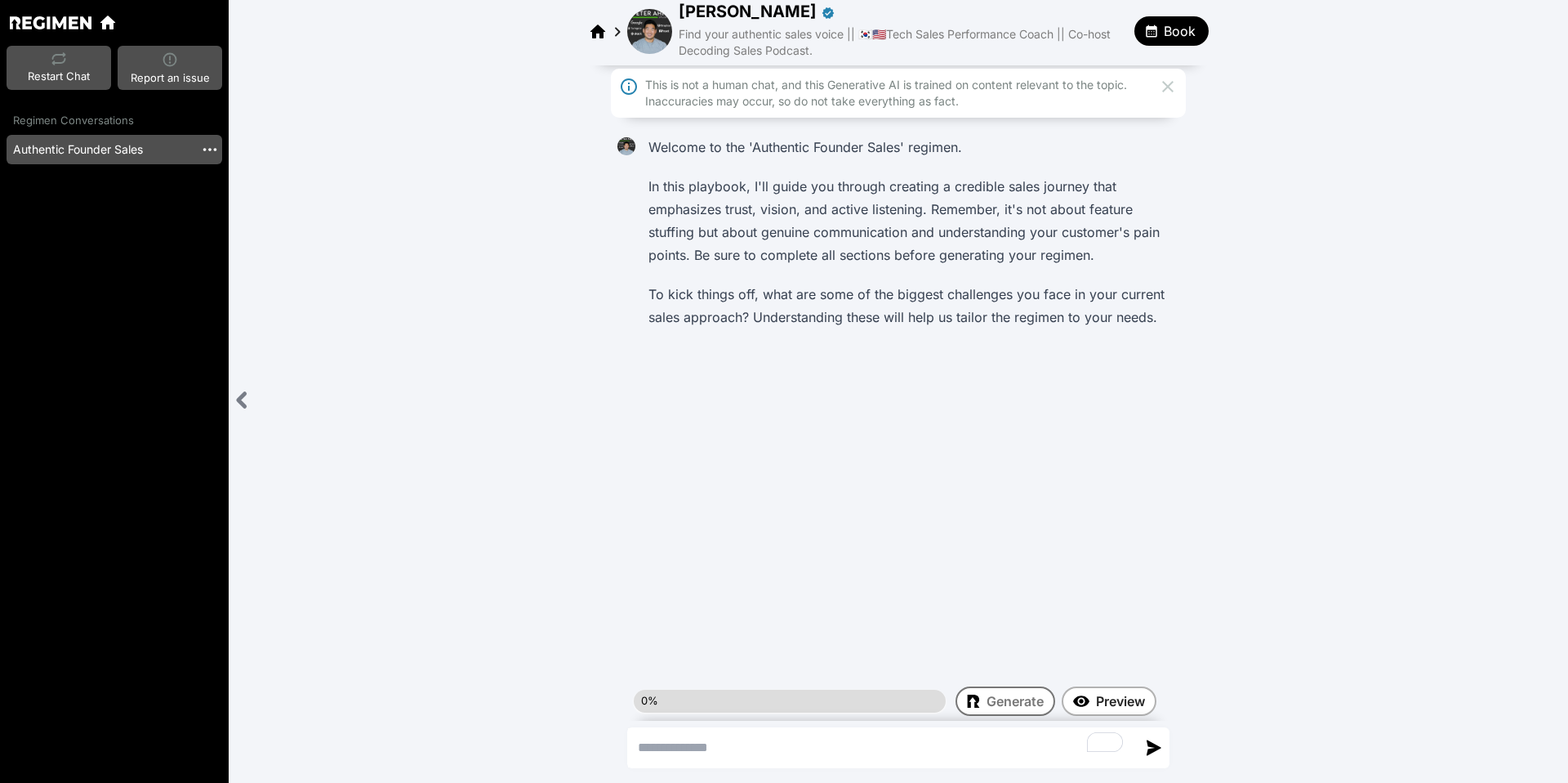
click at [762, 694] on span at bounding box center [790, 701] width 312 height 23
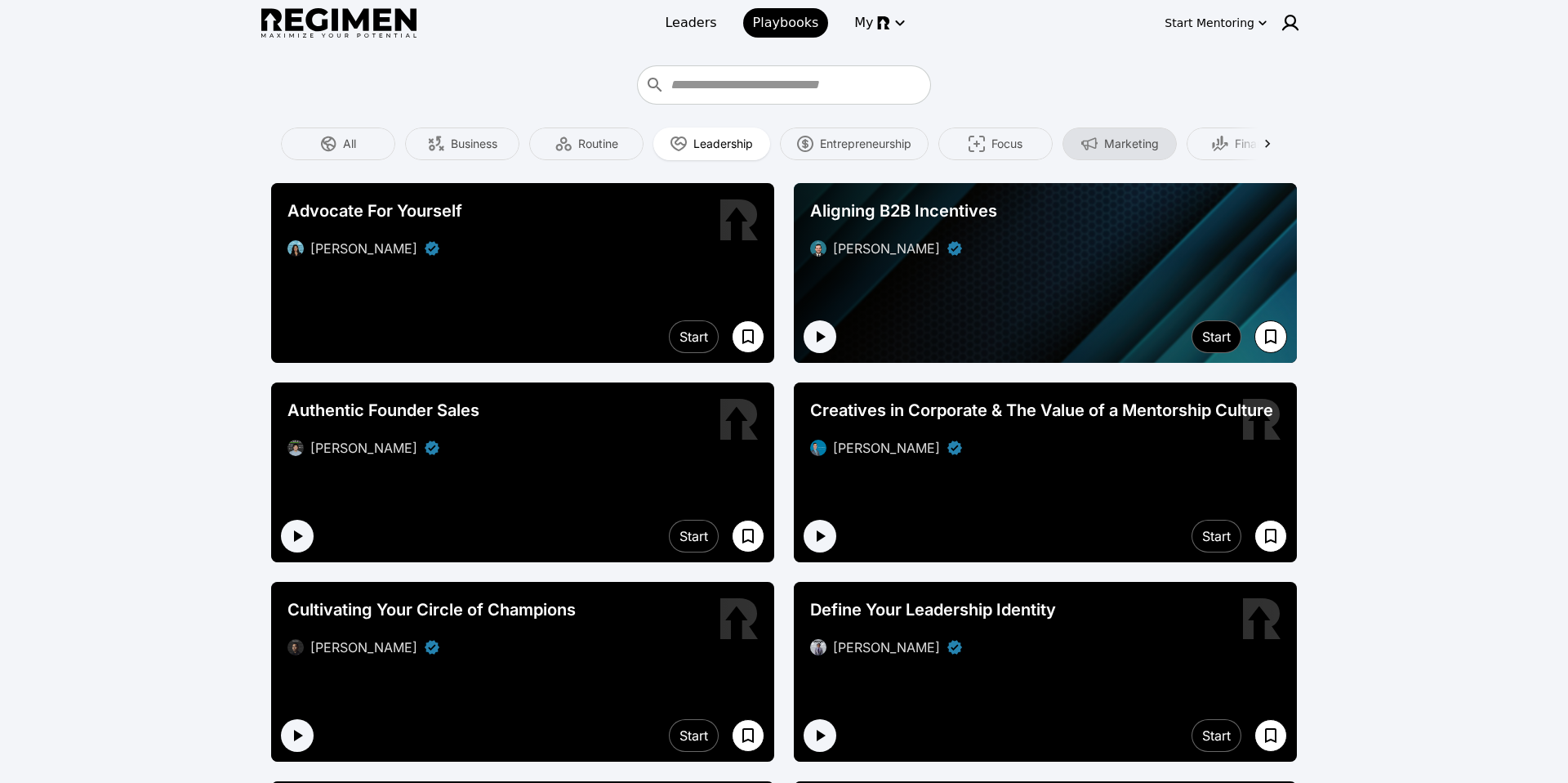
click at [1117, 139] on span "Marketing" at bounding box center [1131, 144] width 55 height 17
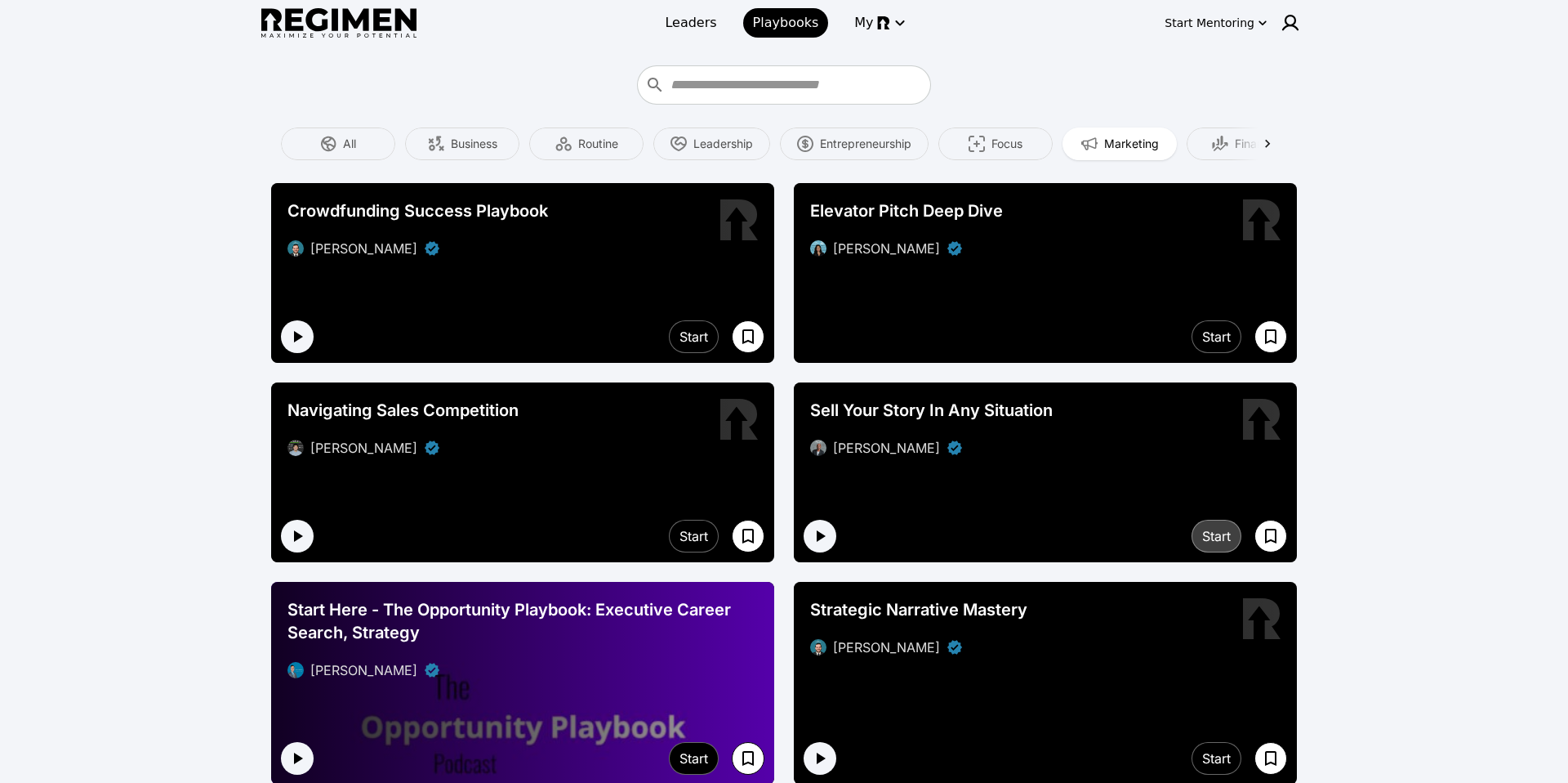
click at [1208, 539] on div "Start" at bounding box center [1216, 535] width 29 height 19
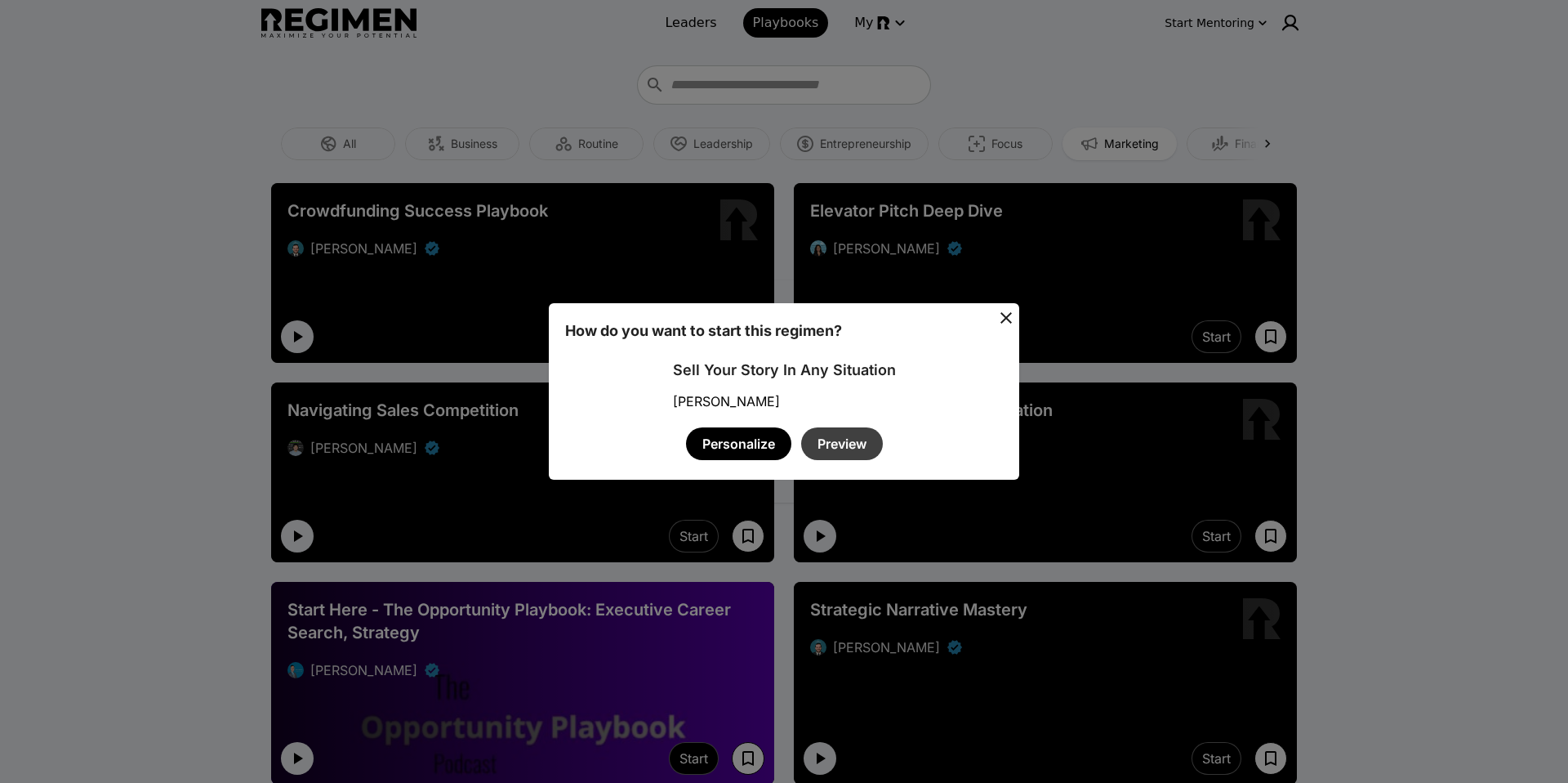
click at [854, 431] on button "Preview" at bounding box center [842, 443] width 82 height 32
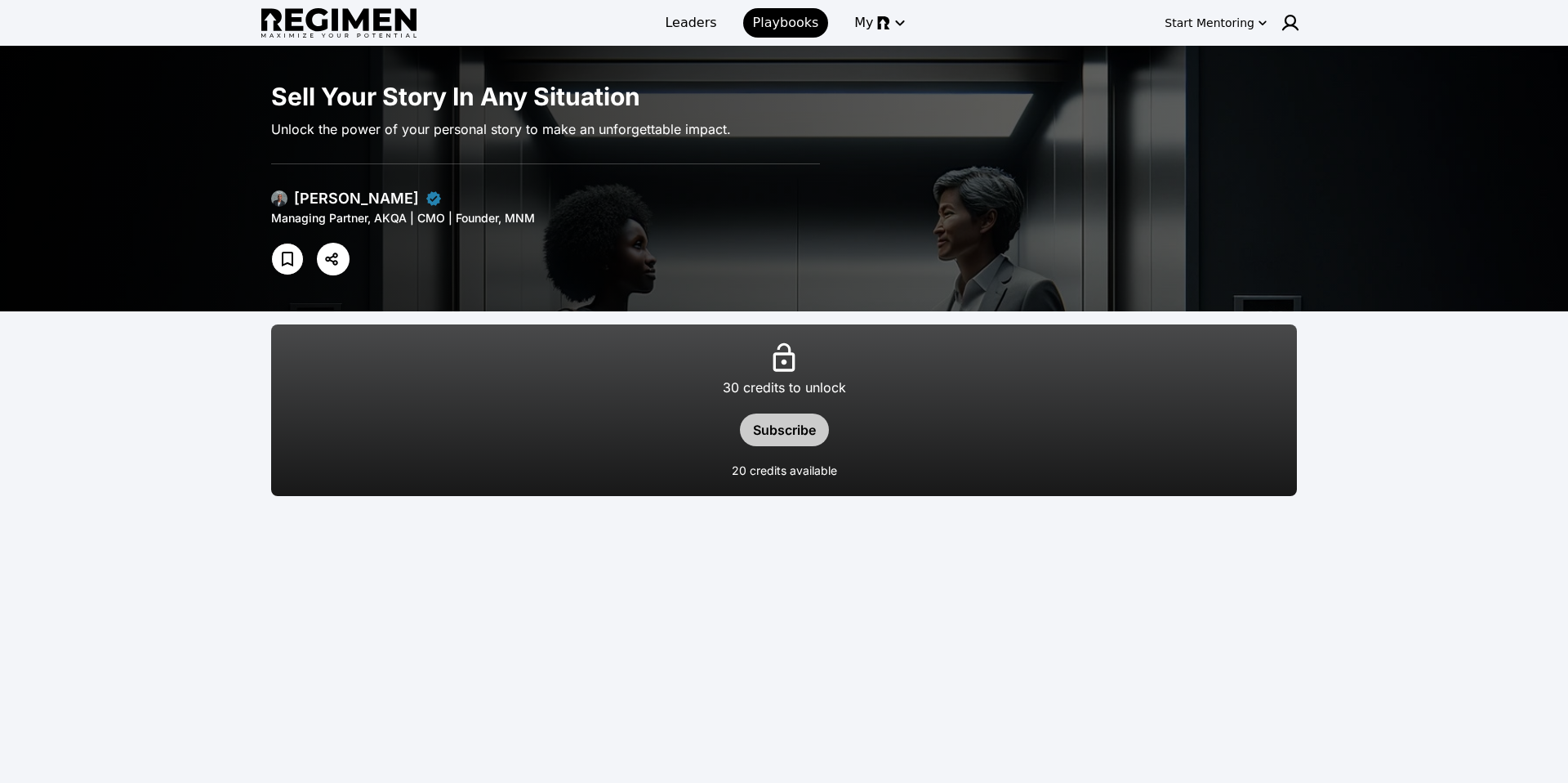
click at [810, 426] on button "Subscribe" at bounding box center [784, 429] width 89 height 32
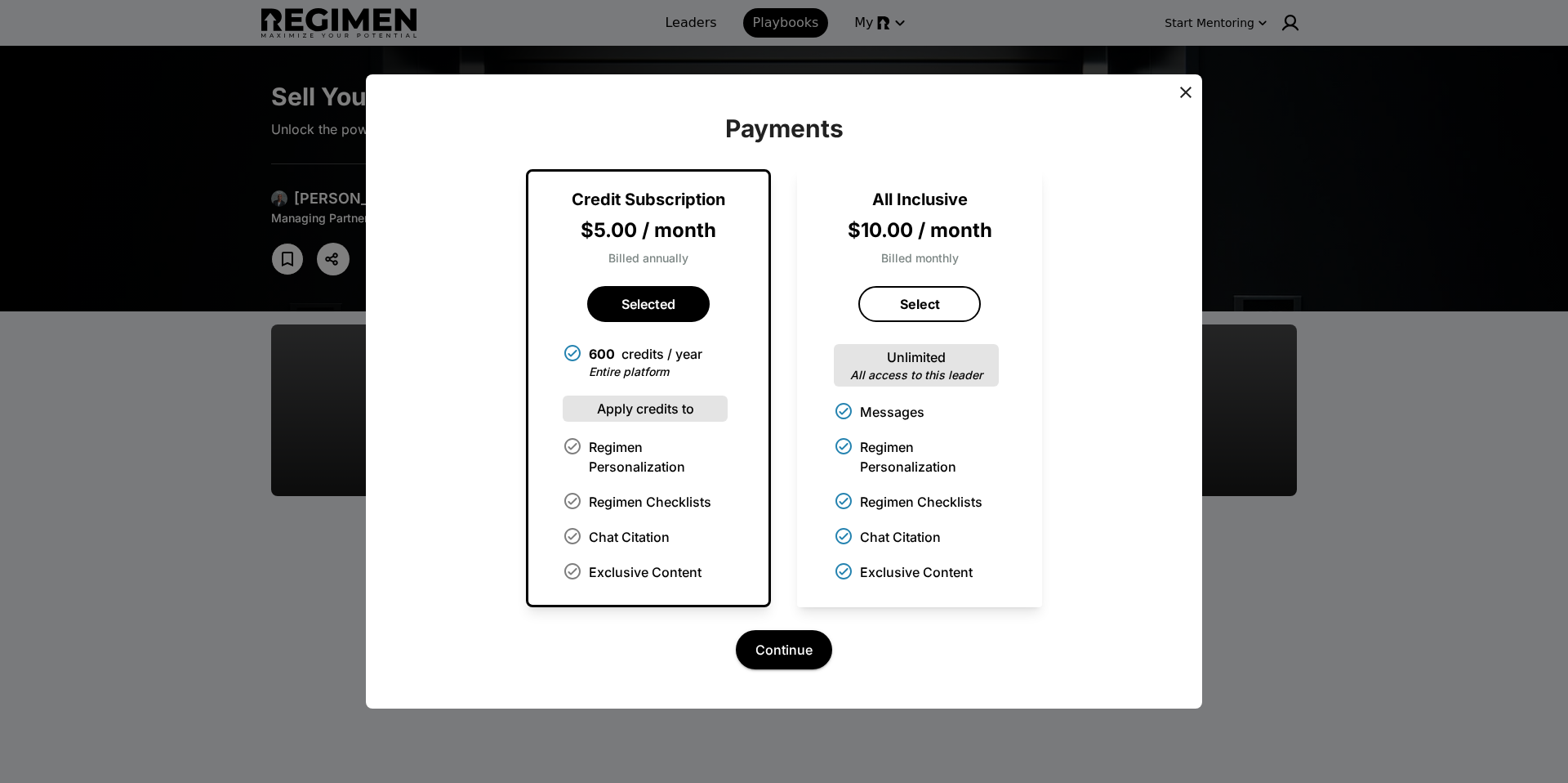
click at [818, 322] on div "All Inclusive $10.00 / month Billed monthly Select Unlimited All access to this…" at bounding box center [919, 385] width 240 height 426
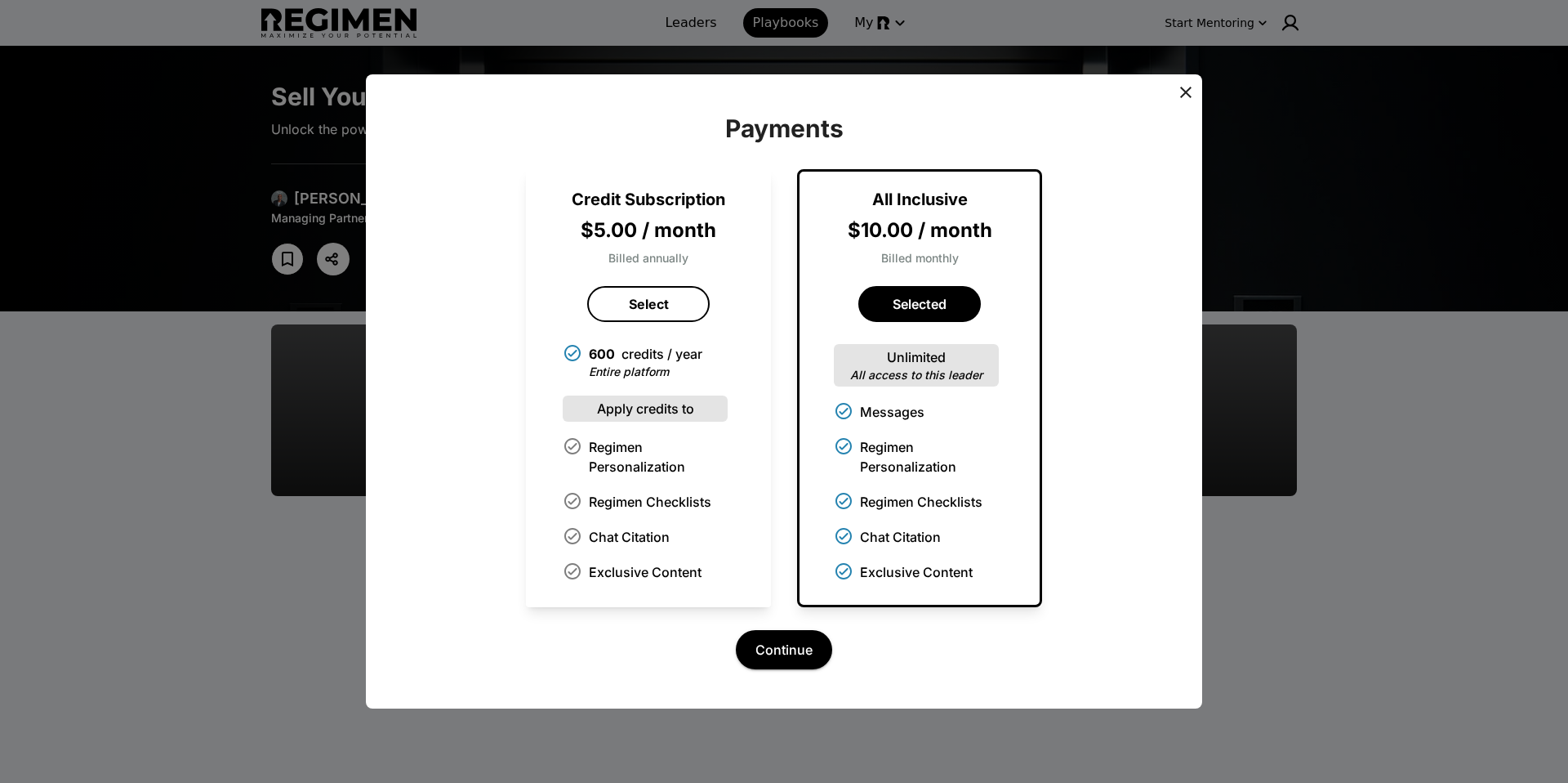
click at [1180, 94] on icon at bounding box center [1185, 92] width 19 height 19
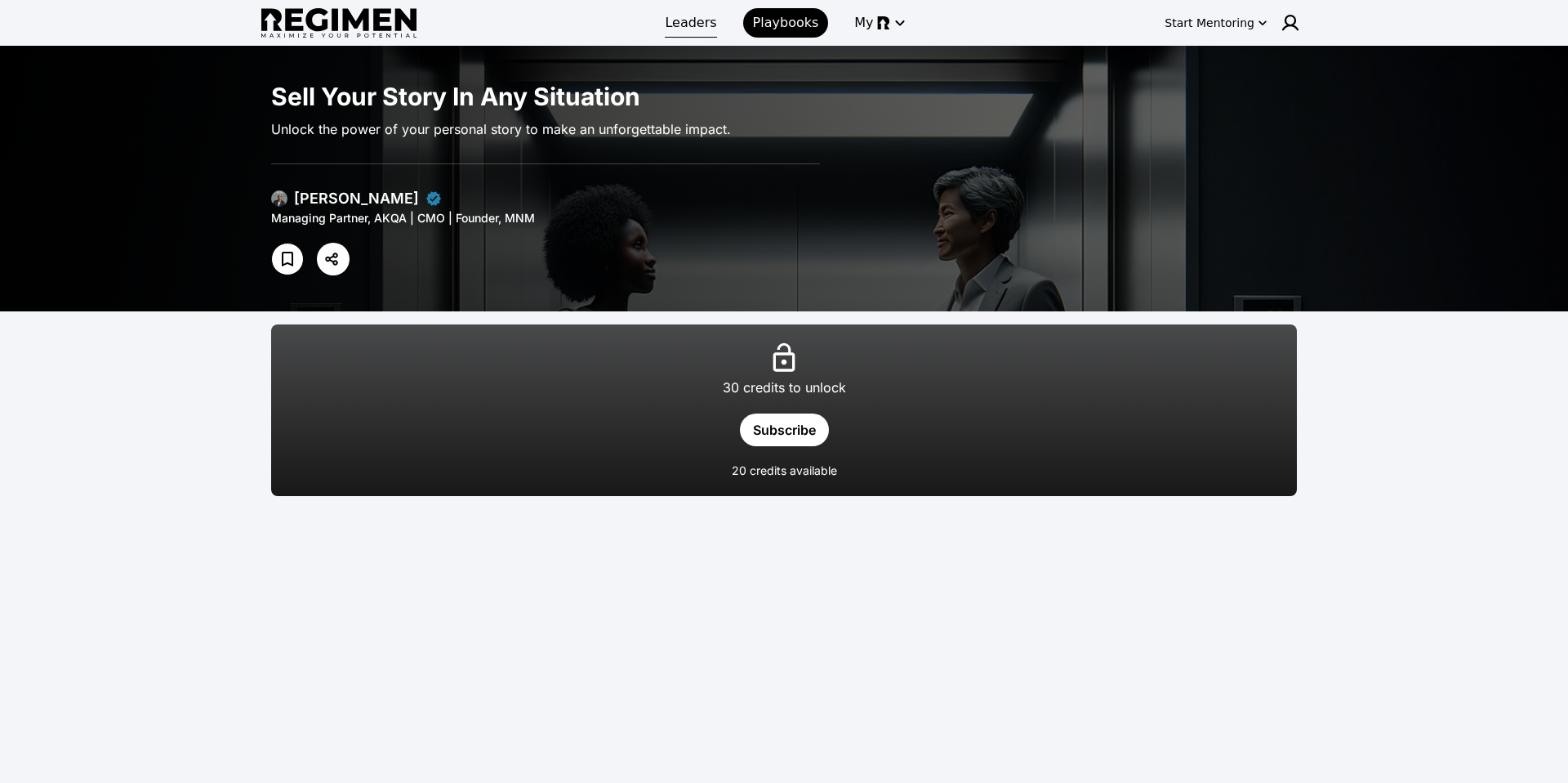
click at [695, 22] on span "Leaders" at bounding box center [690, 23] width 51 height 19
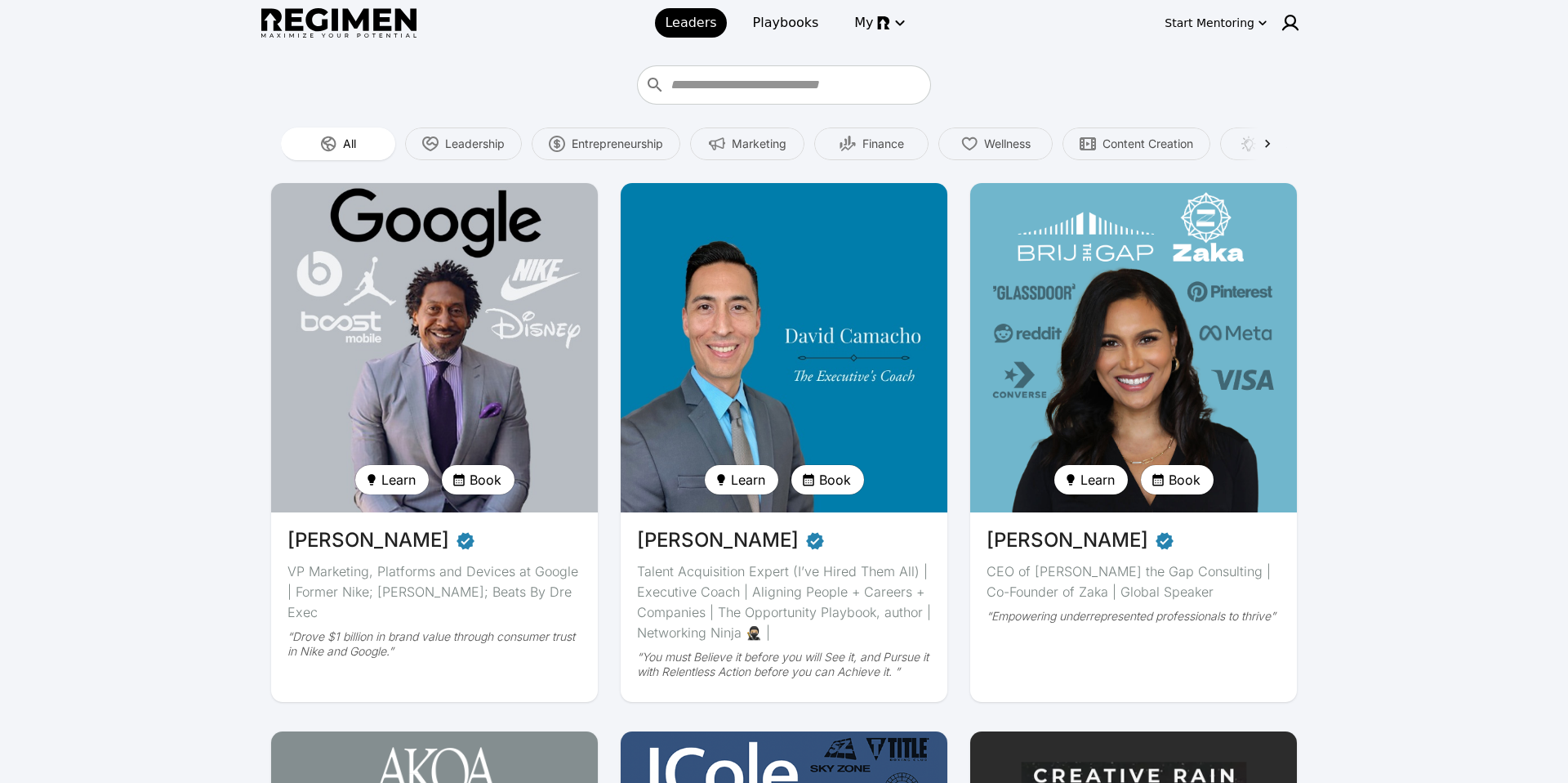
click at [466, 362] on img at bounding box center [434, 347] width 336 height 339
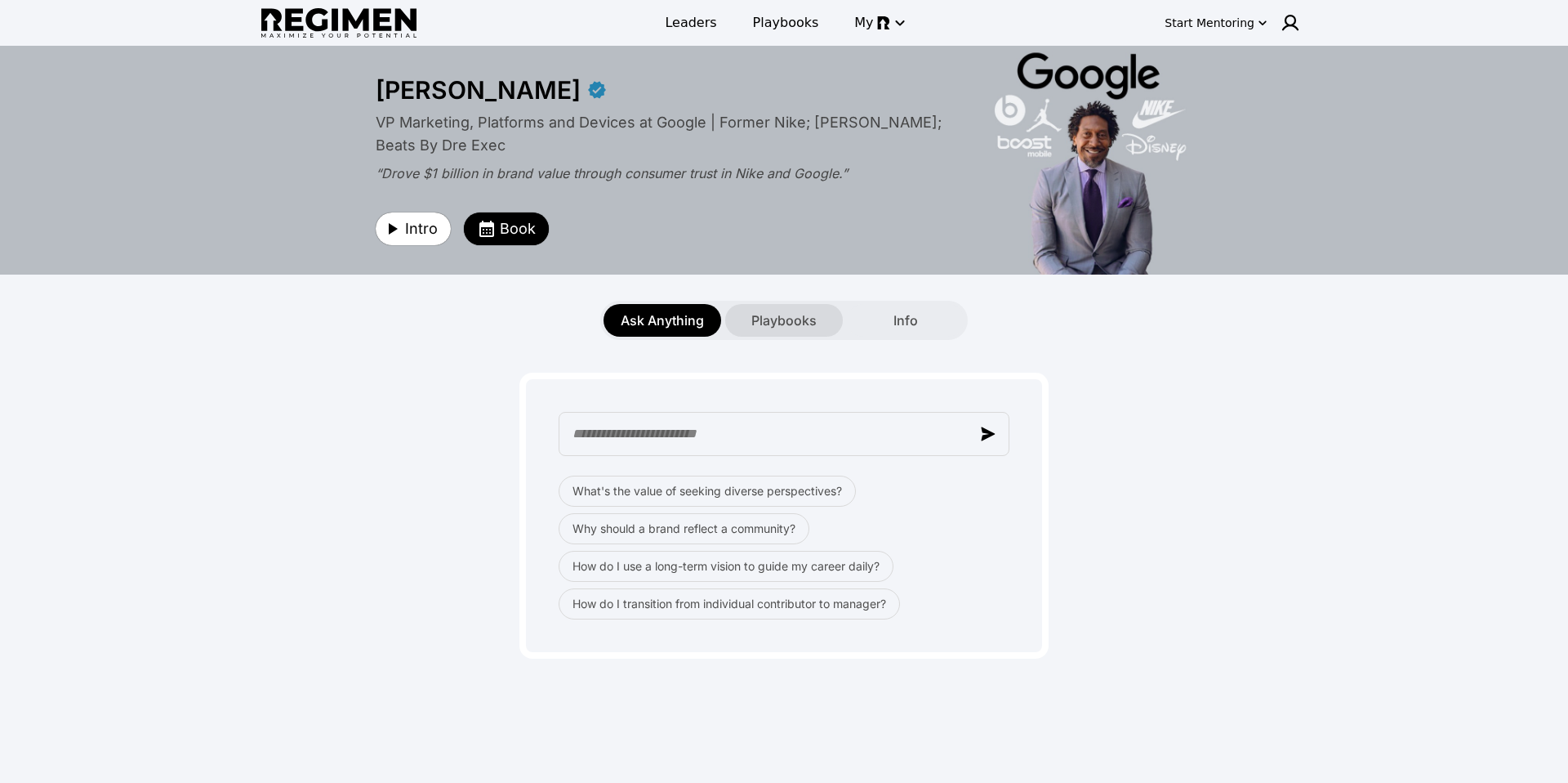
click at [749, 318] on div "Playbooks" at bounding box center [784, 320] width 118 height 32
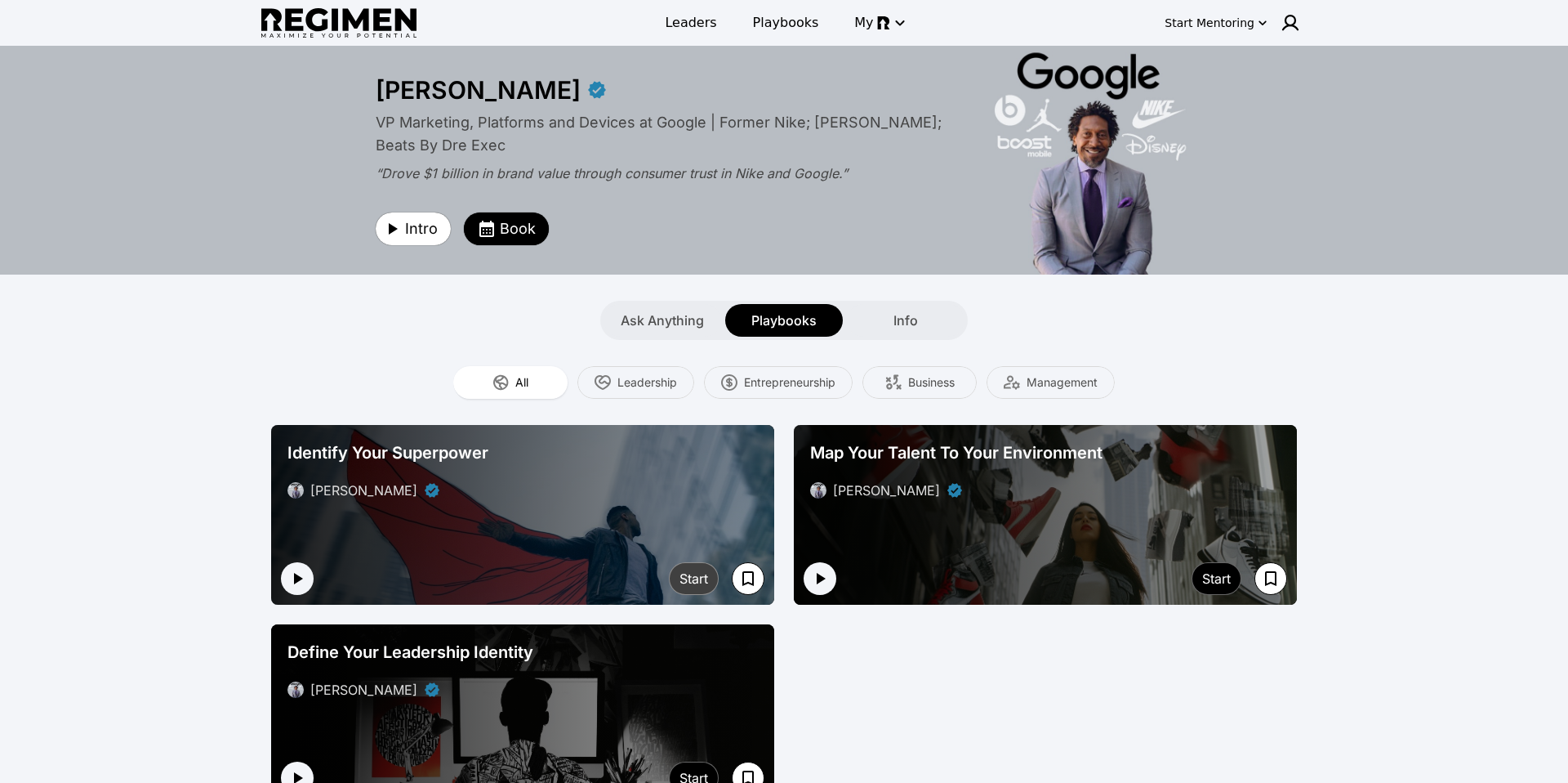
click at [683, 583] on div "Start" at bounding box center [694, 578] width 29 height 19
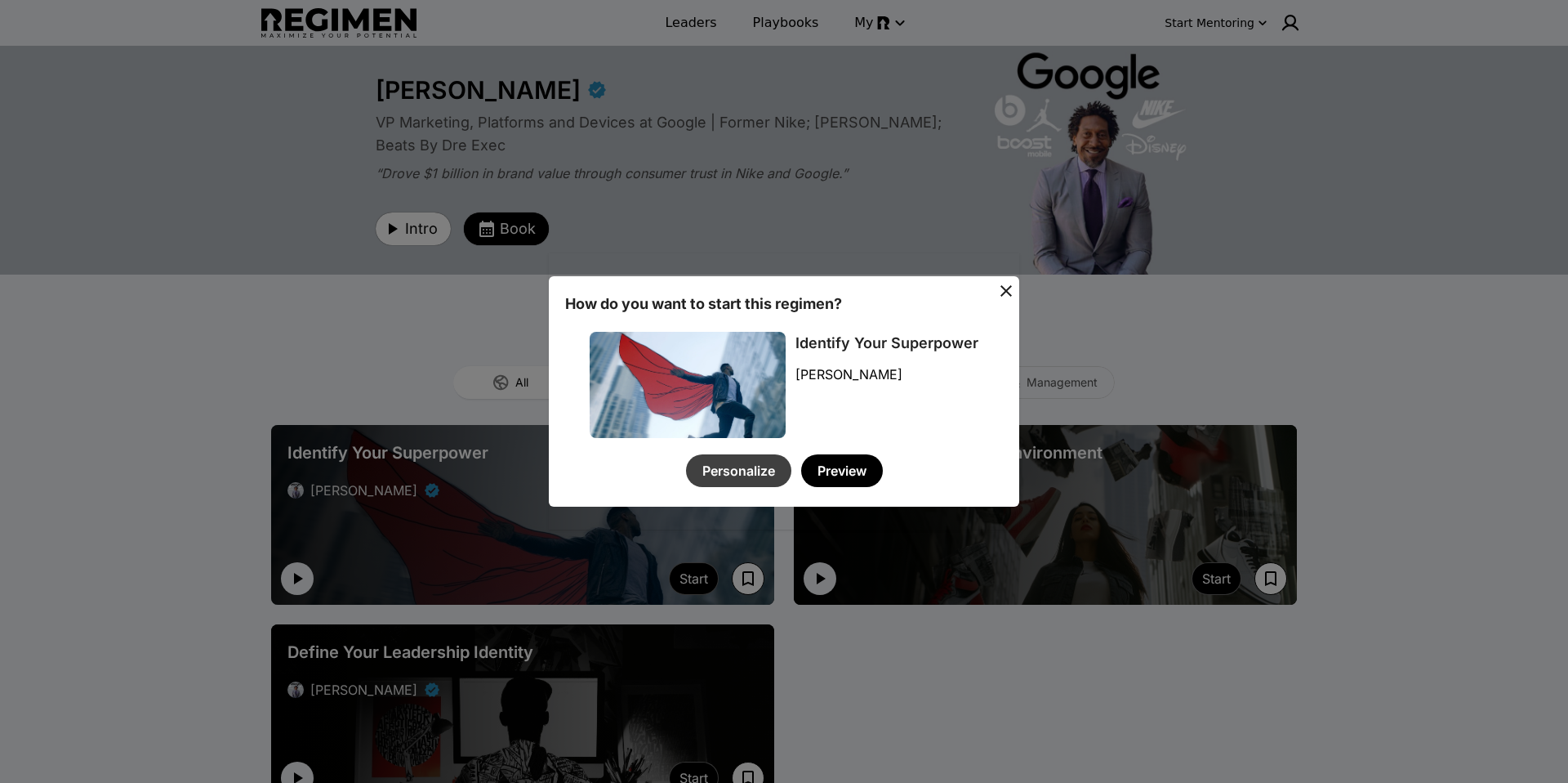
click at [764, 477] on button "Personalize" at bounding box center [738, 470] width 105 height 32
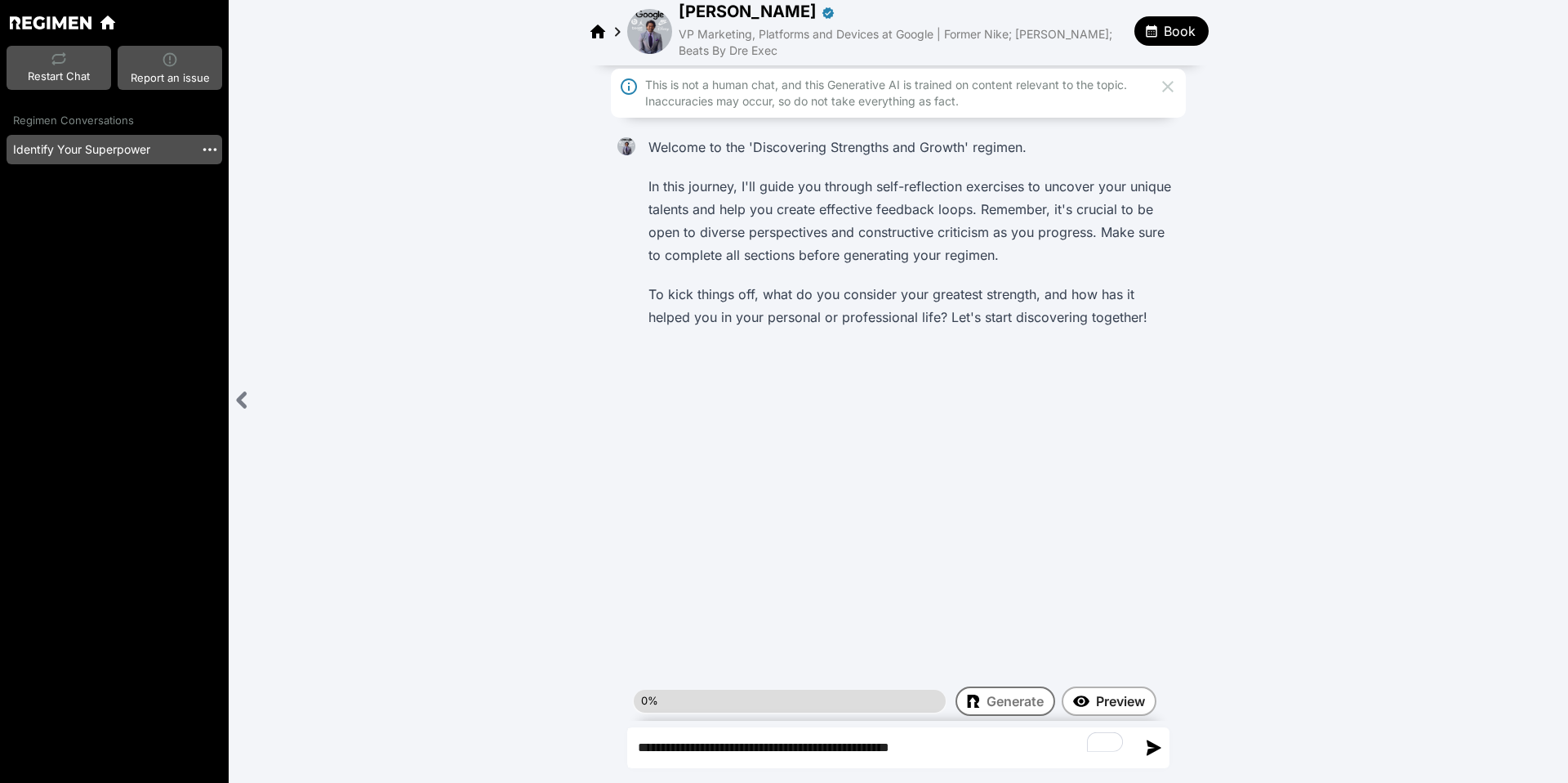
click at [959, 758] on textarea "**********" at bounding box center [882, 747] width 508 height 39
type textarea "**********"
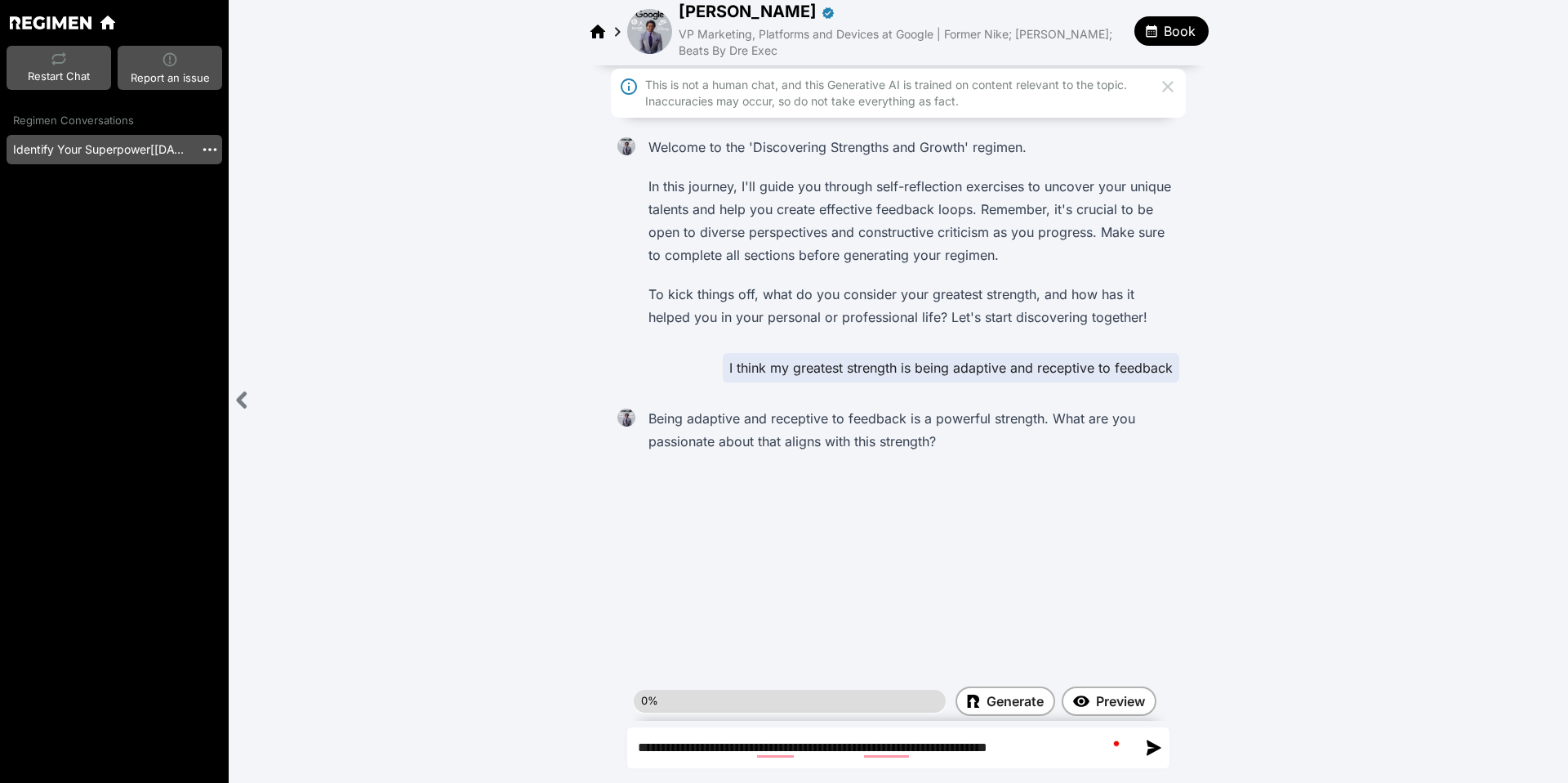
type textarea "**********"
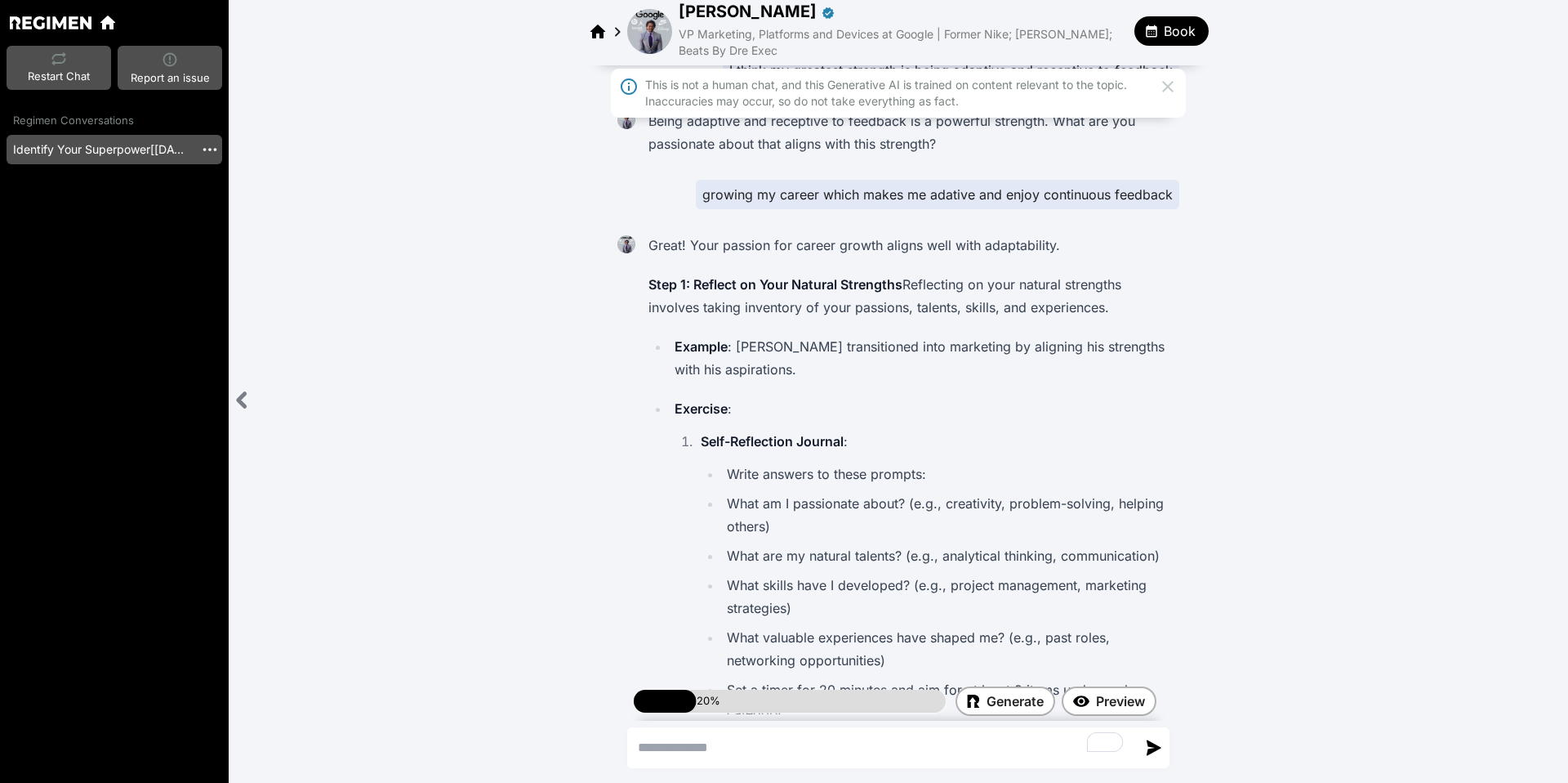
scroll to position [296, 0]
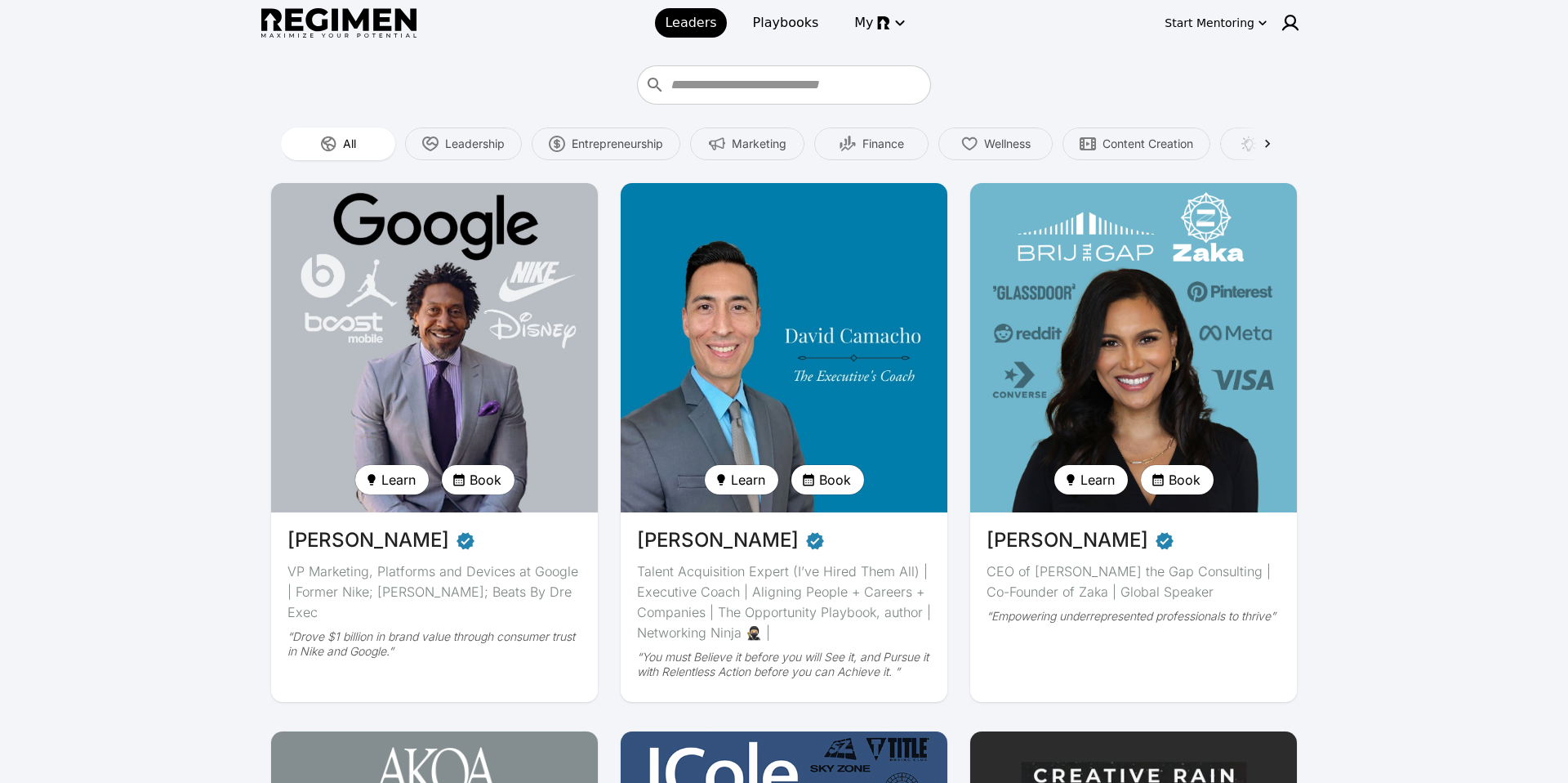
click at [300, 29] on img at bounding box center [339, 23] width 155 height 31
